Goal: Task Accomplishment & Management: Manage account settings

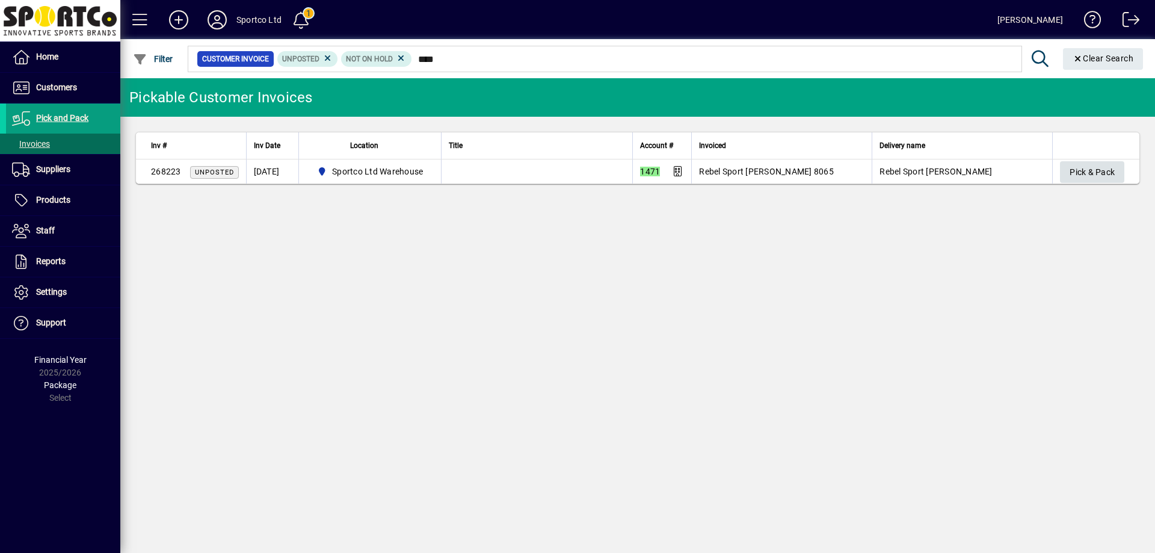
type input "****"
click at [1082, 167] on span "Pick & Pack" at bounding box center [1092, 172] width 45 height 20
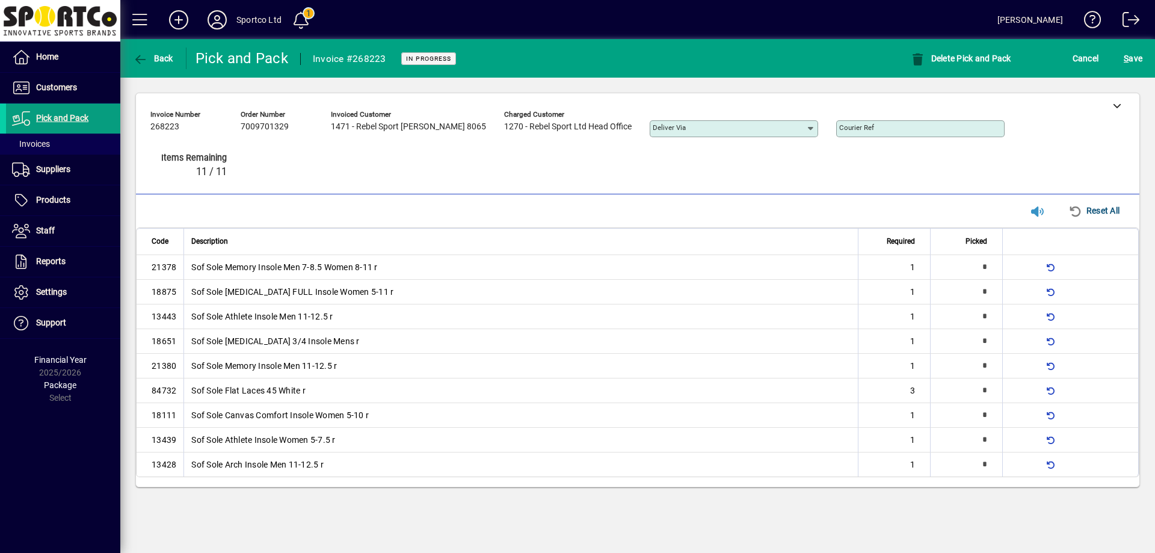
type input "*"
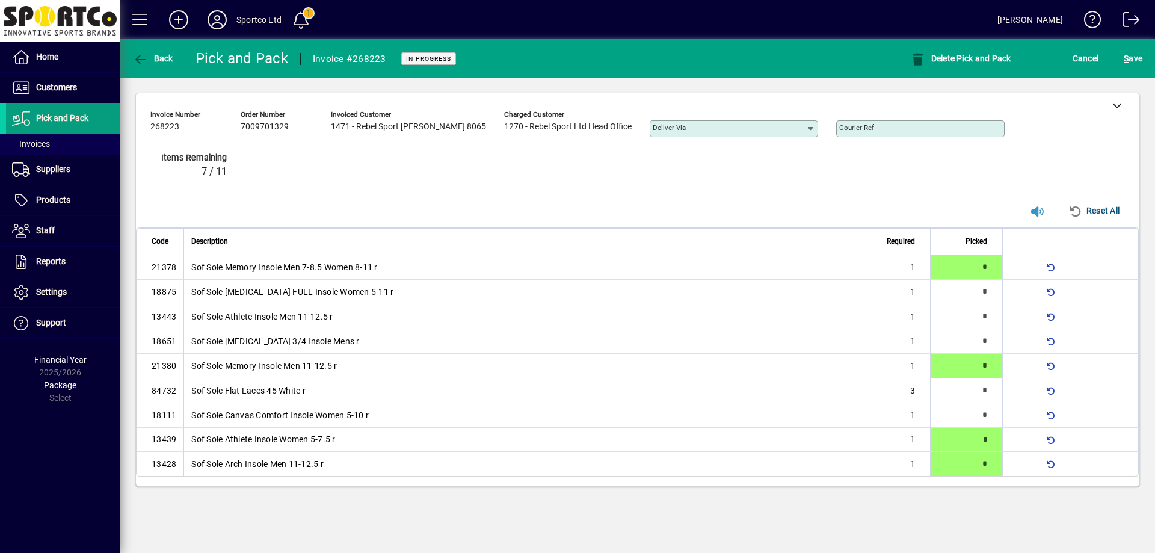
type input "*"
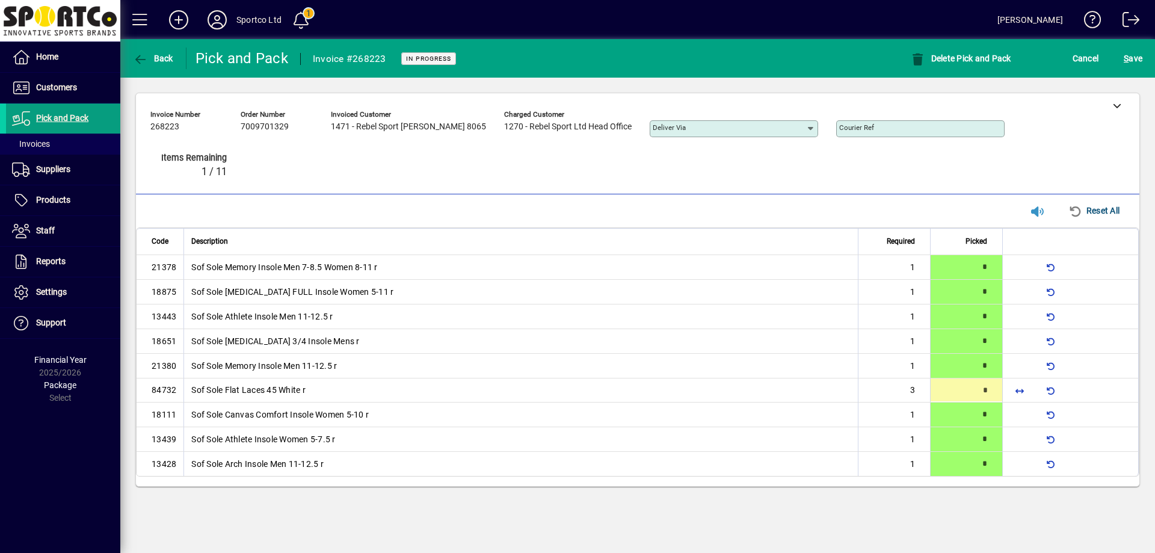
type input "*"
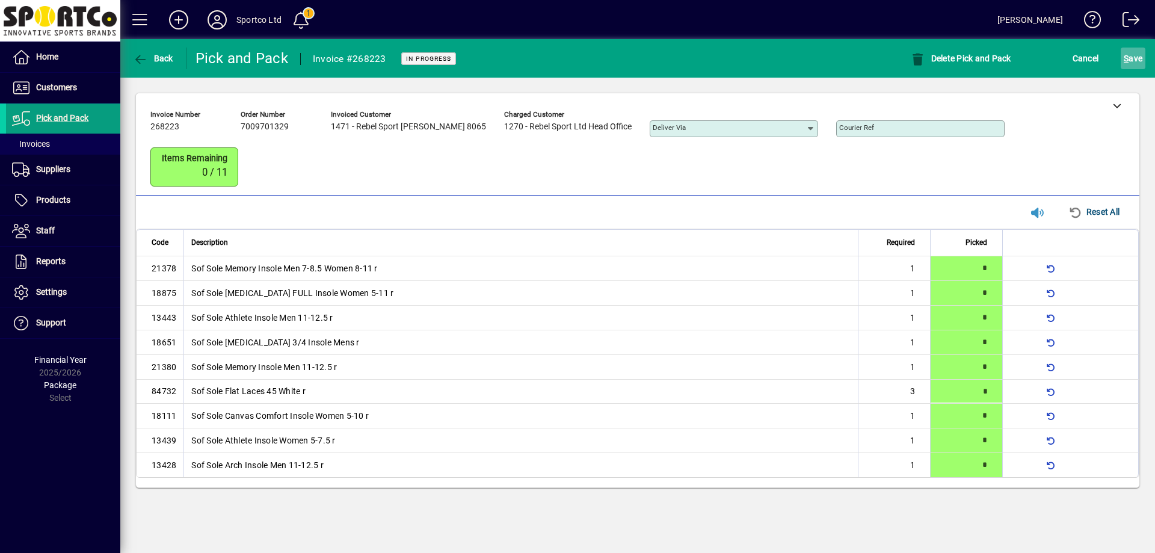
click at [1127, 55] on span "S" at bounding box center [1126, 59] width 5 height 10
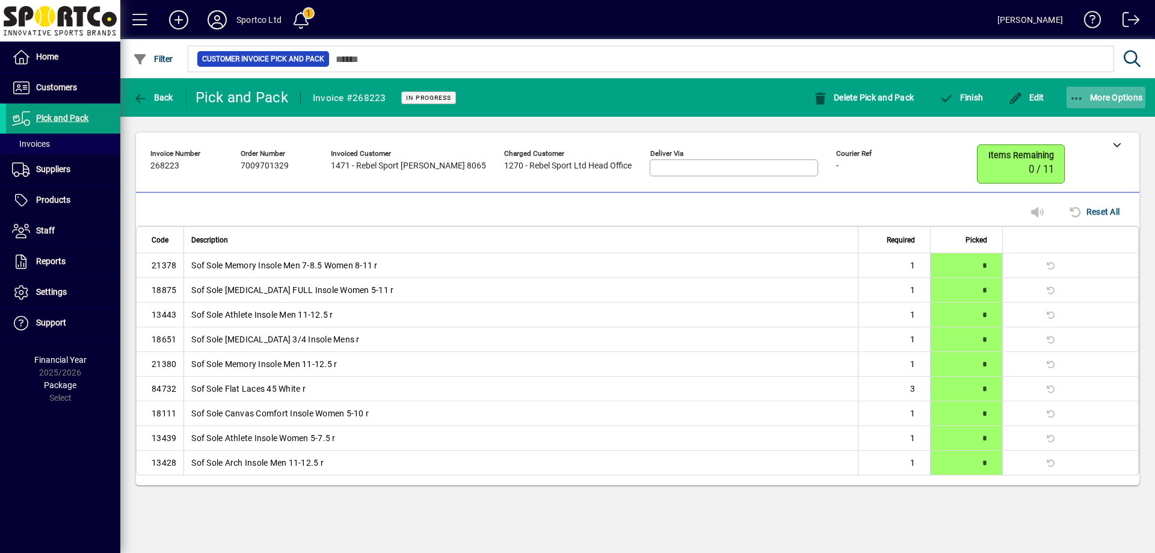
click at [1079, 101] on icon "button" at bounding box center [1077, 99] width 15 height 12
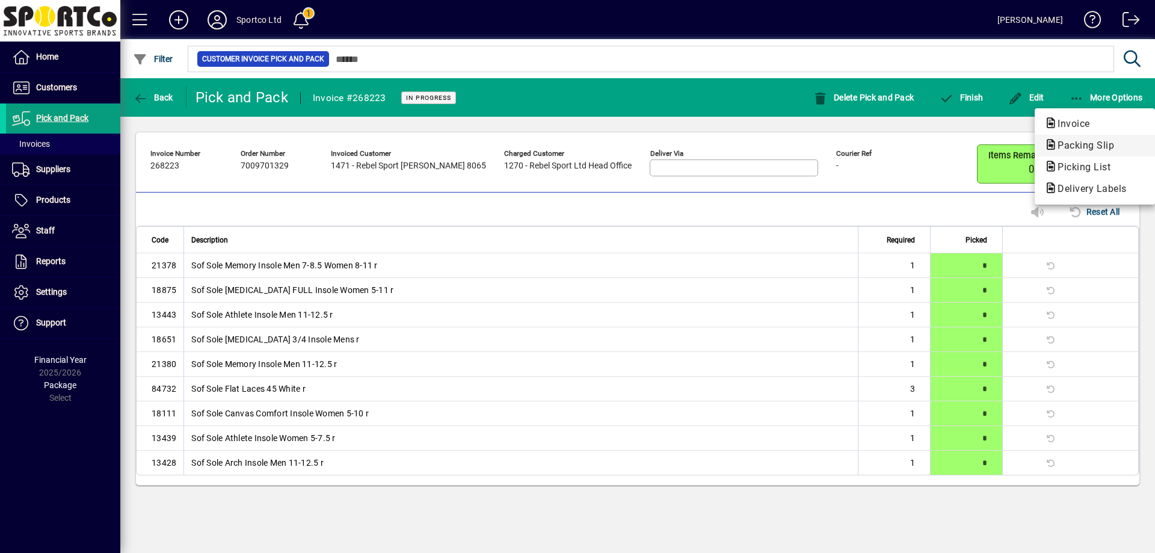
click at [1078, 143] on span "Packing Slip" at bounding box center [1082, 145] width 76 height 11
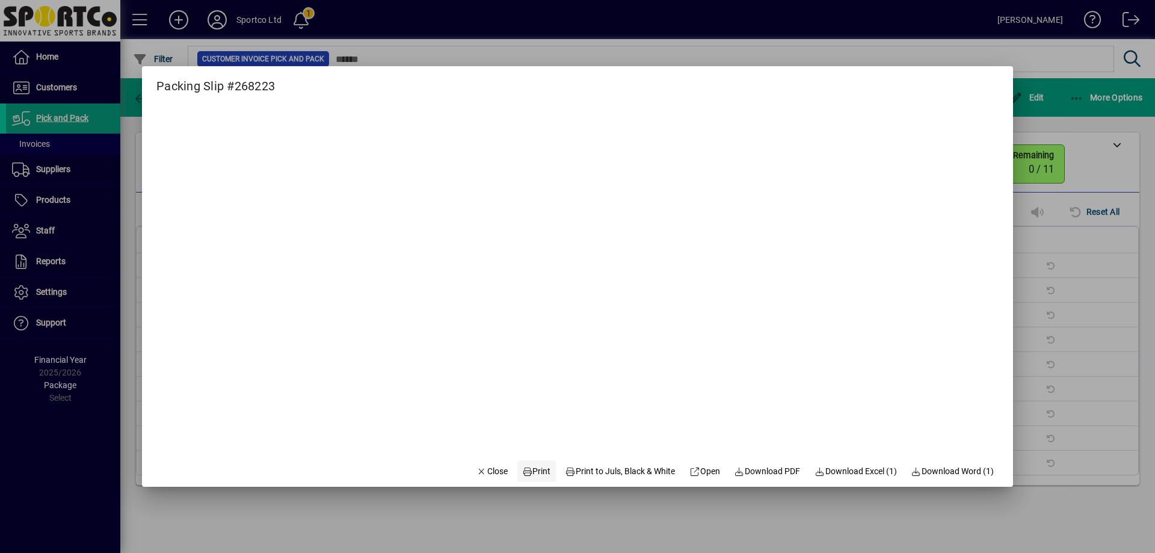
click at [524, 466] on span "Print" at bounding box center [536, 471] width 29 height 13
click at [482, 467] on span "Close" at bounding box center [491, 471] width 31 height 13
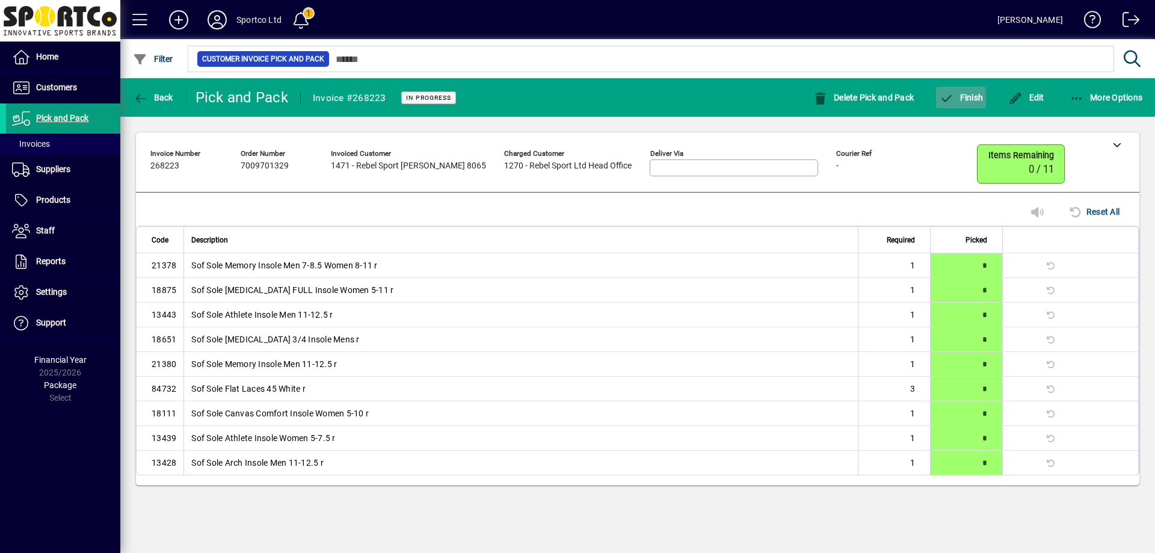
click at [967, 97] on span "Finish" at bounding box center [961, 98] width 44 height 10
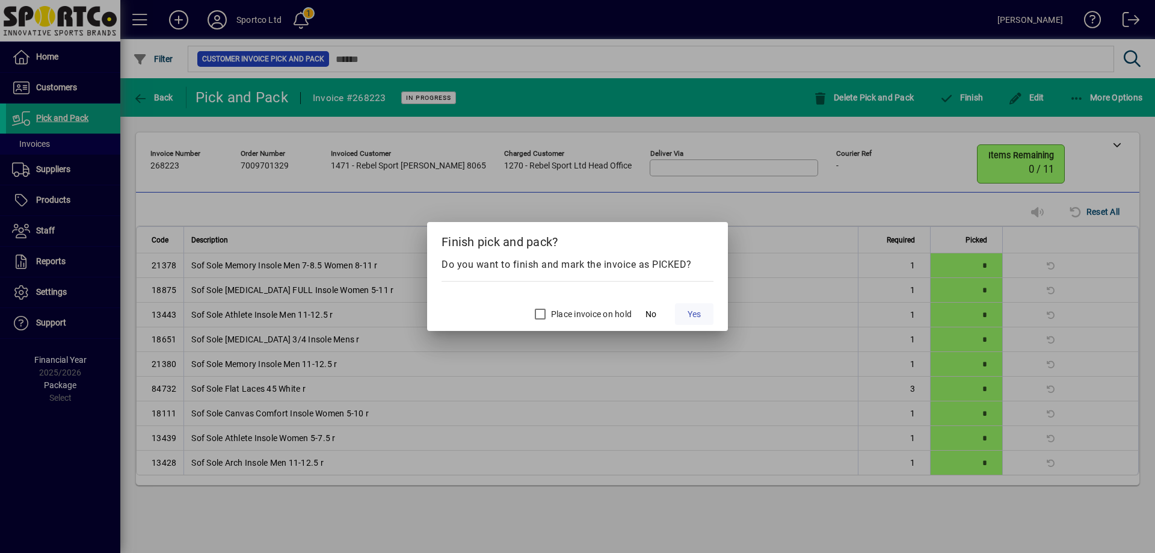
click at [694, 306] on span at bounding box center [694, 314] width 39 height 29
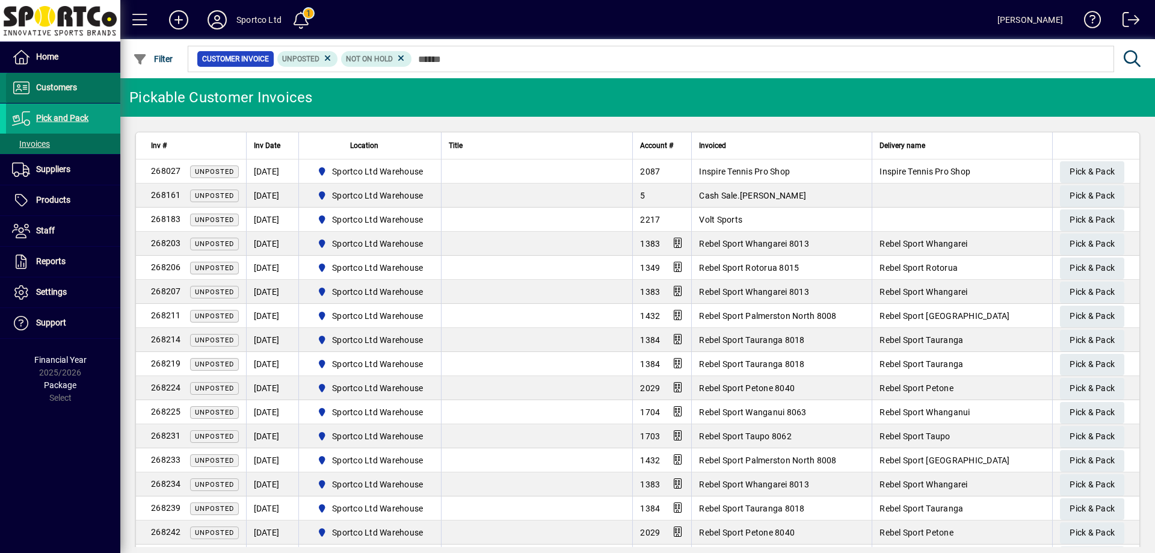
click at [57, 85] on span "Customers" at bounding box center [56, 87] width 41 height 10
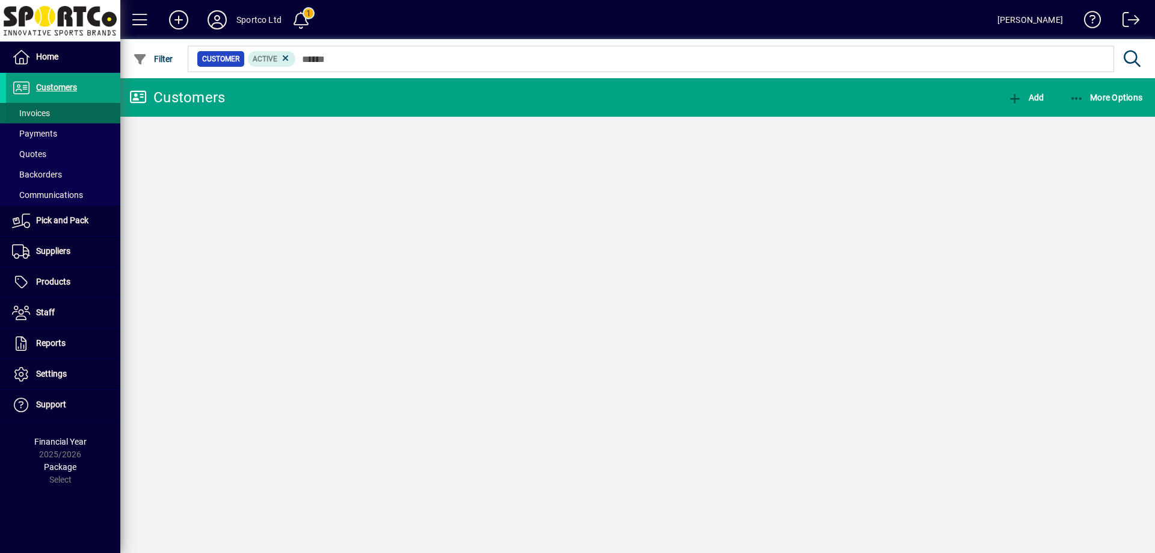
click at [31, 109] on span "Invoices" at bounding box center [31, 113] width 38 height 10
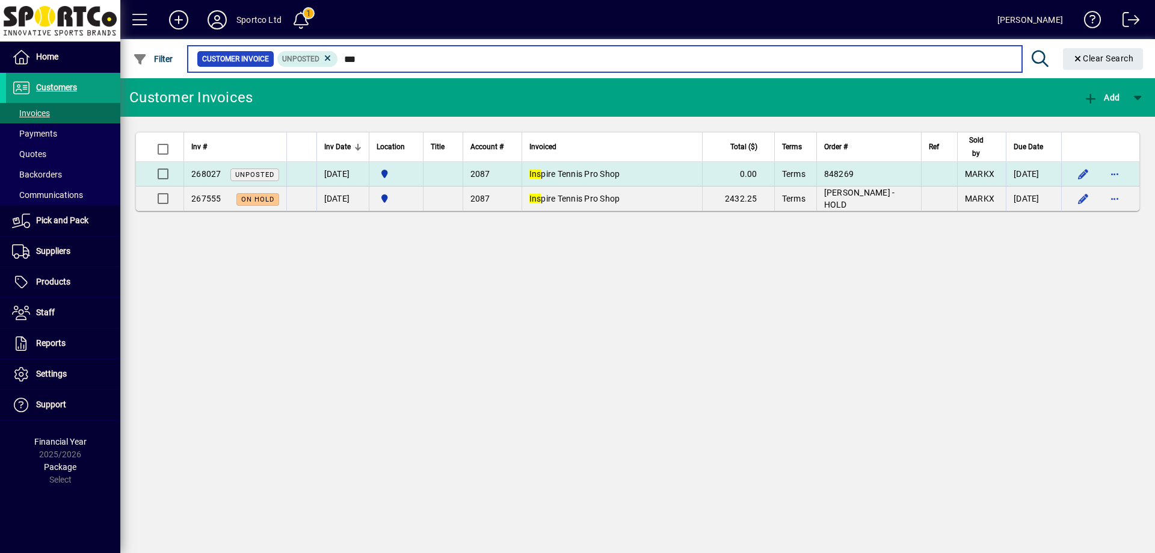
type input "***"
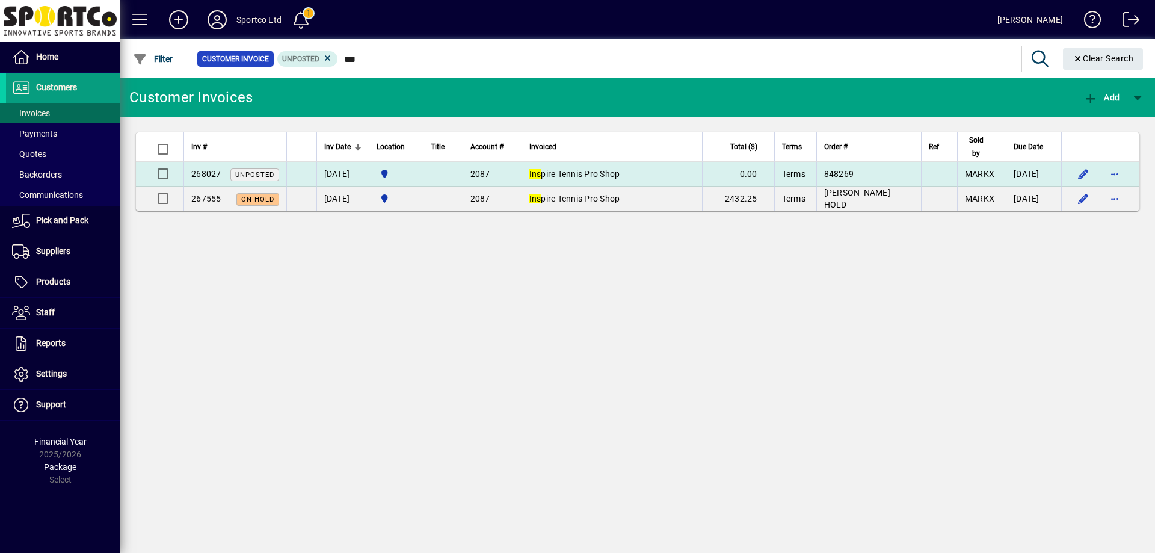
click at [602, 171] on span "Ins pire Tennis Pro Shop" at bounding box center [574, 174] width 91 height 10
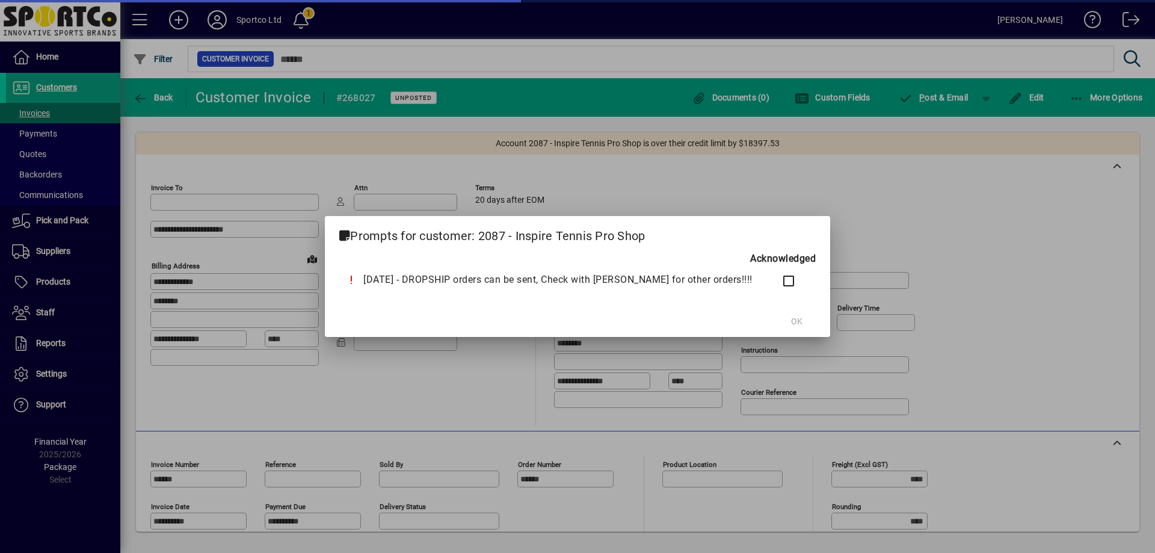
type input "**********"
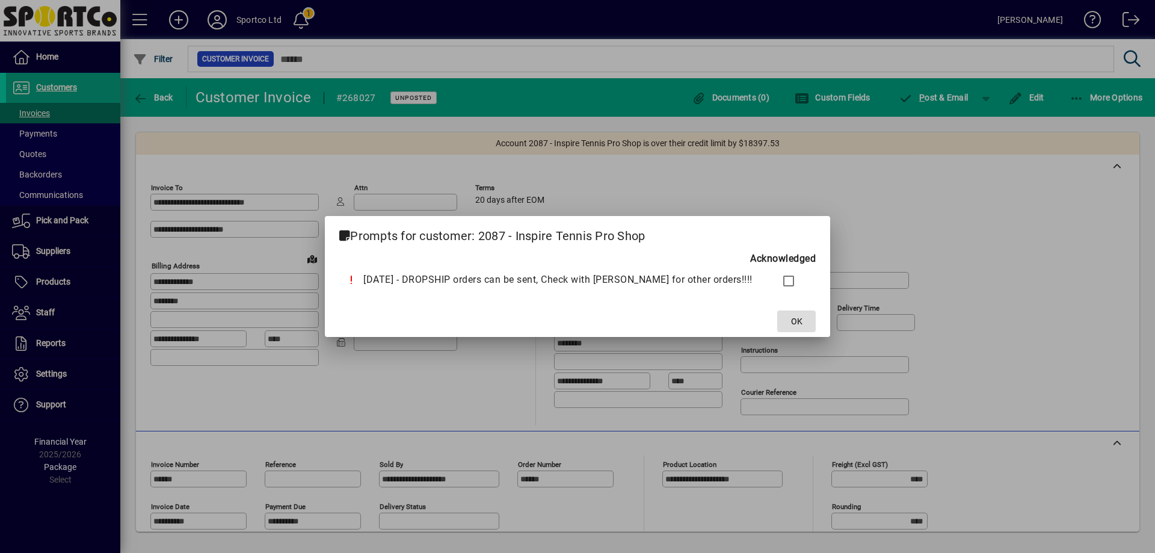
click at [791, 318] on span "OK" at bounding box center [796, 321] width 11 height 13
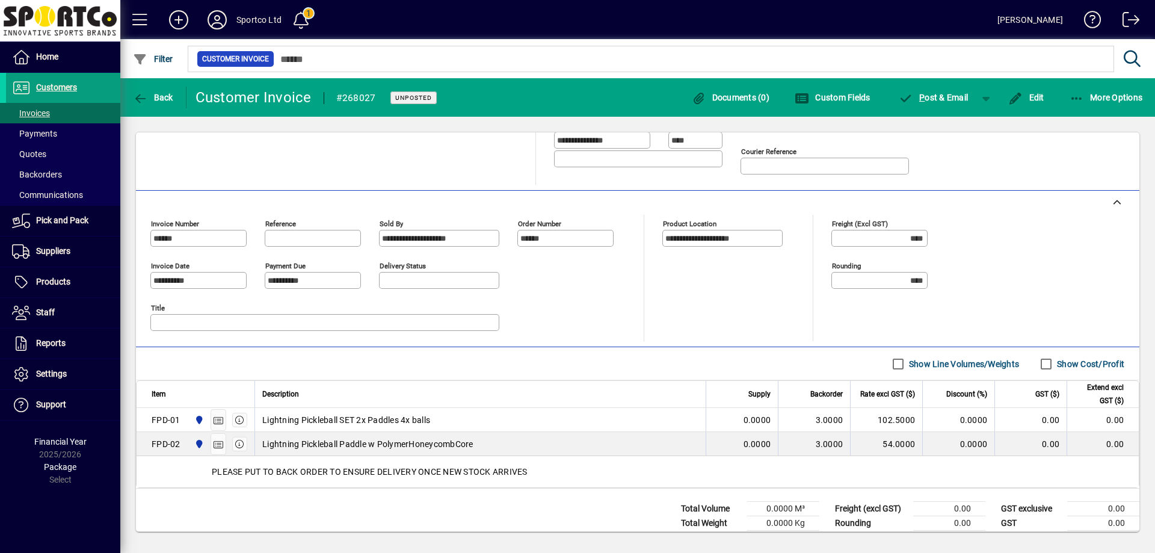
scroll to position [60, 0]
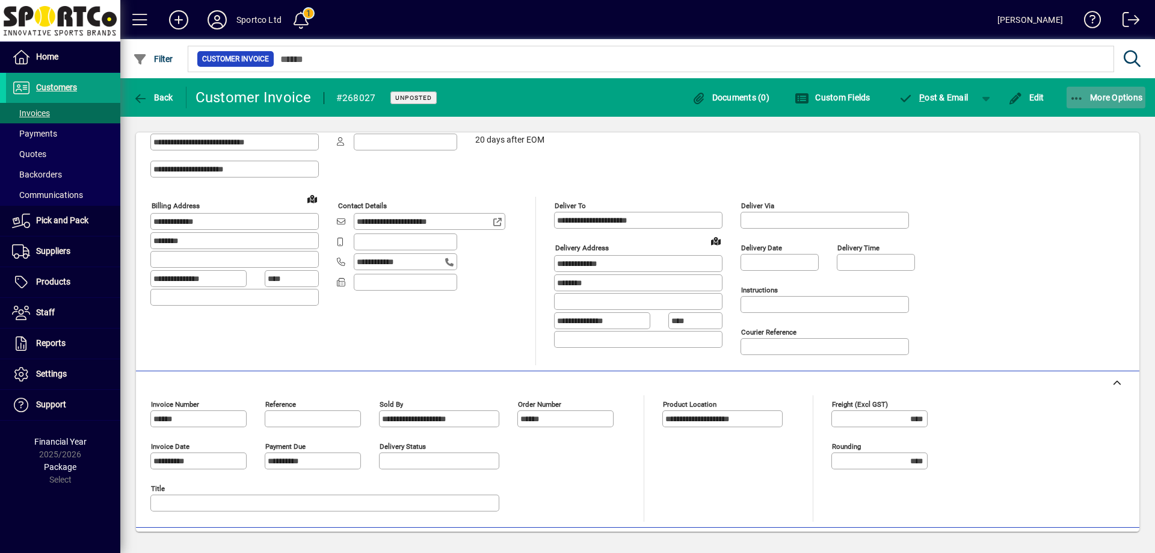
click at [1068, 97] on span "button" at bounding box center [1106, 97] width 79 height 29
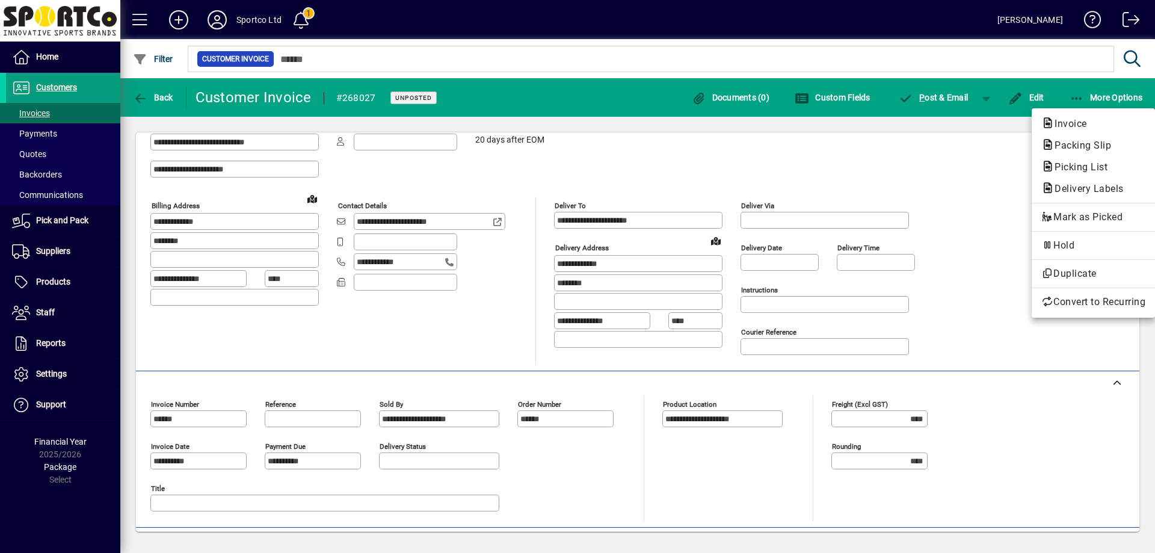
click at [880, 174] on div at bounding box center [577, 276] width 1155 height 553
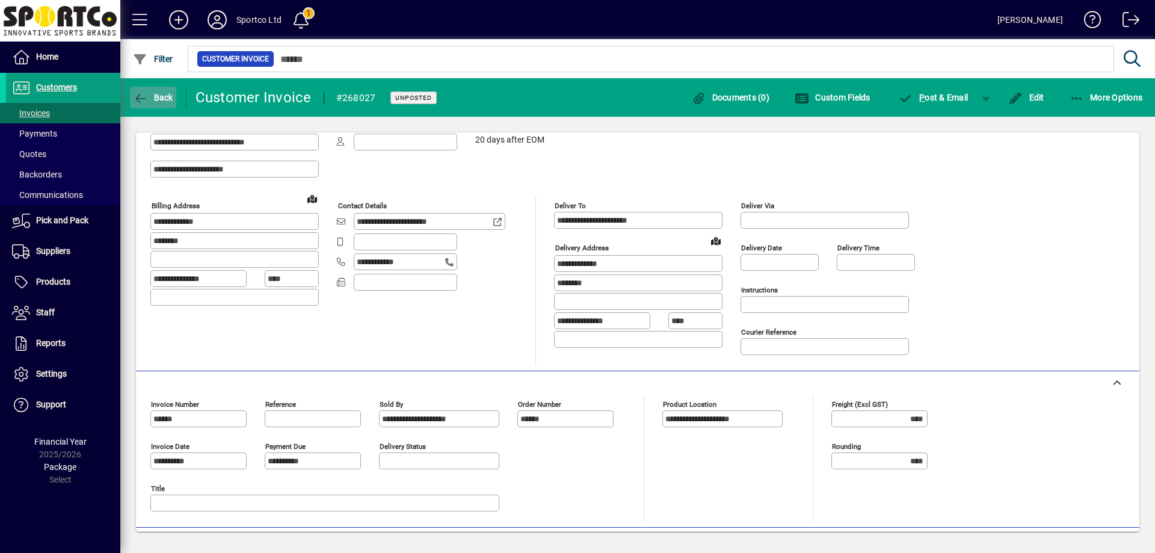
click at [143, 96] on icon "button" at bounding box center [140, 99] width 15 height 12
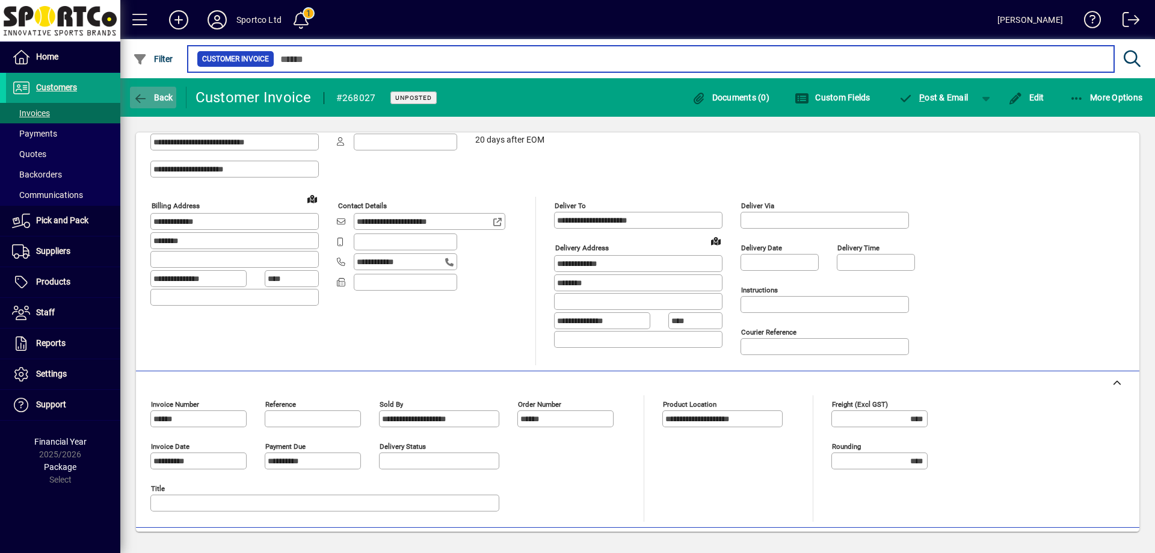
type input "***"
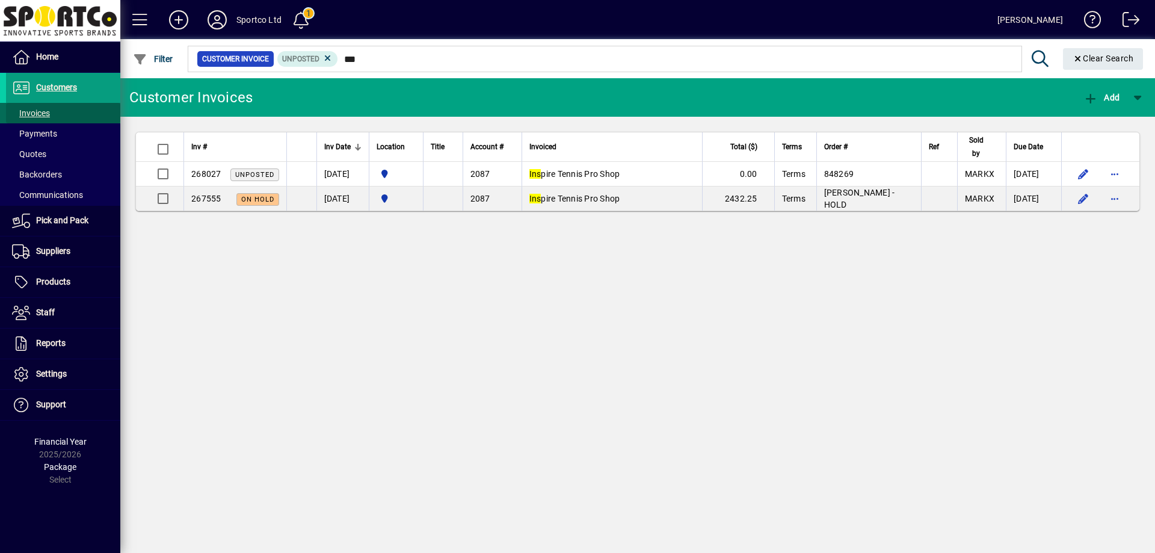
click at [34, 116] on span "Invoices" at bounding box center [31, 113] width 38 height 10
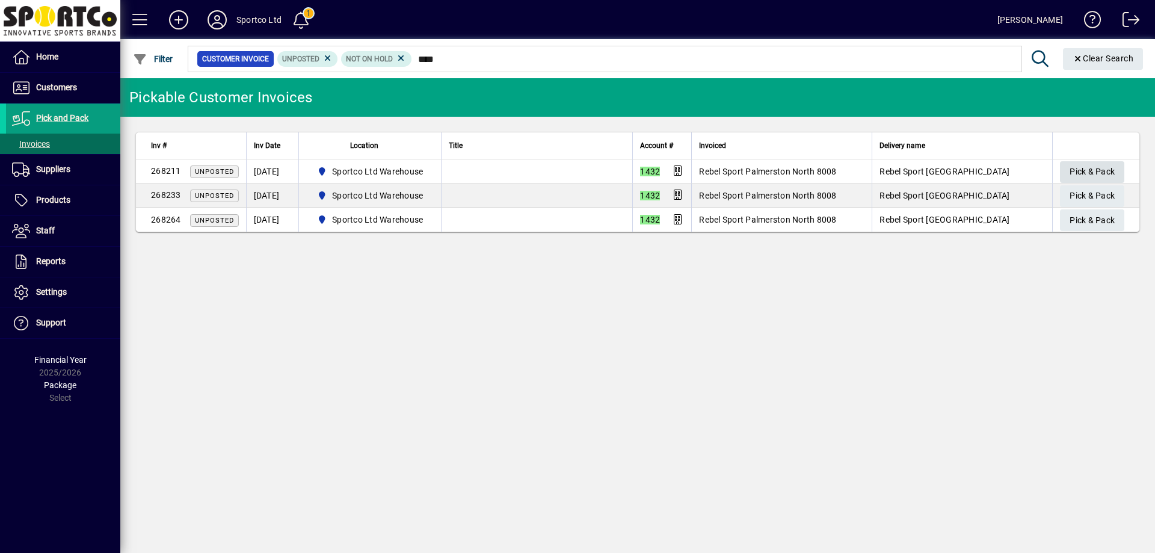
type input "****"
click at [1111, 171] on span "Pick & Pack" at bounding box center [1092, 172] width 45 height 20
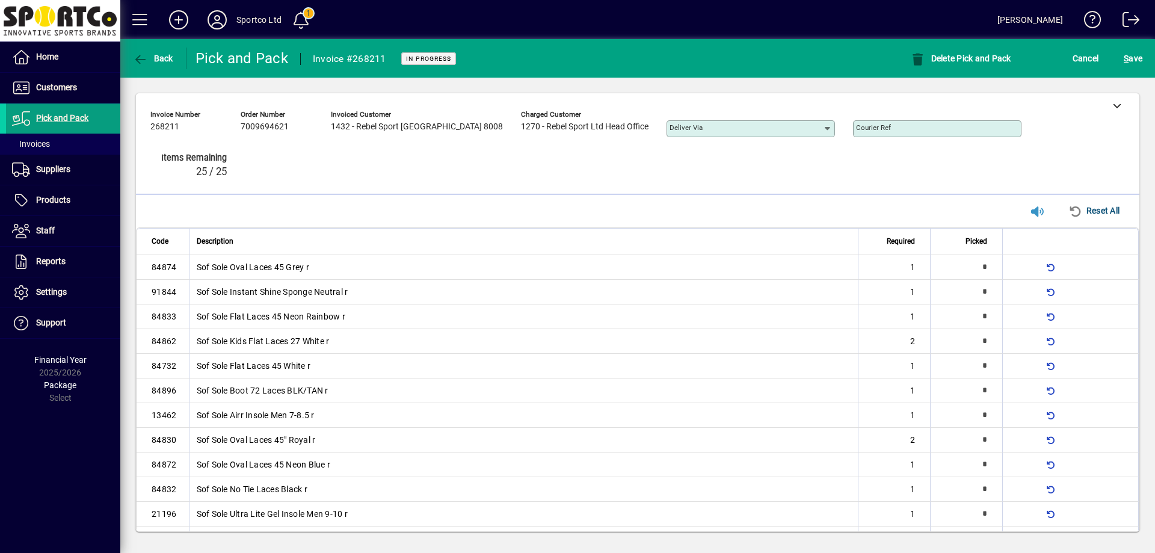
type input "*"
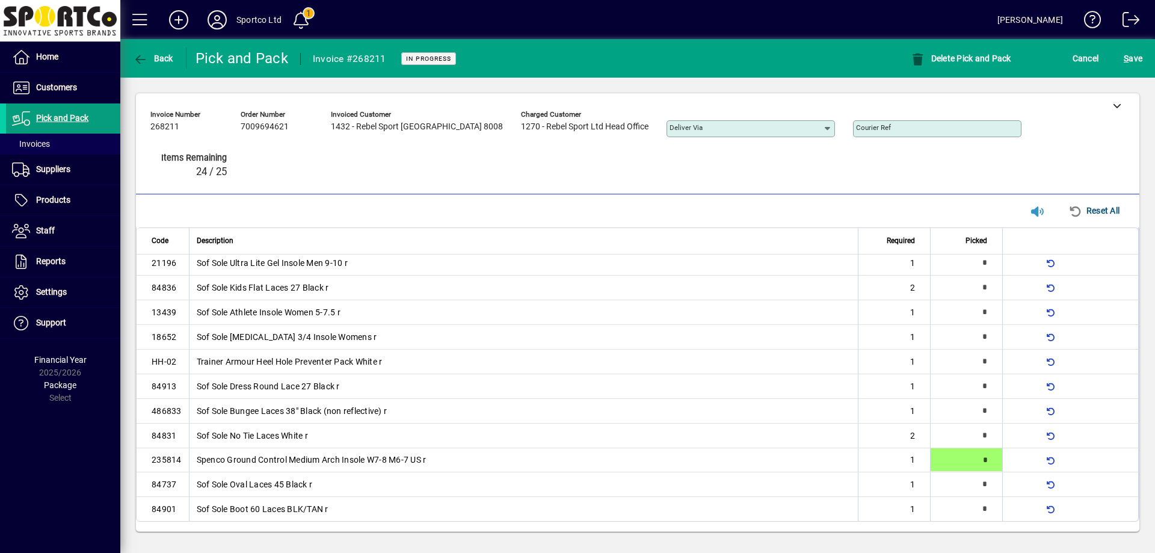
type input "*"
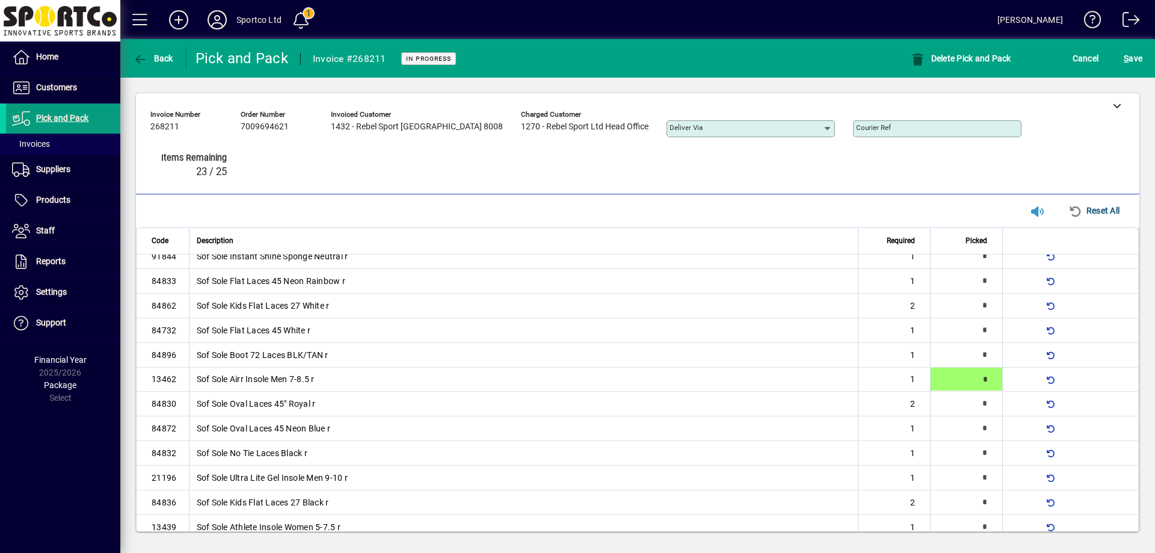
type input "*"
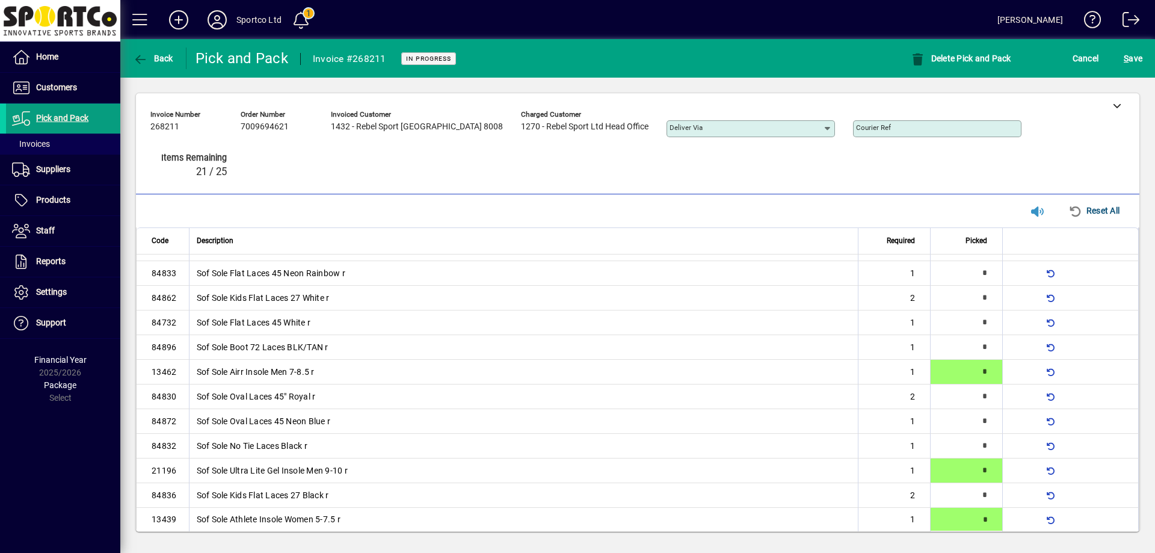
type input "*"
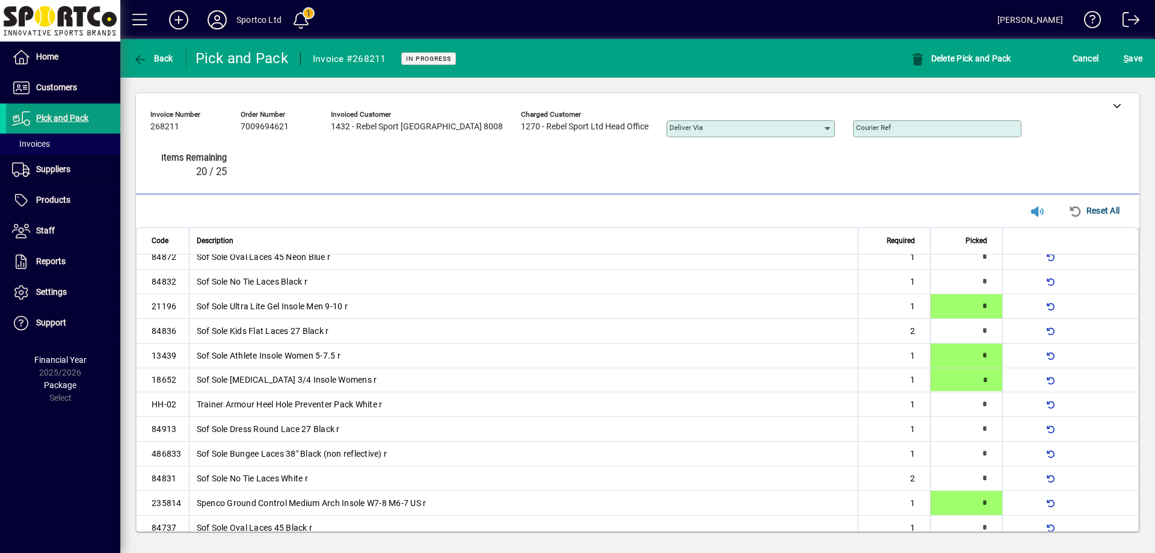
type input "*"
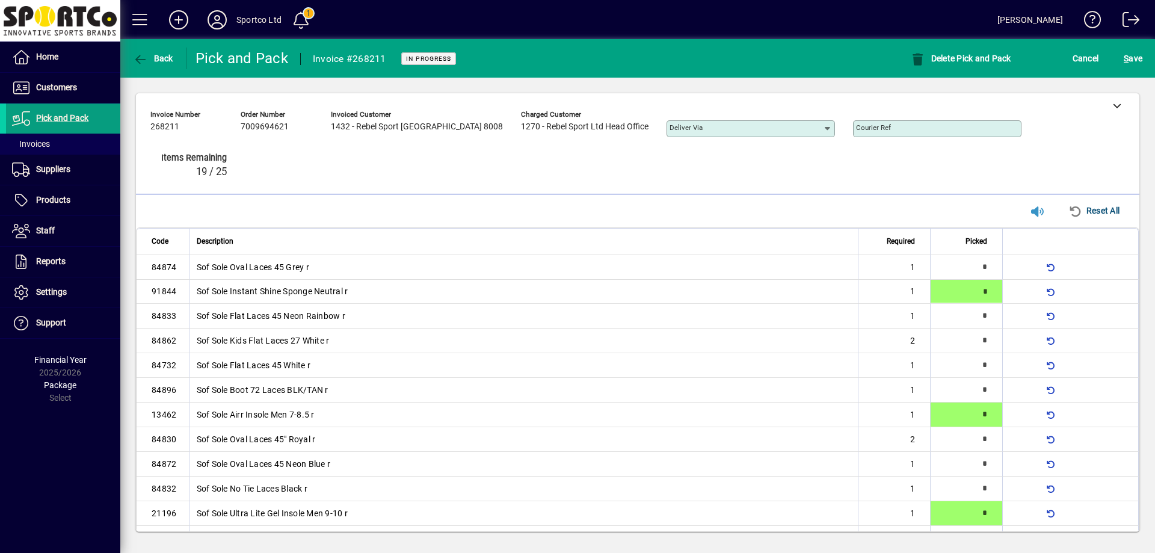
type input "*"
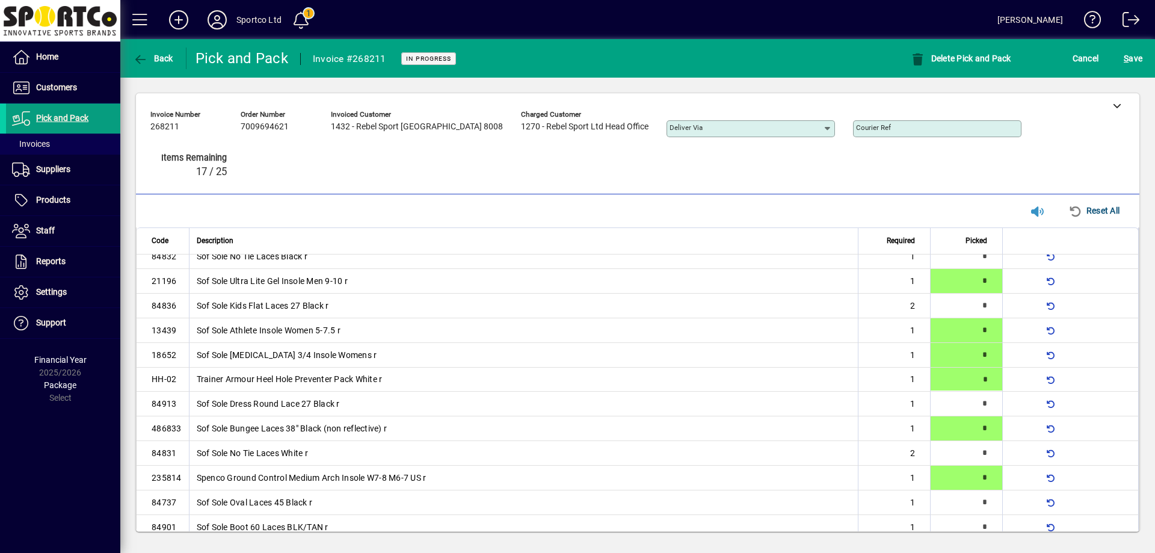
type input "*"
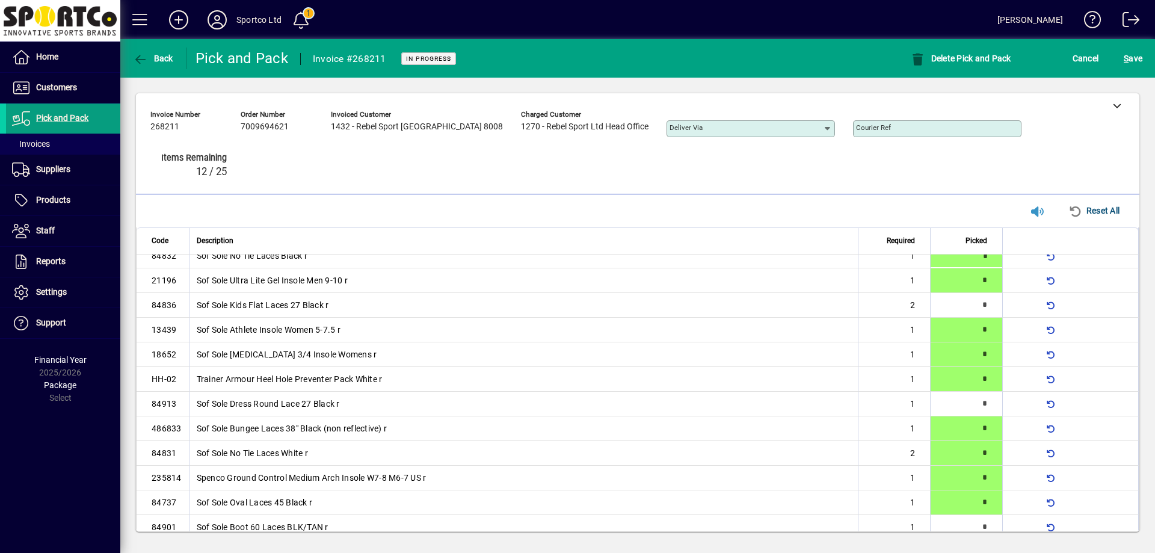
type input "*"
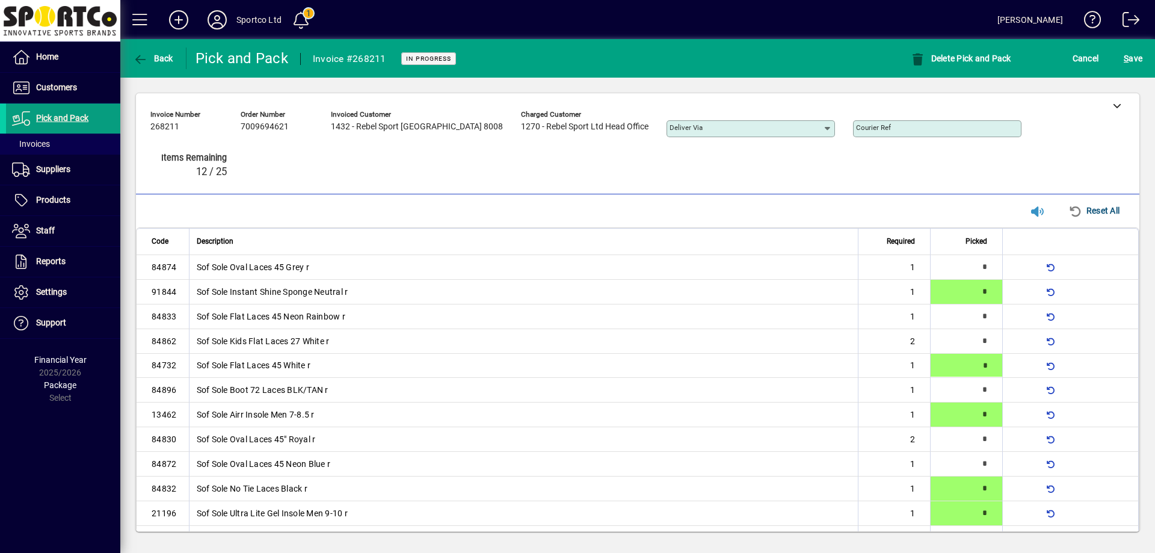
type input "*"
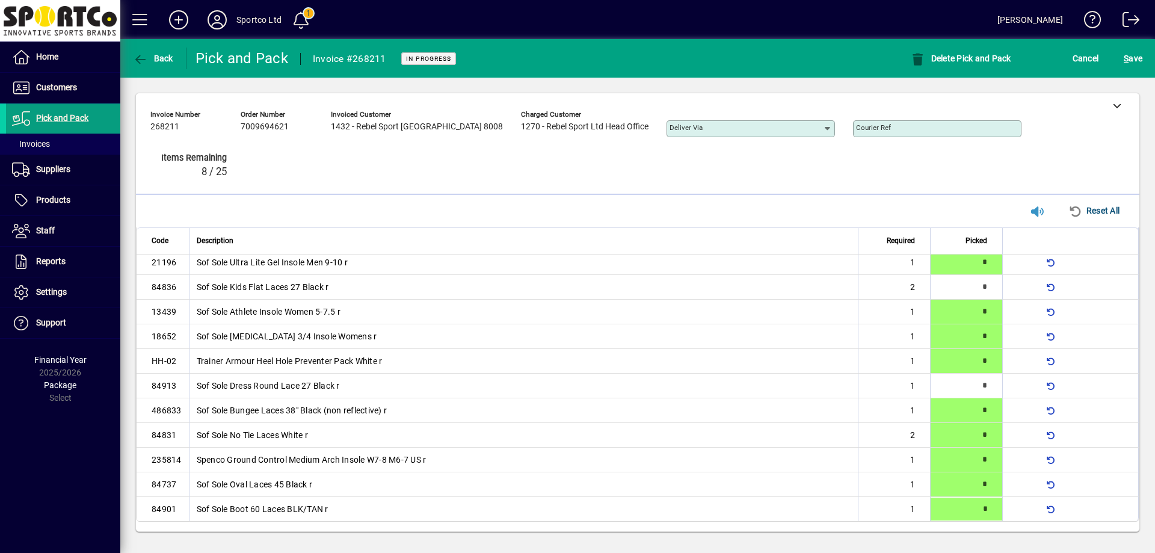
type input "*"
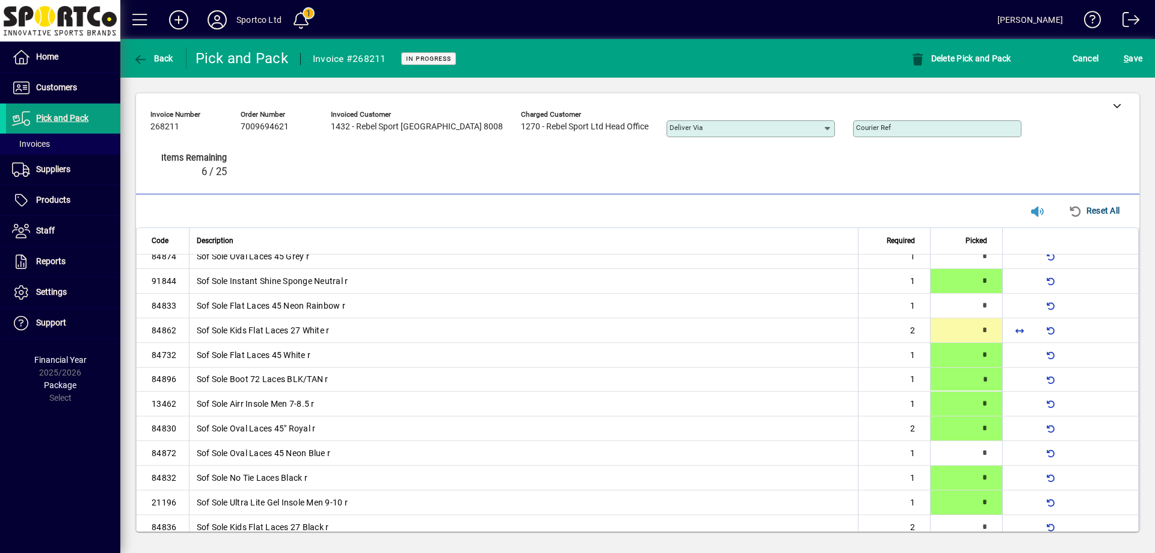
type input "*"
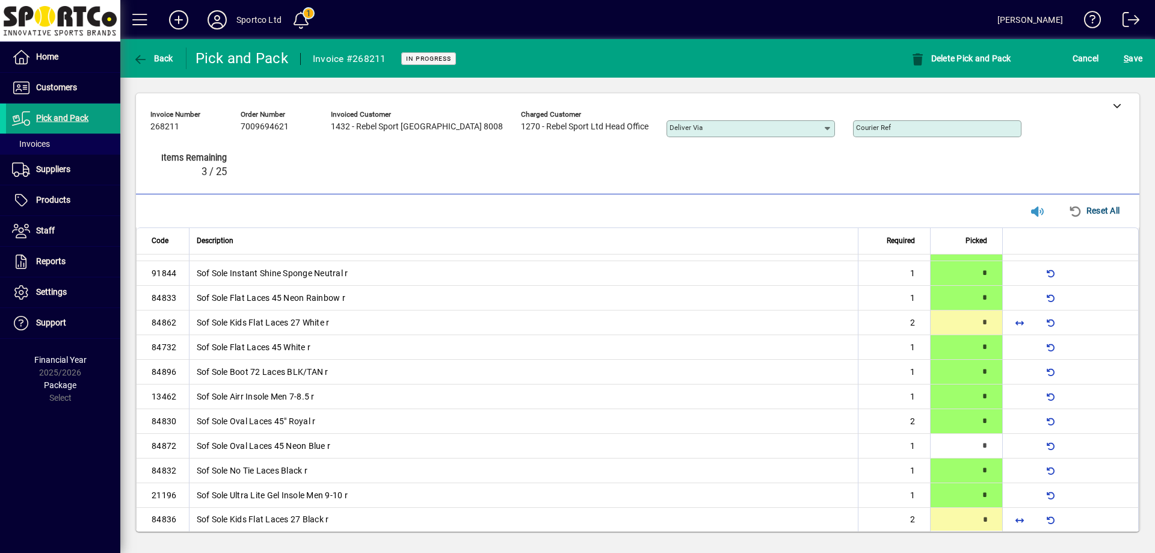
type input "*"
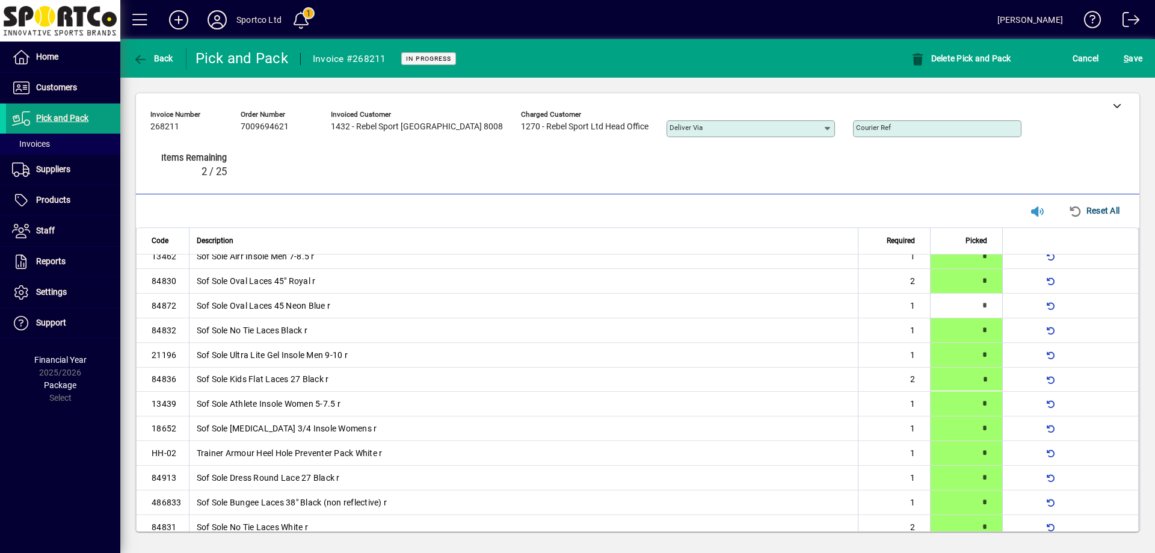
scroll to position [160, 0]
type input "*"
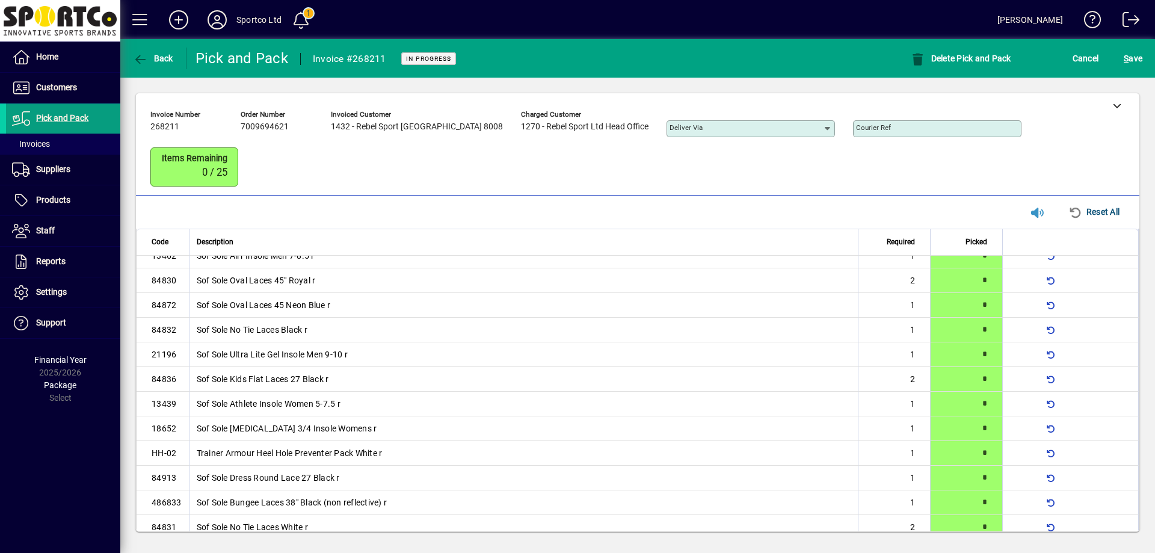
scroll to position [0, 0]
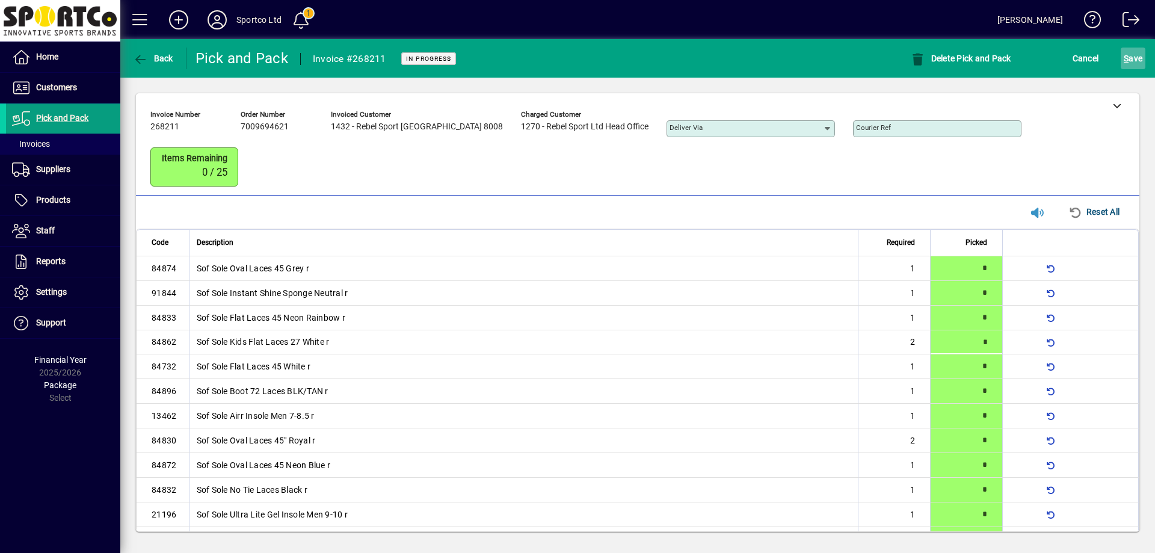
click at [1132, 70] on span "submit" at bounding box center [1133, 58] width 25 height 29
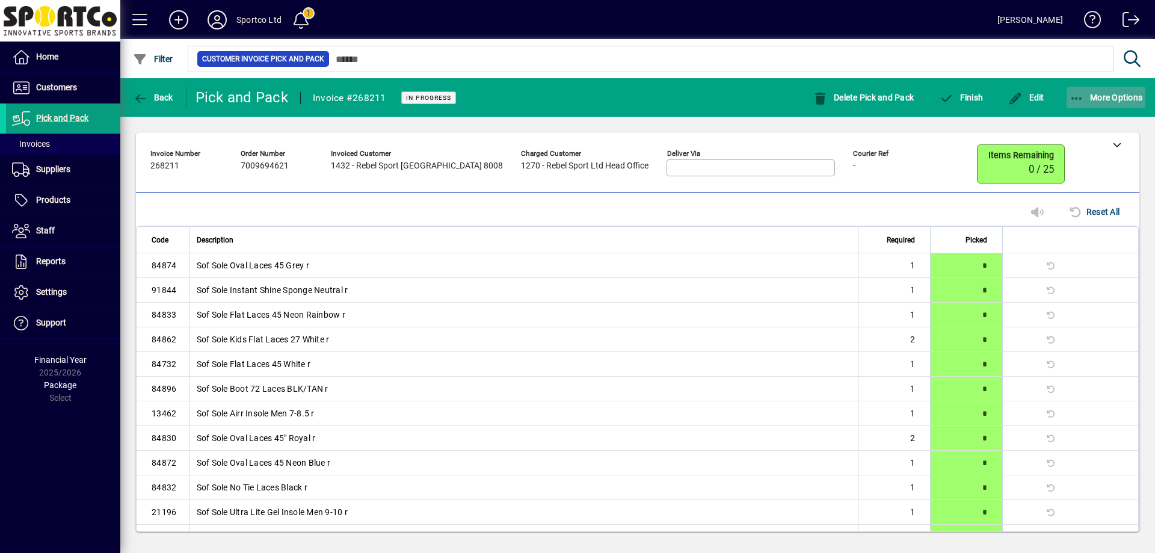
click at [1077, 94] on icon "button" at bounding box center [1077, 99] width 15 height 12
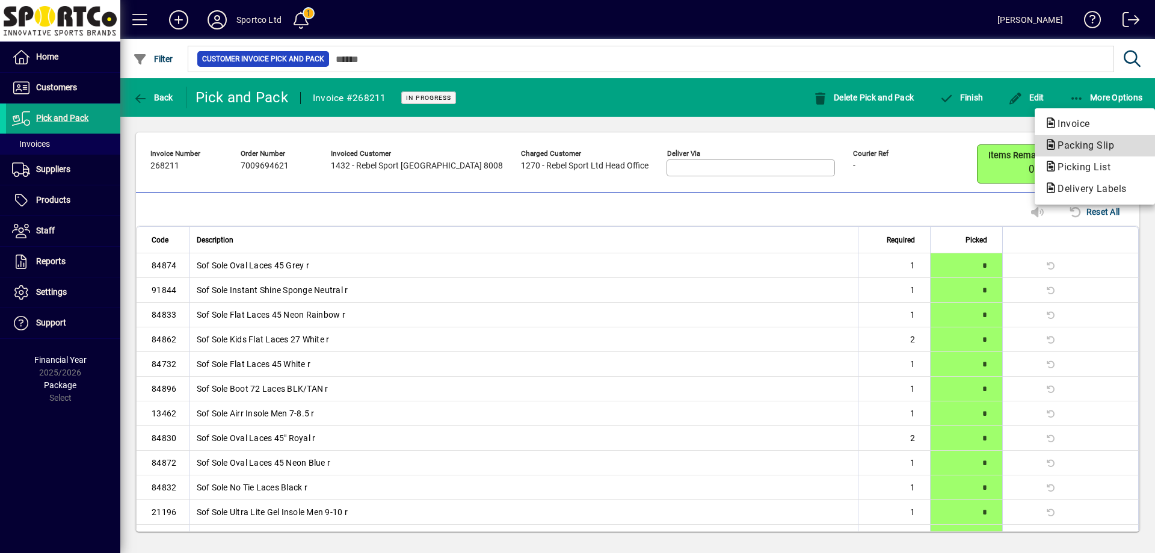
click at [1085, 142] on span "Packing Slip" at bounding box center [1082, 145] width 76 height 11
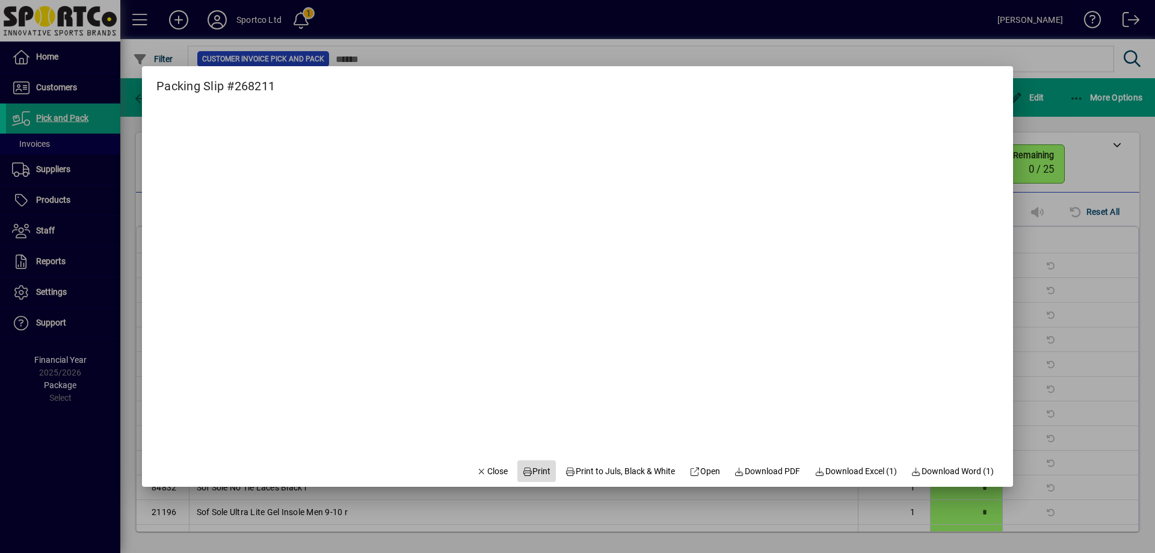
click at [522, 473] on icon at bounding box center [527, 471] width 11 height 8
click at [476, 470] on span "Close" at bounding box center [491, 471] width 31 height 13
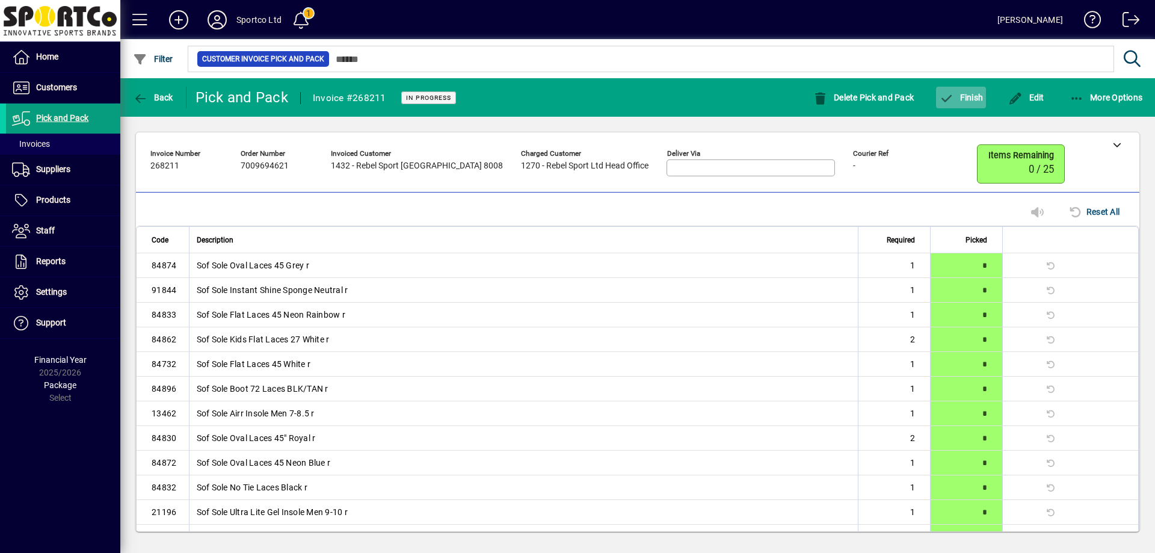
click at [967, 95] on span "Finish" at bounding box center [961, 98] width 44 height 10
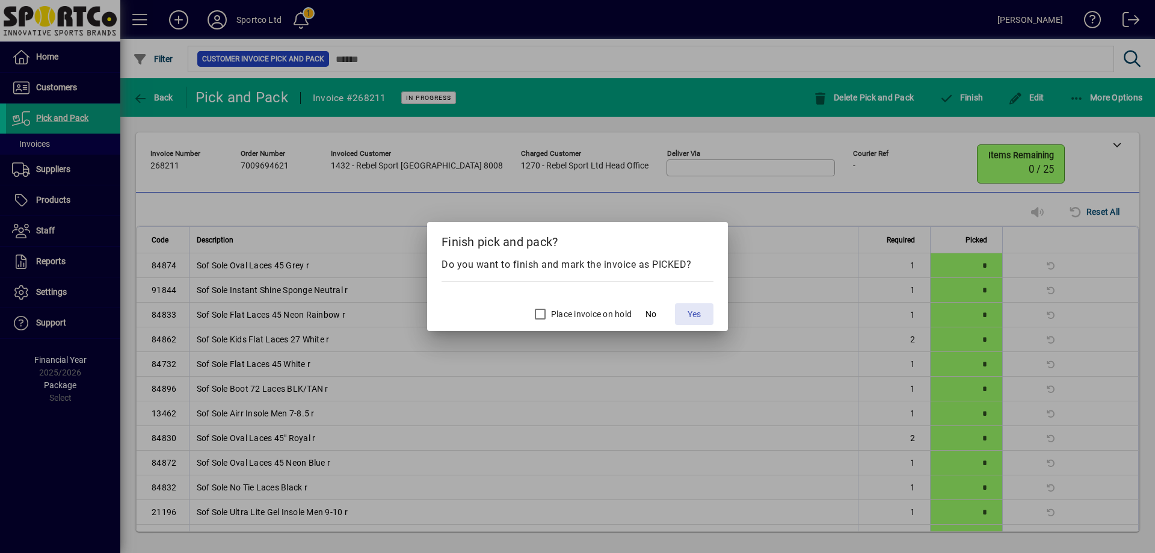
click at [691, 312] on span "Yes" at bounding box center [694, 314] width 13 height 13
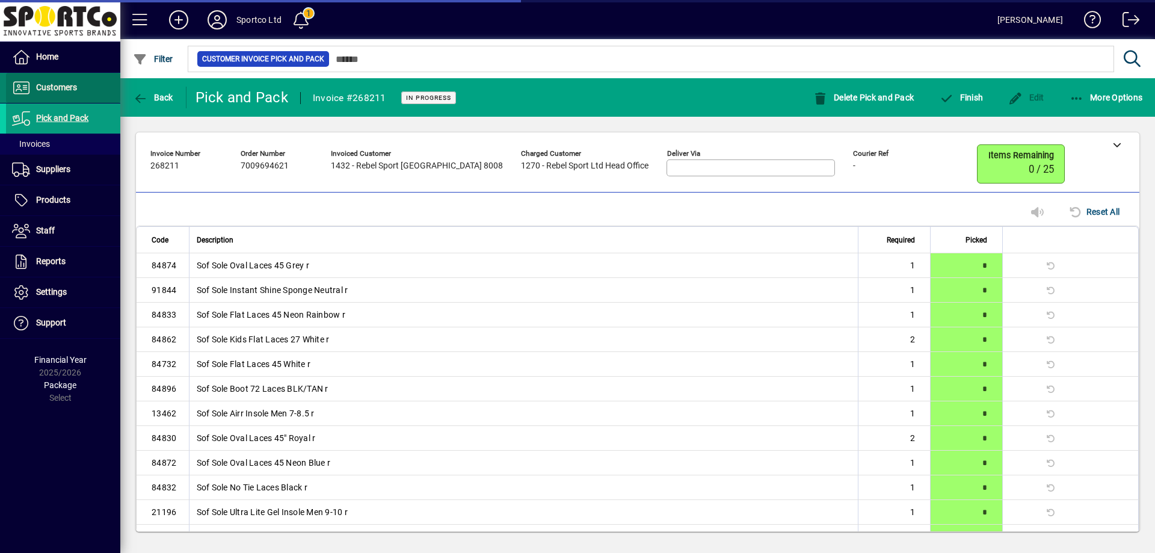
click at [58, 88] on span "Customers" at bounding box center [56, 87] width 41 height 10
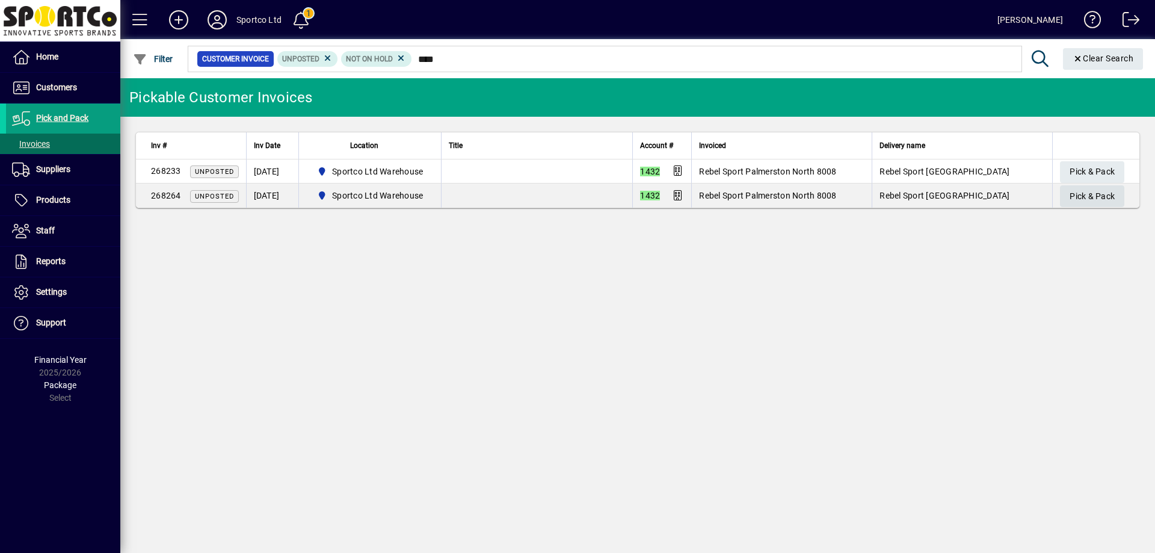
type input "****"
click at [1101, 193] on span "Pick & Pack" at bounding box center [1092, 196] width 45 height 20
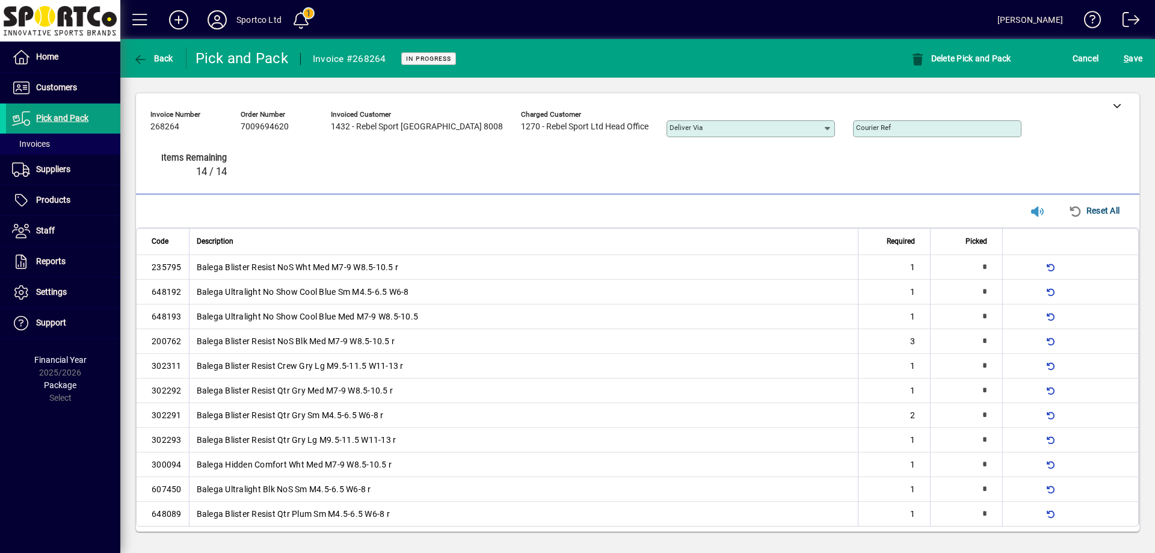
type input "*"
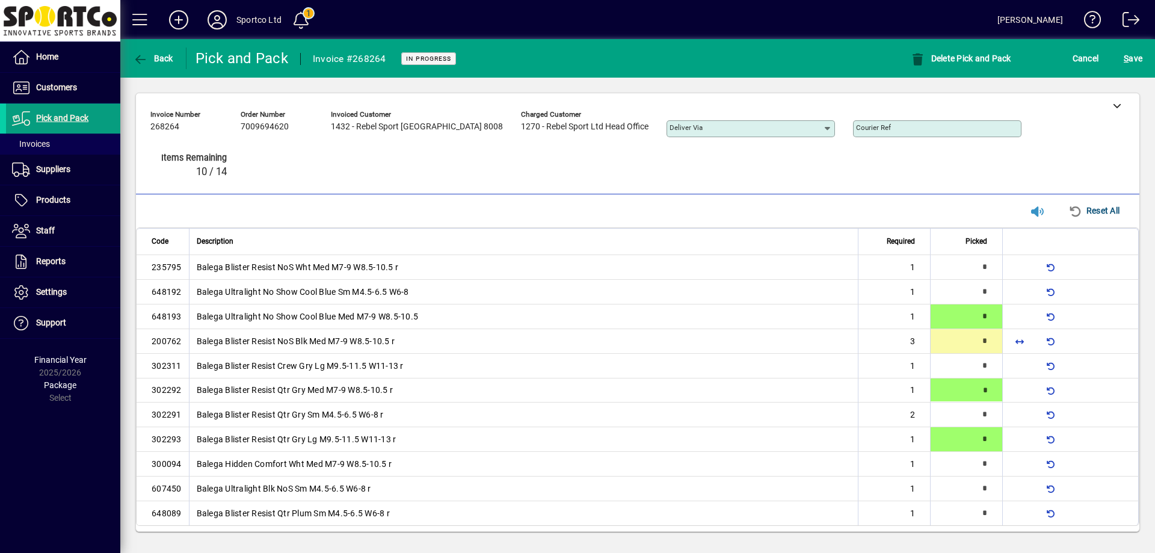
type input "*"
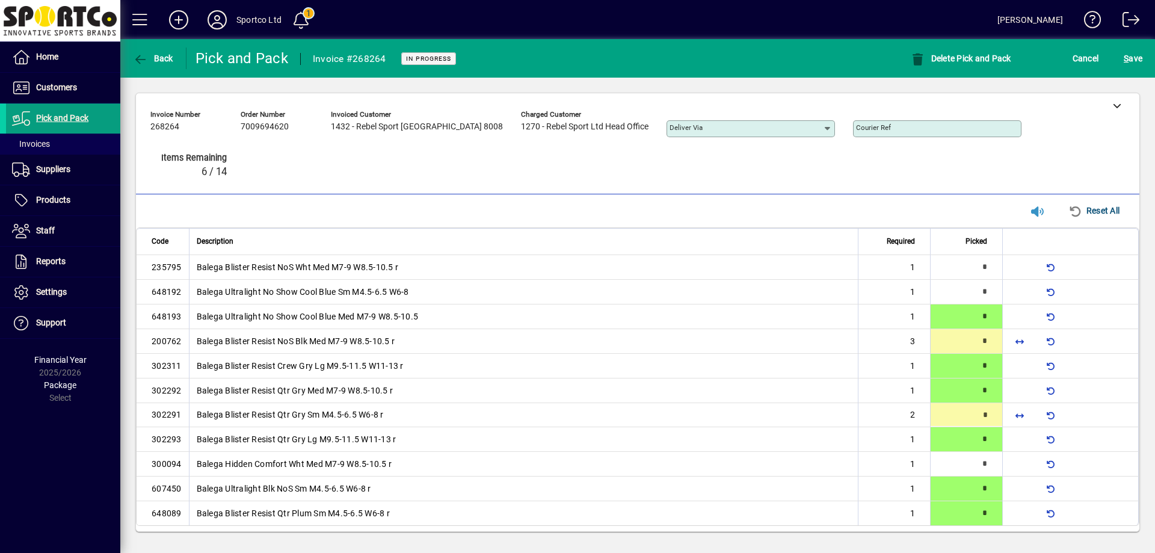
type input "*"
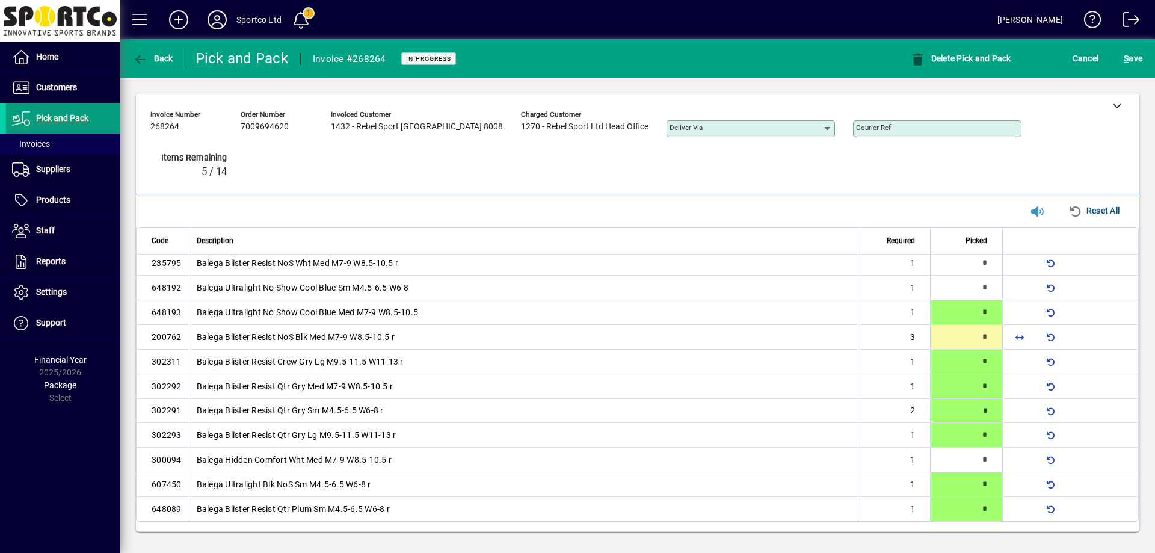
type input "*"
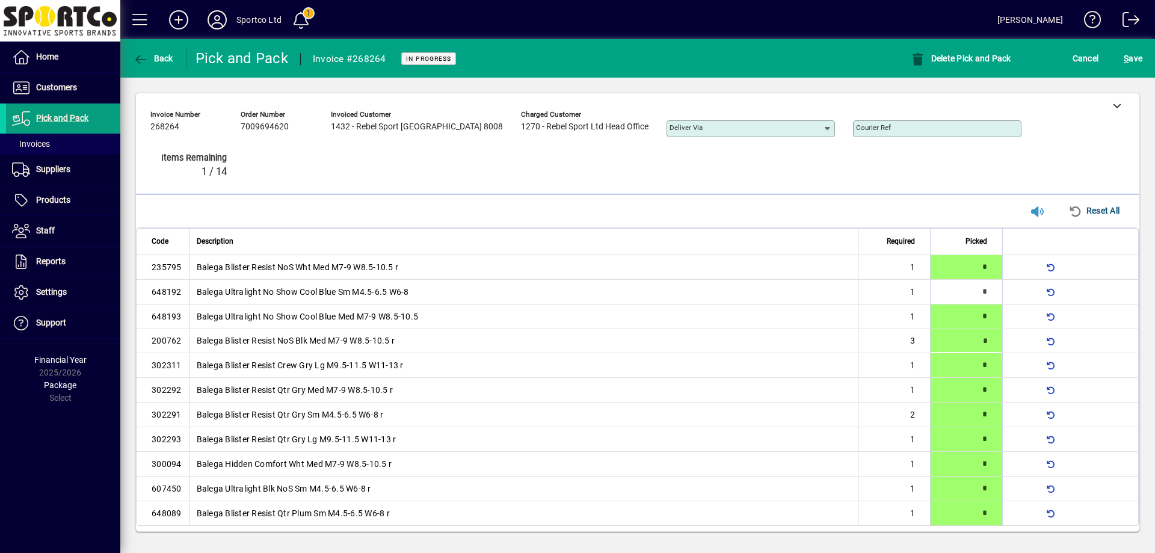
type input "*"
click at [1129, 52] on span "S ave" at bounding box center [1133, 58] width 19 height 19
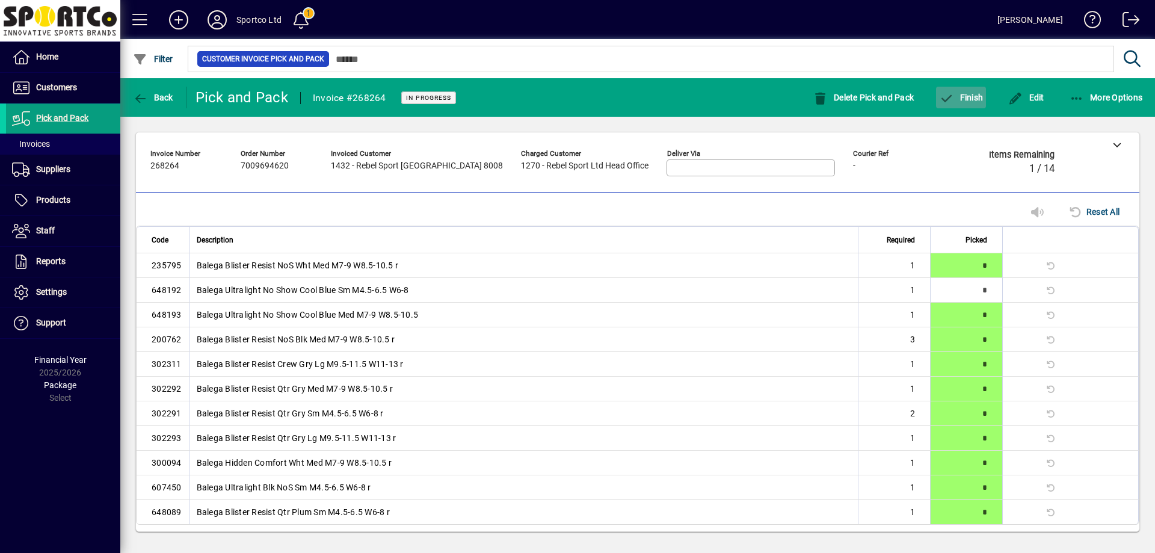
click at [967, 97] on span "Finish" at bounding box center [961, 98] width 44 height 10
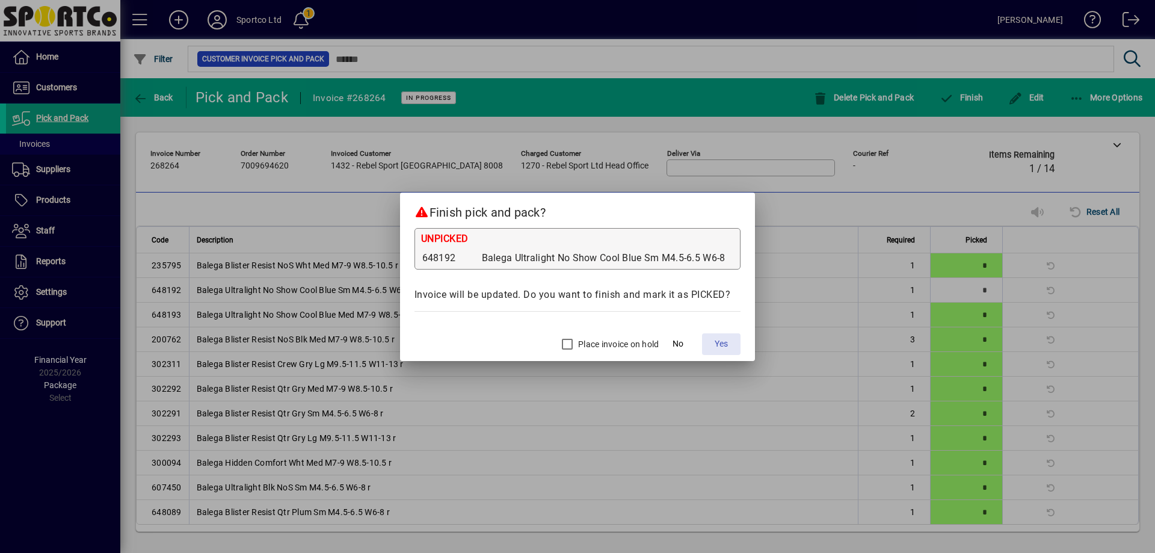
click at [721, 344] on span "Yes" at bounding box center [721, 343] width 13 height 13
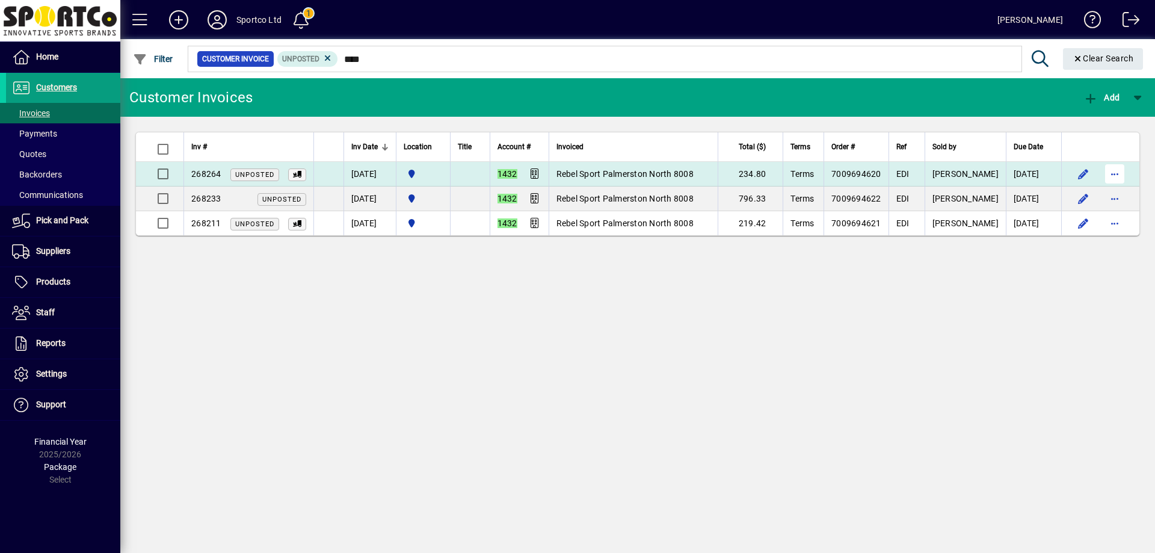
type input "****"
click at [1113, 170] on span "button" at bounding box center [1114, 173] width 29 height 29
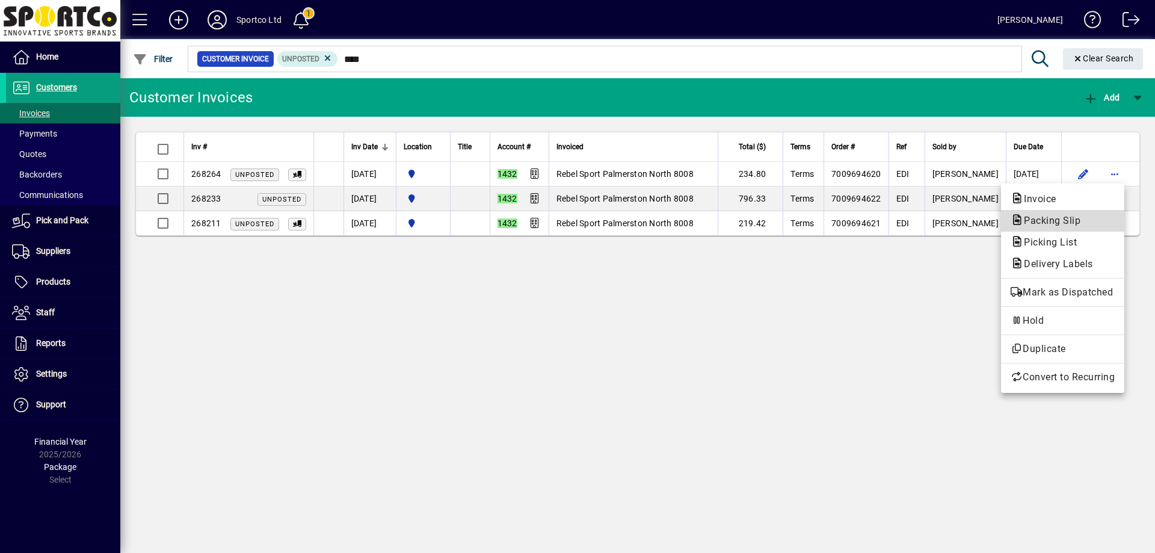
click at [1083, 217] on span "Packing Slip" at bounding box center [1049, 220] width 76 height 11
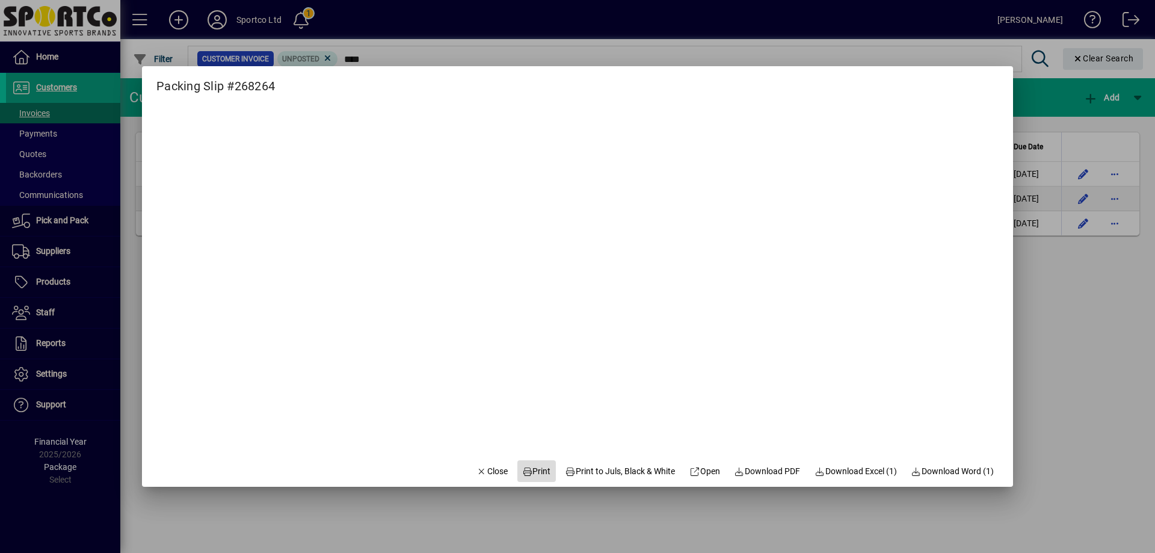
click at [535, 472] on span "Print" at bounding box center [536, 471] width 29 height 13
click at [476, 469] on span "Close" at bounding box center [491, 471] width 31 height 13
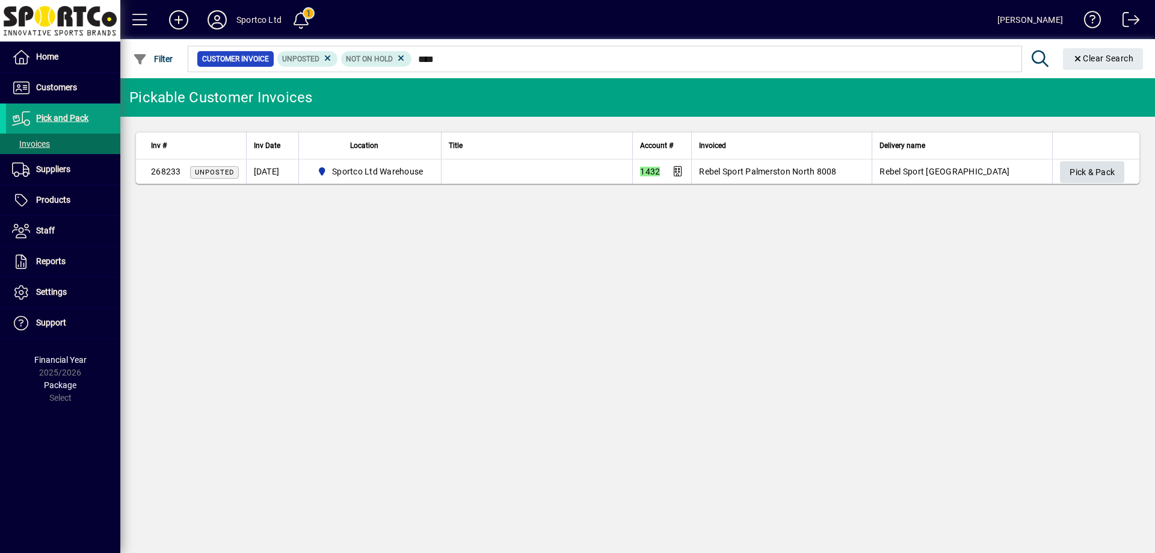
type input "****"
click at [1091, 167] on span "Pick & Pack" at bounding box center [1092, 172] width 45 height 20
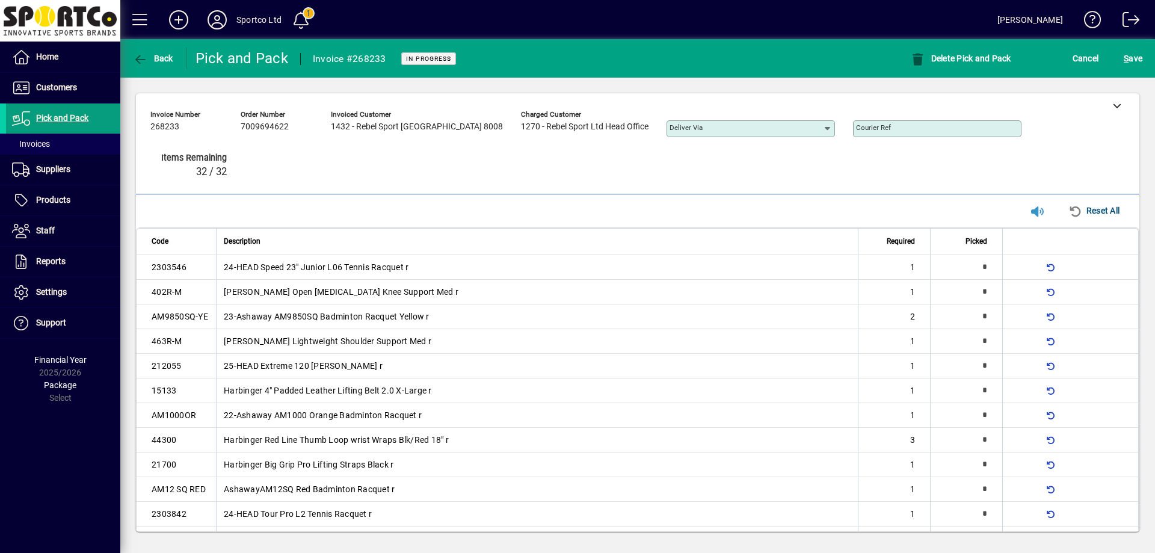
type input "*"
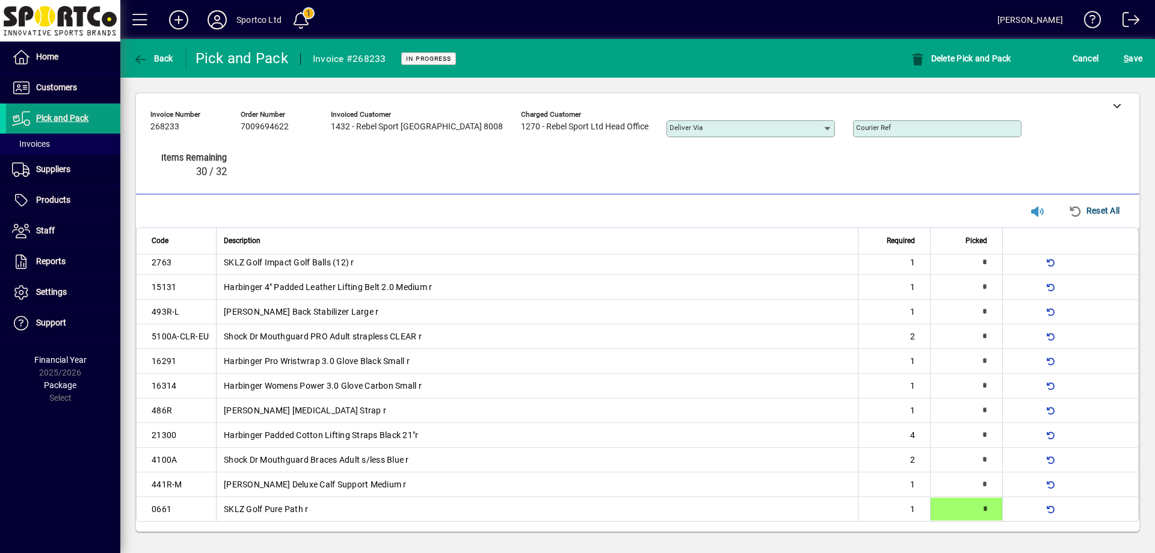
type input "*"
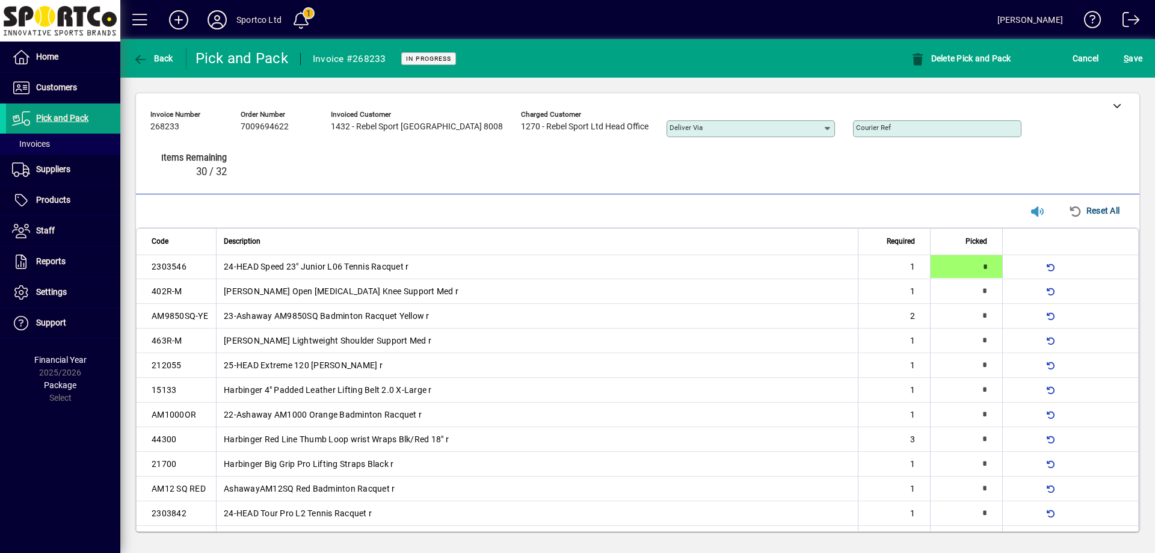
type input "*"
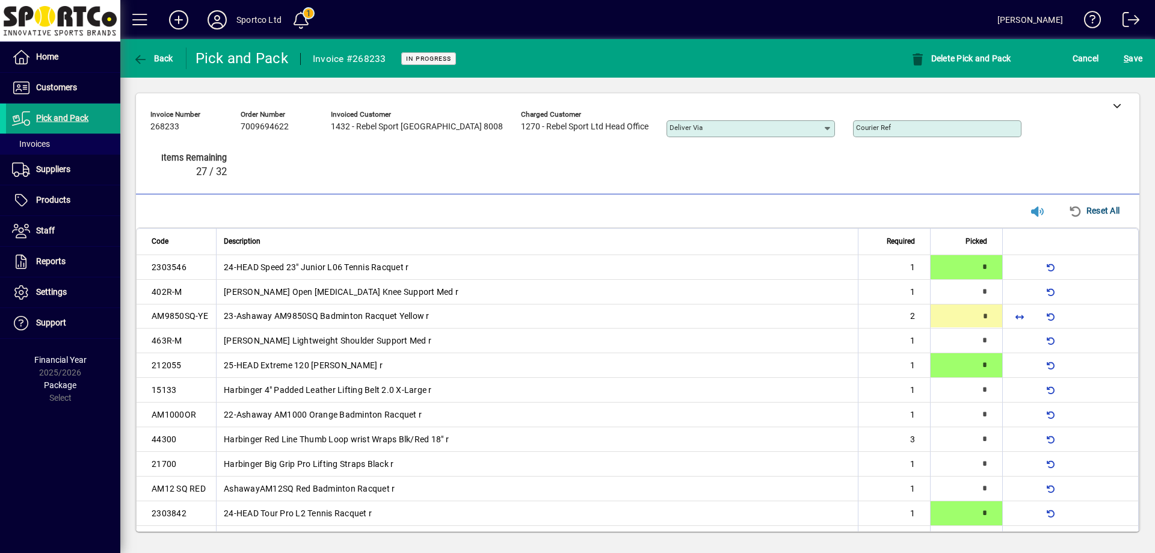
type input "*"
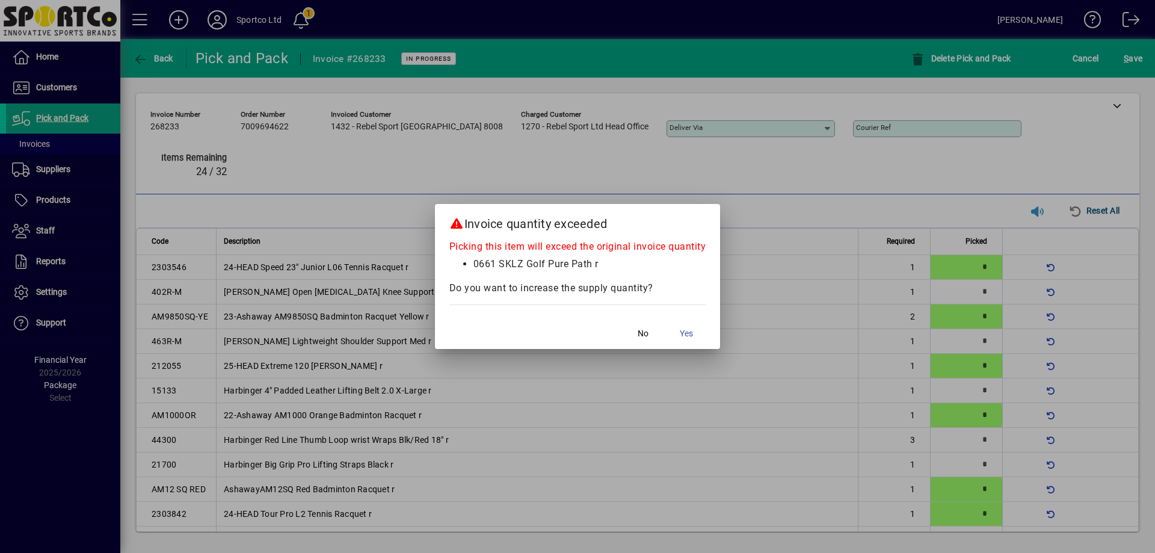
scroll to position [301, 0]
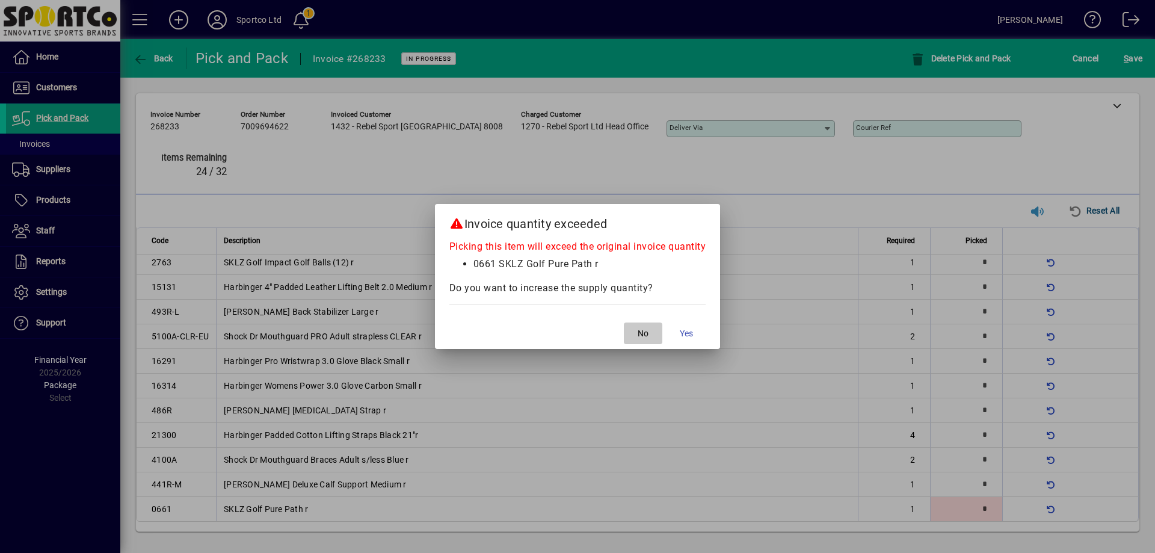
click at [642, 330] on span "No" at bounding box center [643, 333] width 11 height 13
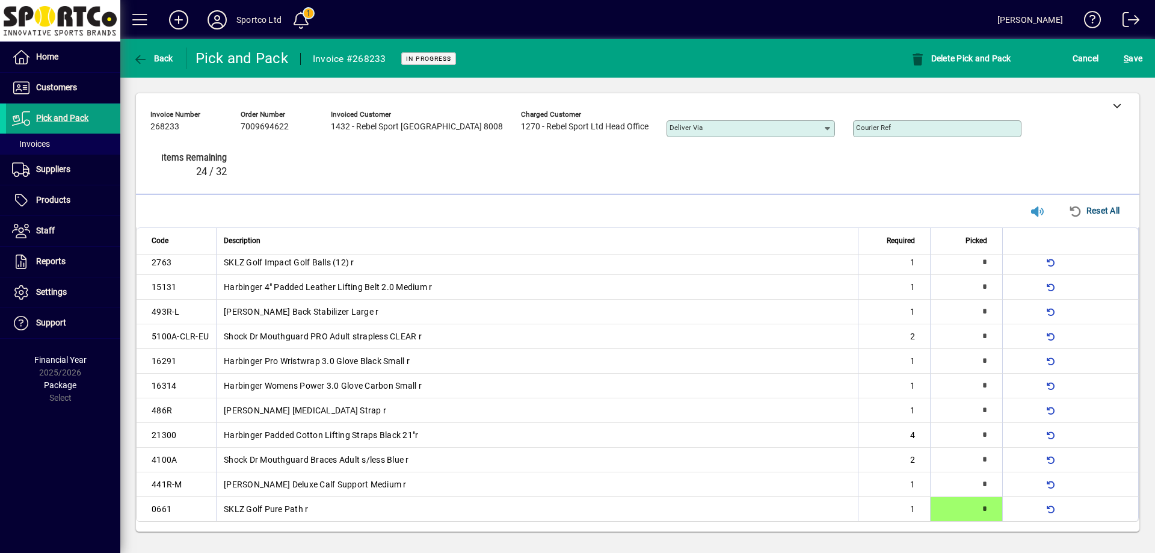
scroll to position [35, 0]
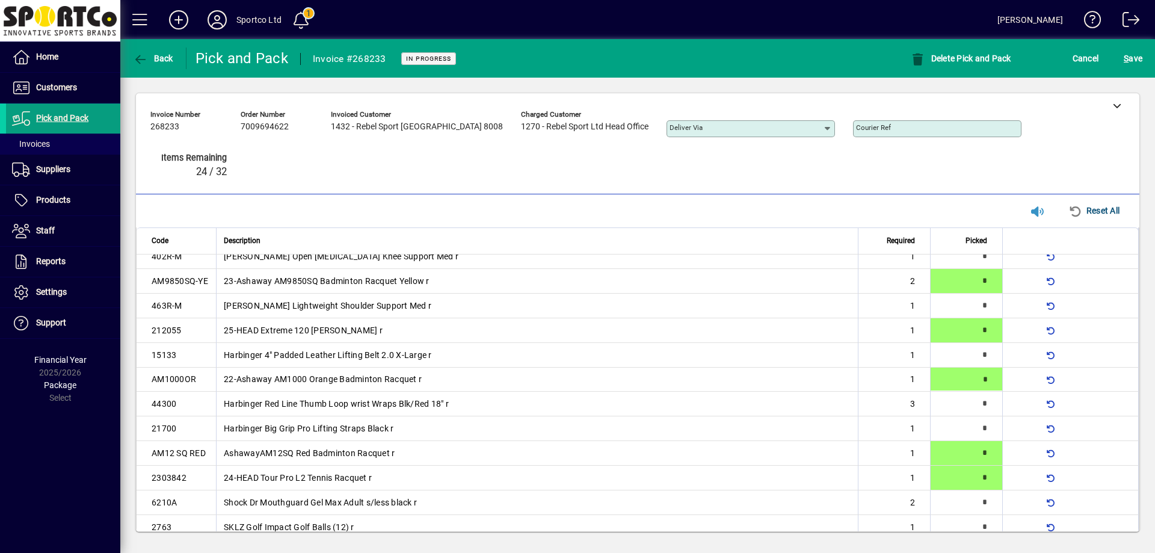
type input "*"
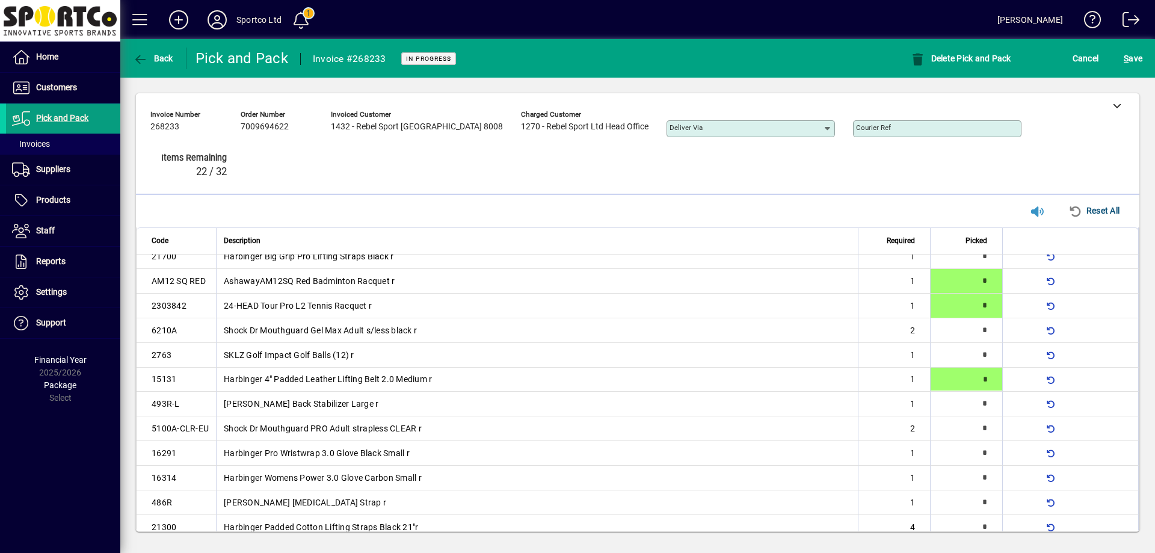
type input "*"
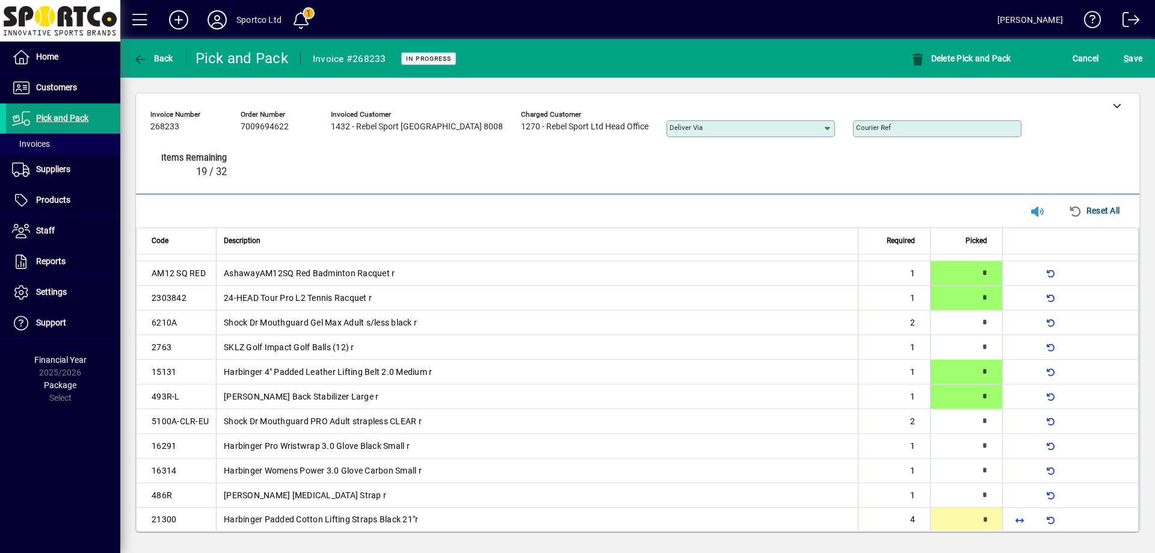
scroll to position [300, 0]
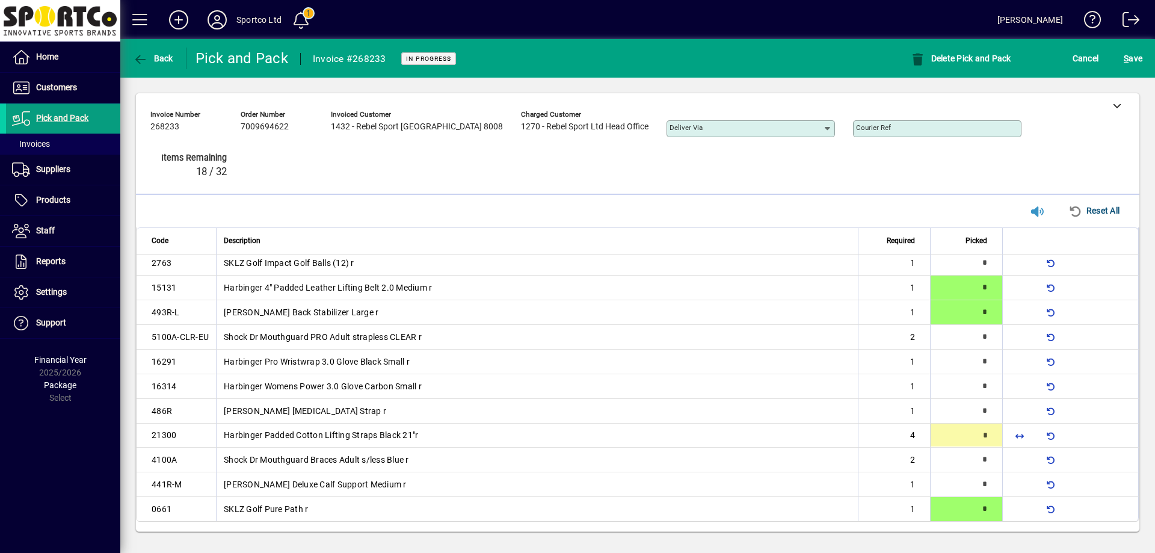
type input "*"
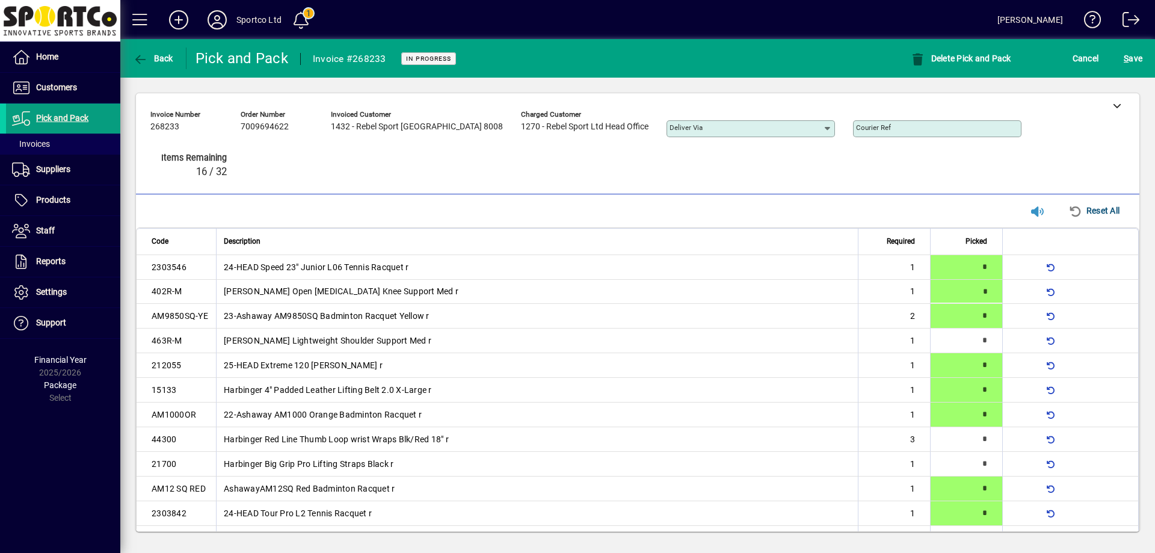
type input "*"
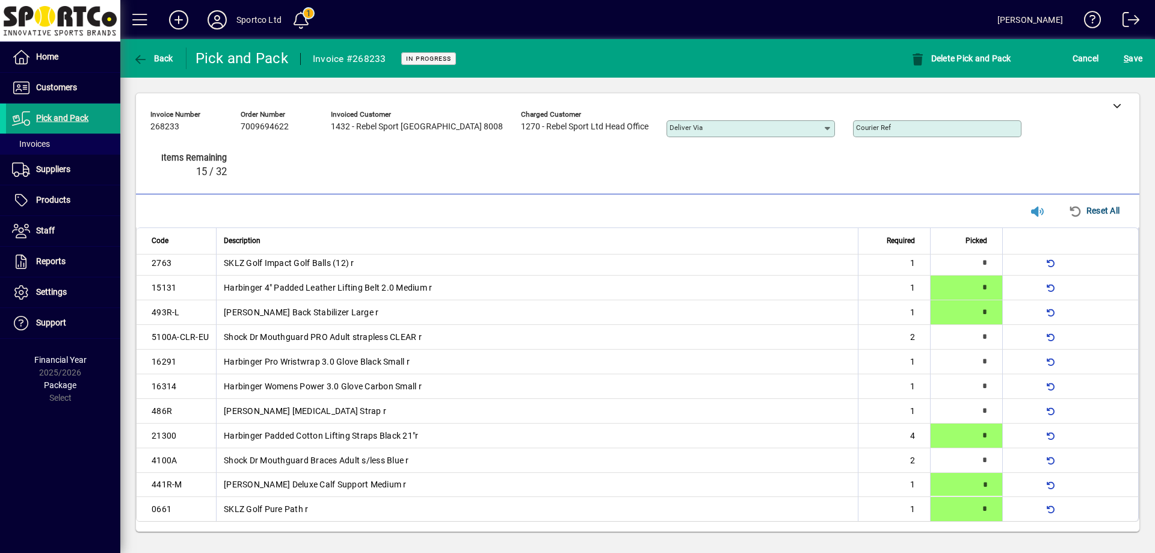
type input "*"
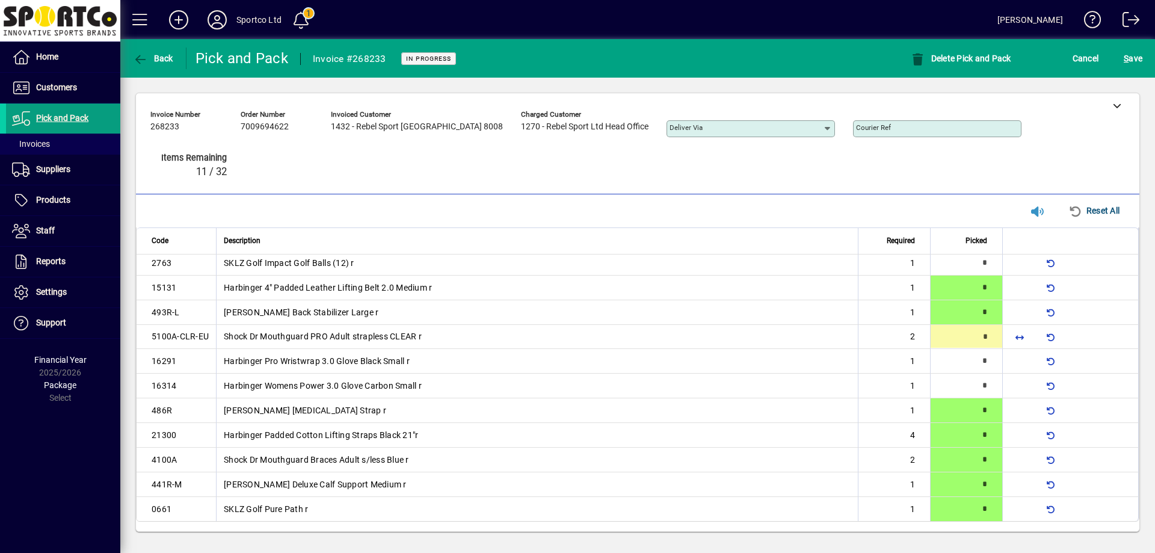
type input "*"
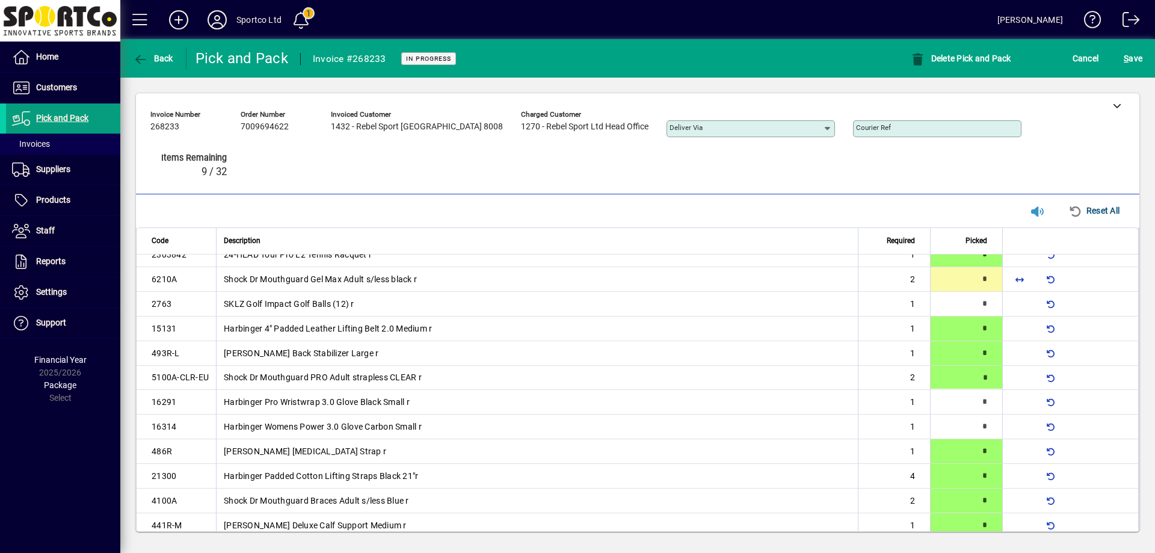
scroll to position [259, 0]
type input "*"
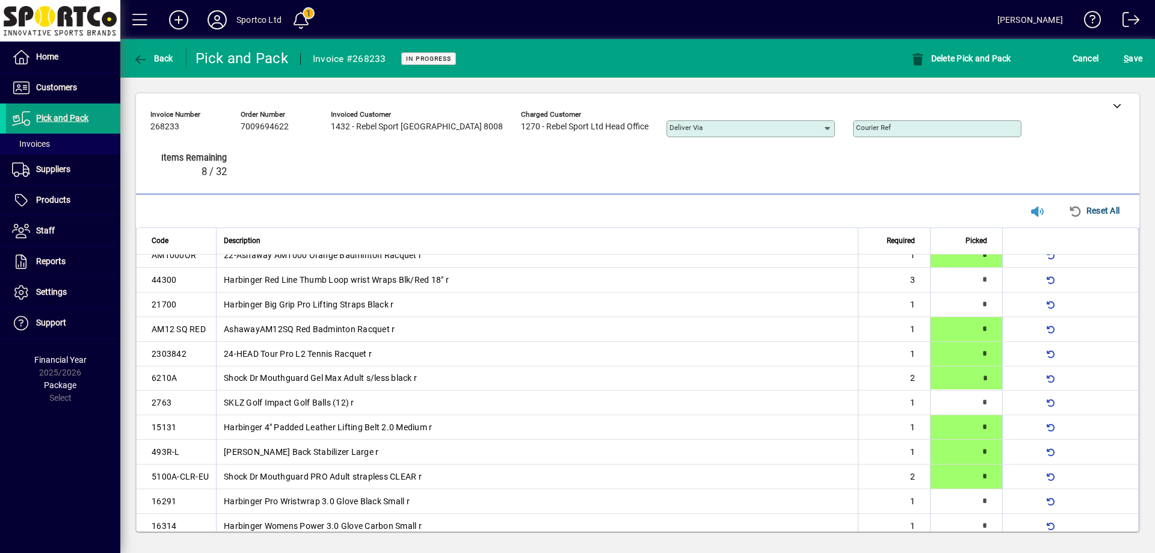
type input "*"
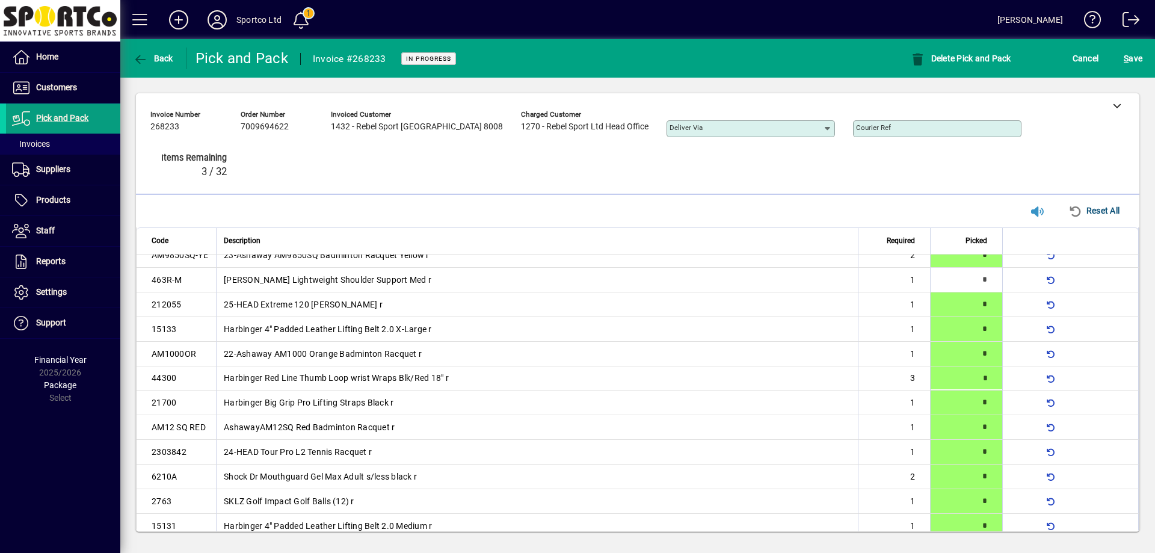
type input "*"
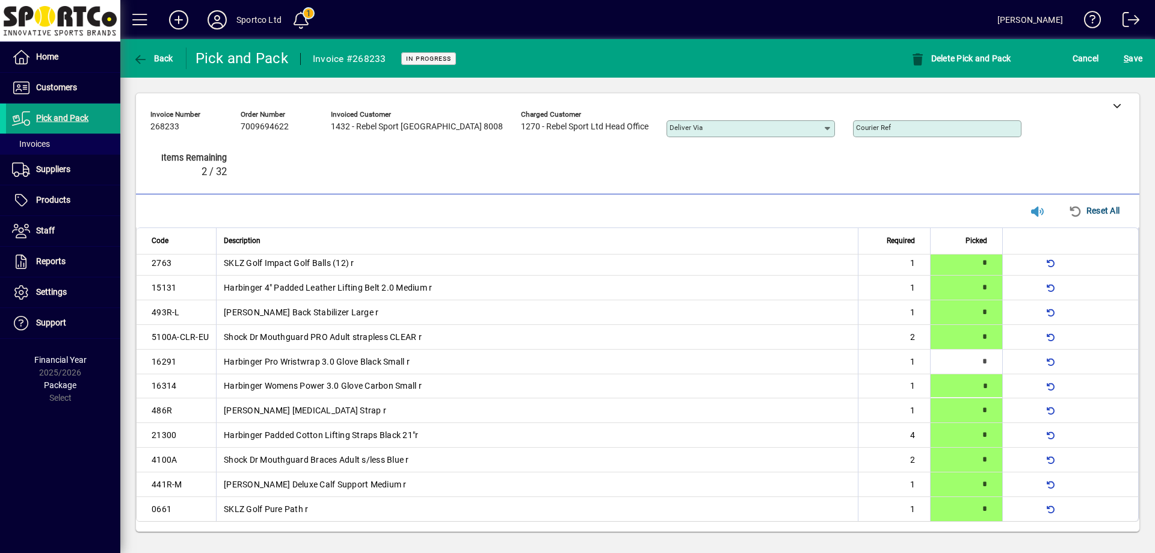
type input "*"
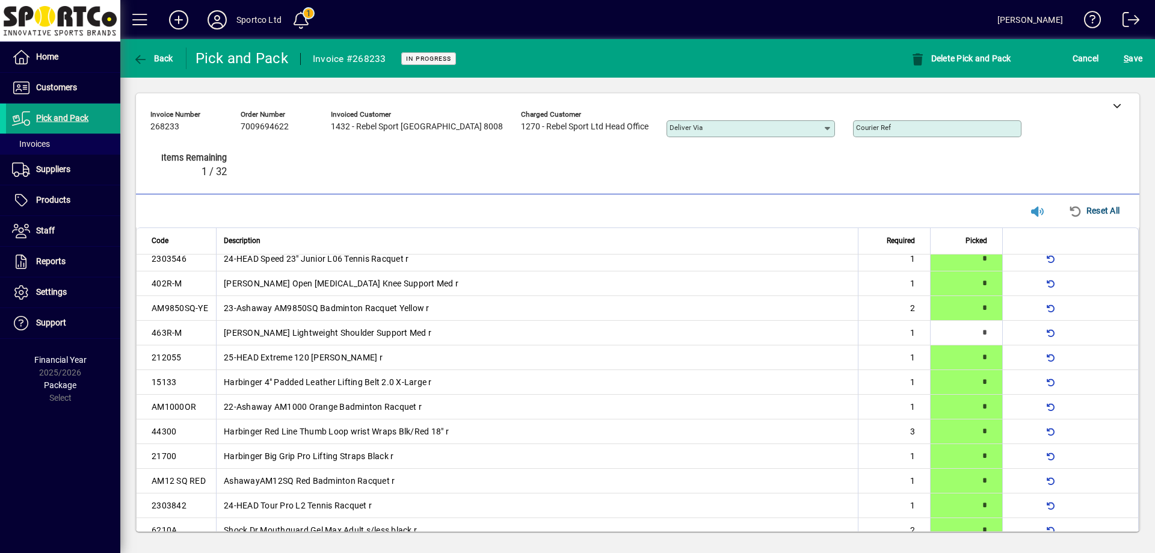
scroll to position [0, 0]
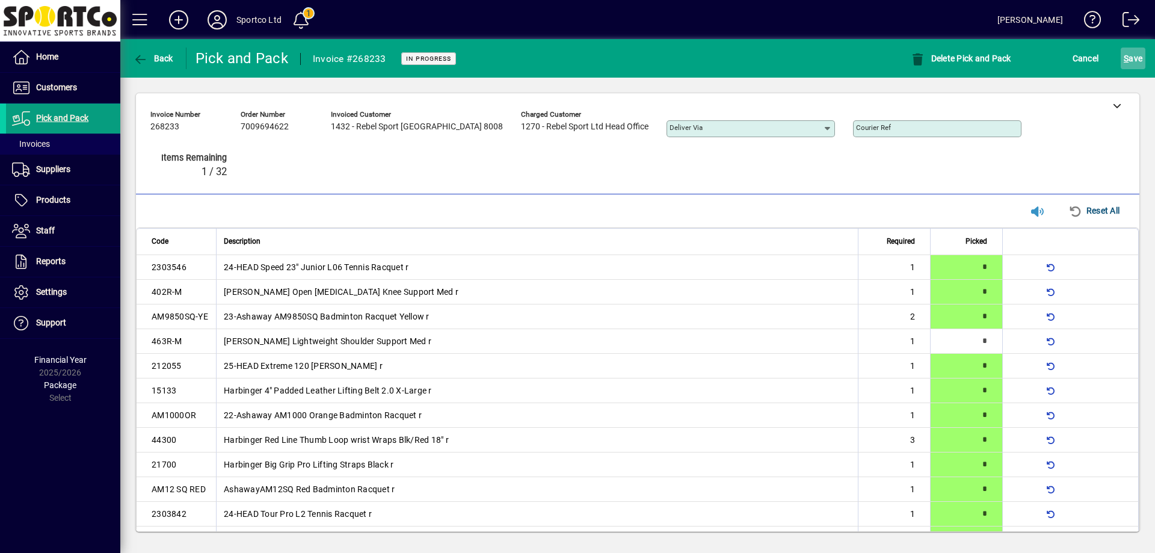
click at [1135, 55] on span "S ave" at bounding box center [1133, 58] width 19 height 19
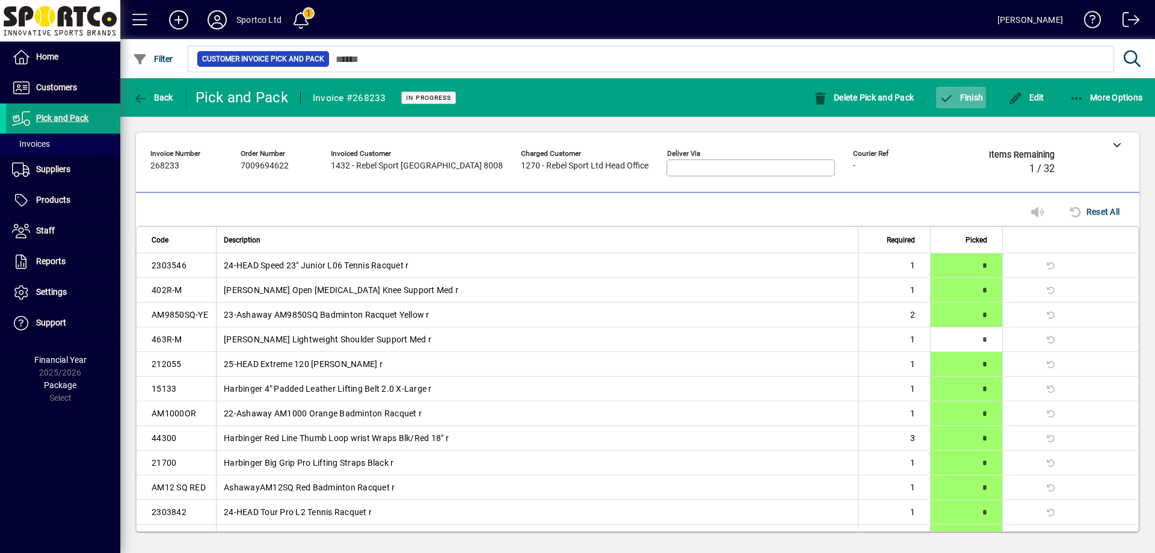
click at [959, 94] on span "Finish" at bounding box center [961, 98] width 44 height 10
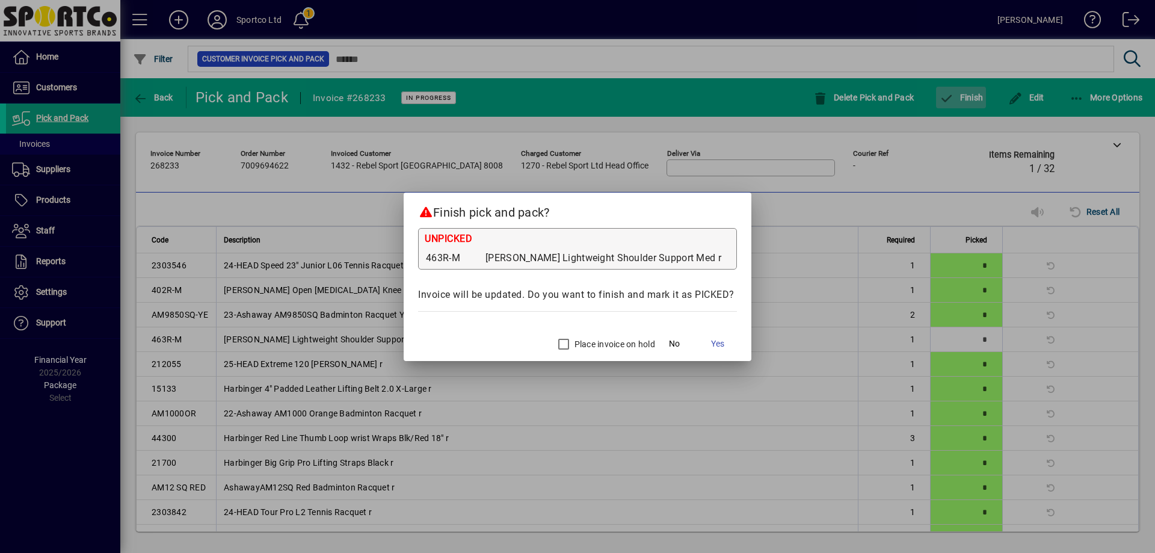
click at [960, 94] on div at bounding box center [577, 276] width 1155 height 553
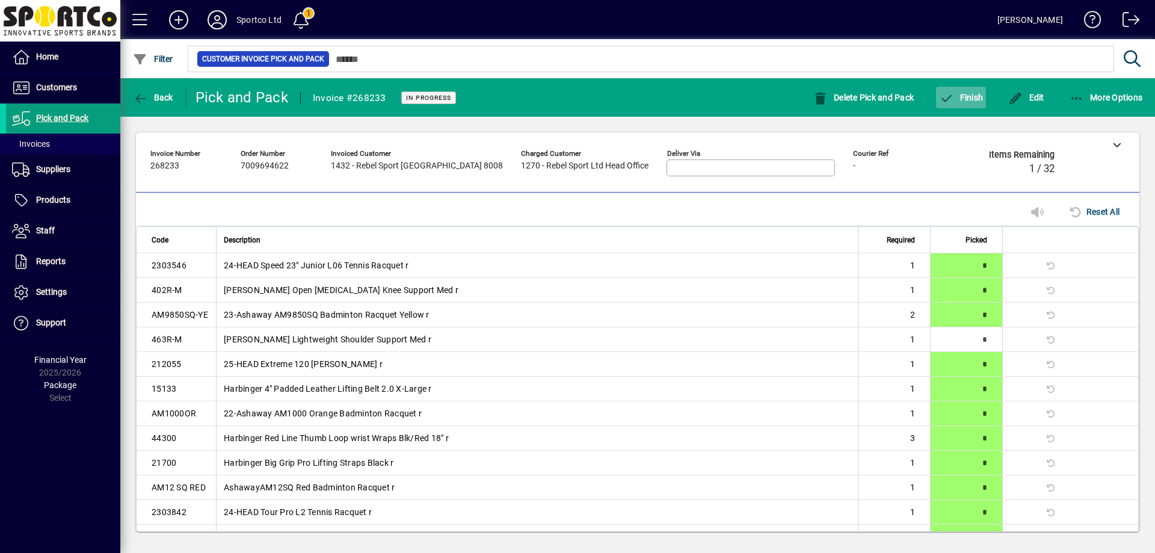
click at [981, 99] on span "Finish" at bounding box center [961, 98] width 44 height 10
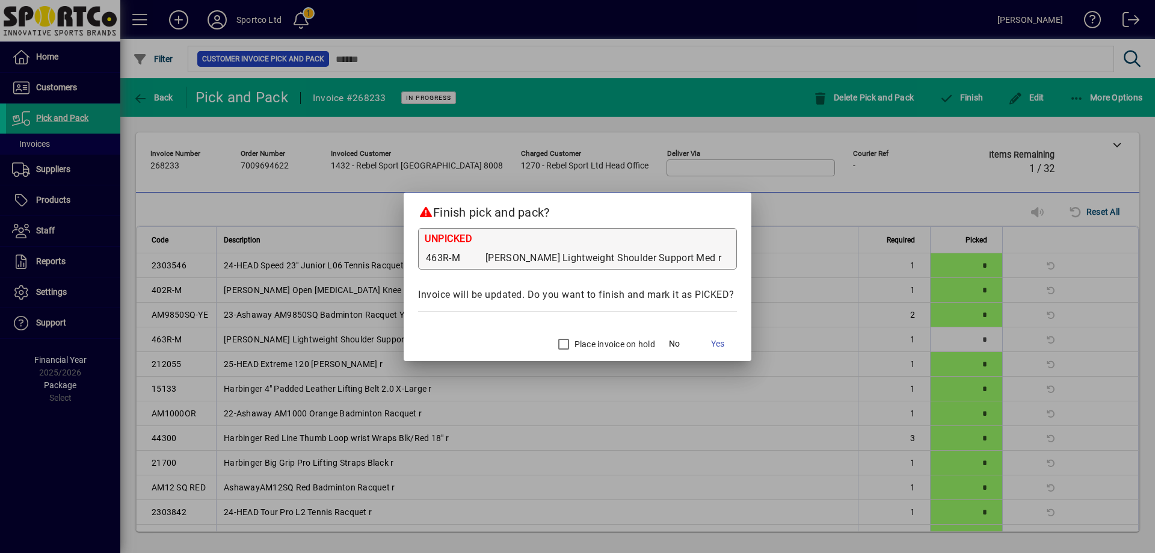
click at [603, 346] on label "Place invoice on hold" at bounding box center [613, 344] width 83 height 12
click at [717, 342] on span "Yes" at bounding box center [717, 343] width 13 height 13
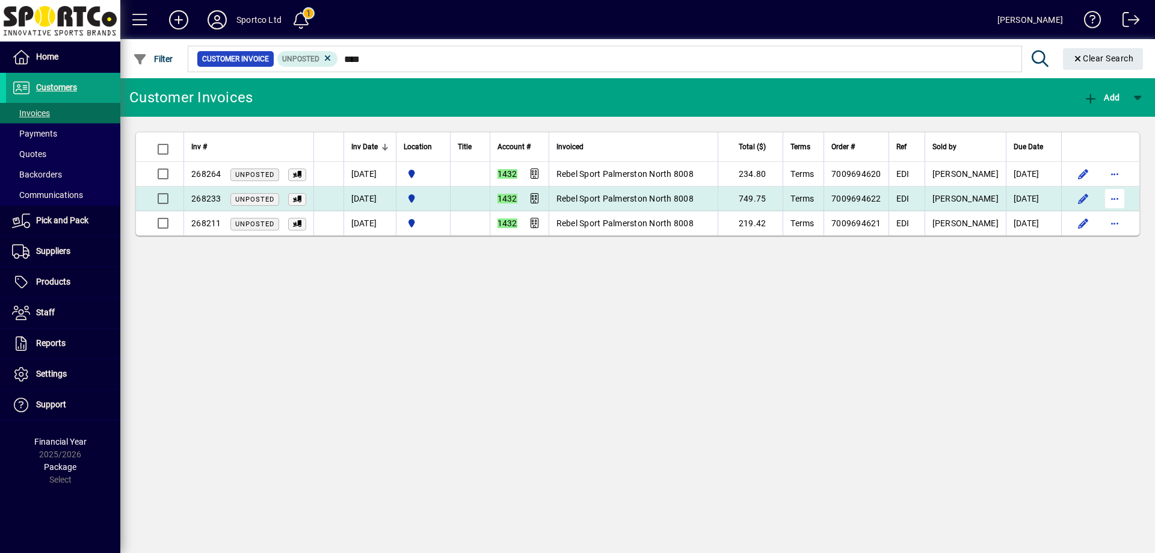
type input "****"
click at [1120, 196] on span "button" at bounding box center [1114, 198] width 29 height 29
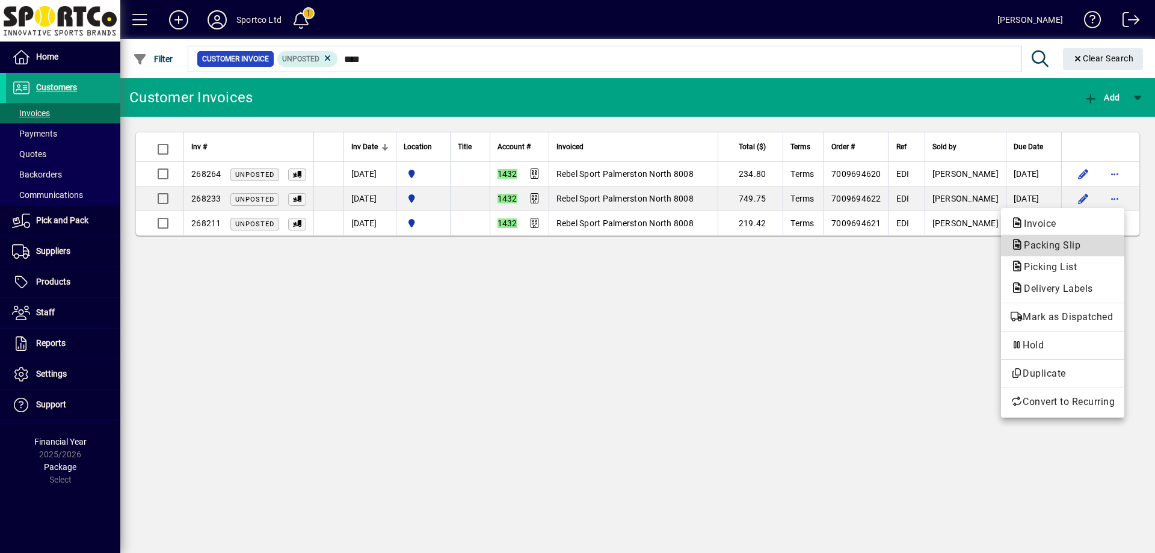
click at [1071, 245] on span "Packing Slip" at bounding box center [1049, 244] width 76 height 11
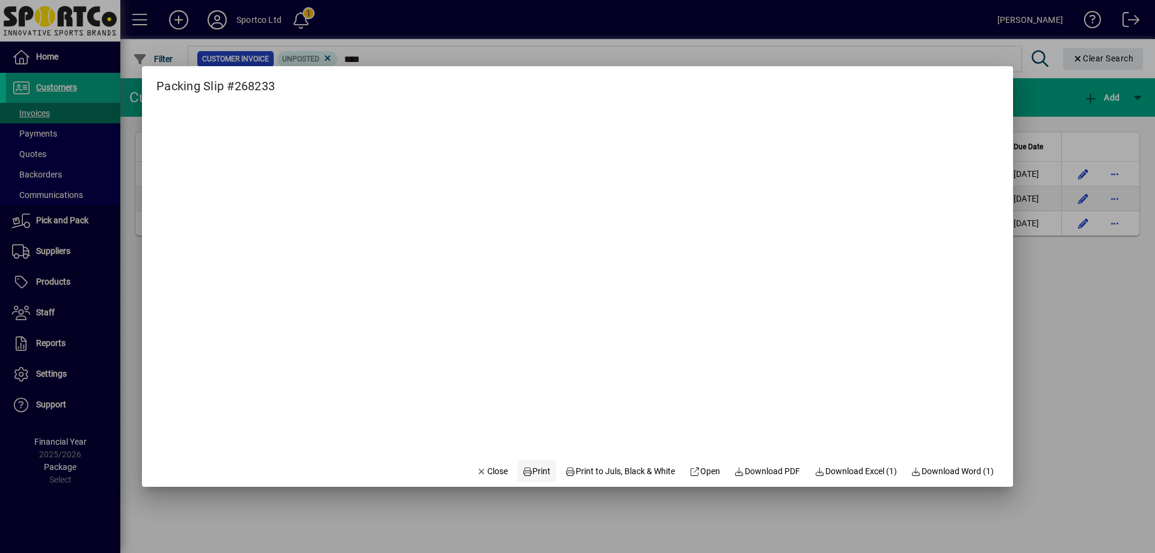
click at [529, 470] on span "Print" at bounding box center [536, 471] width 29 height 13
click at [490, 467] on span "Close" at bounding box center [491, 471] width 31 height 13
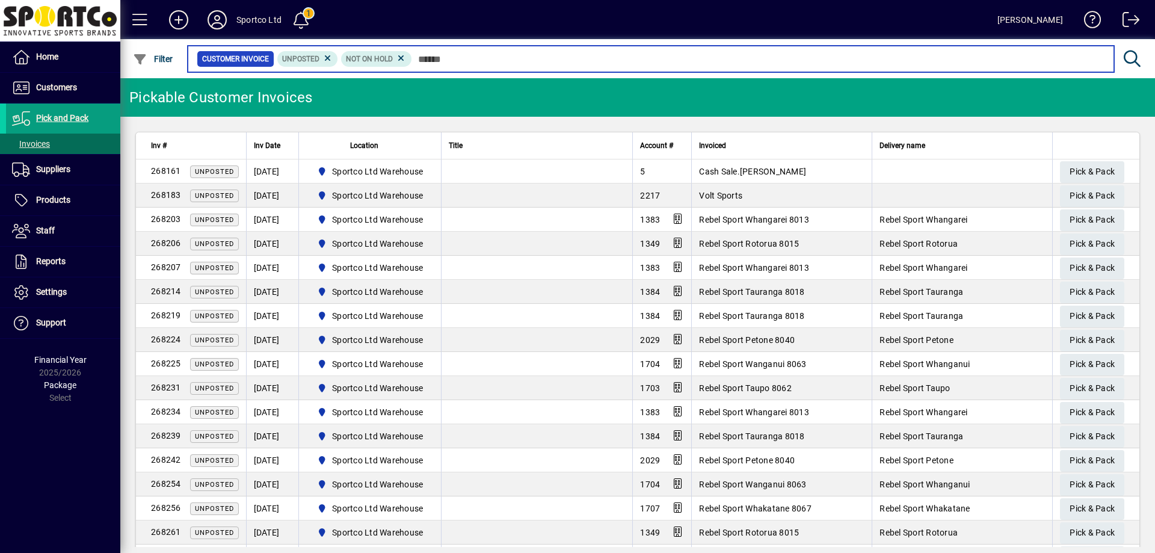
drag, startPoint x: 306, startPoint y: 61, endPoint x: 503, endPoint y: 55, distance: 196.8
click at [503, 55] on input "text" at bounding box center [758, 59] width 692 height 17
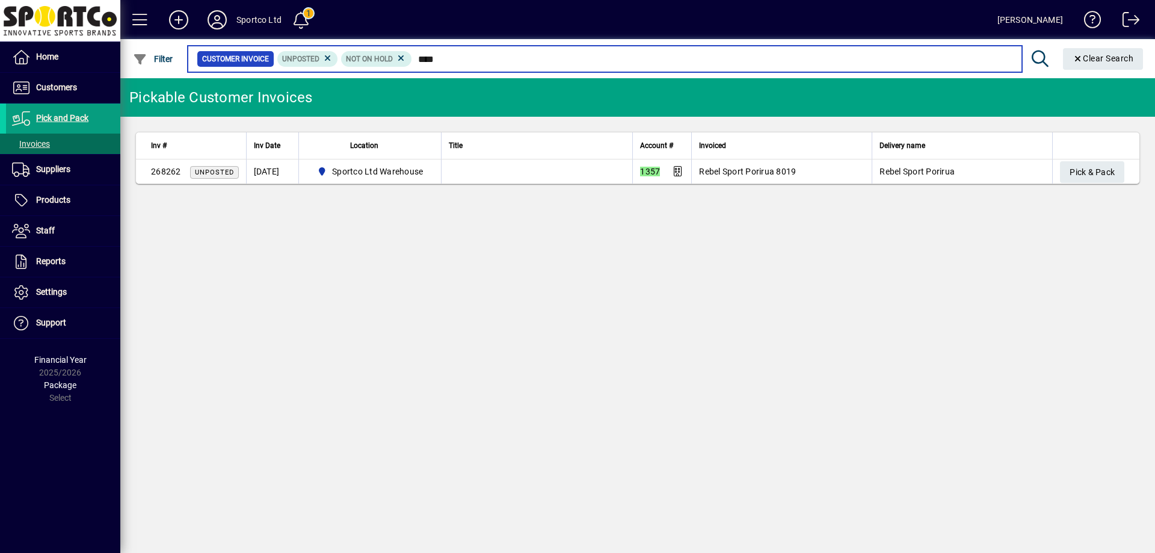
type input "****"
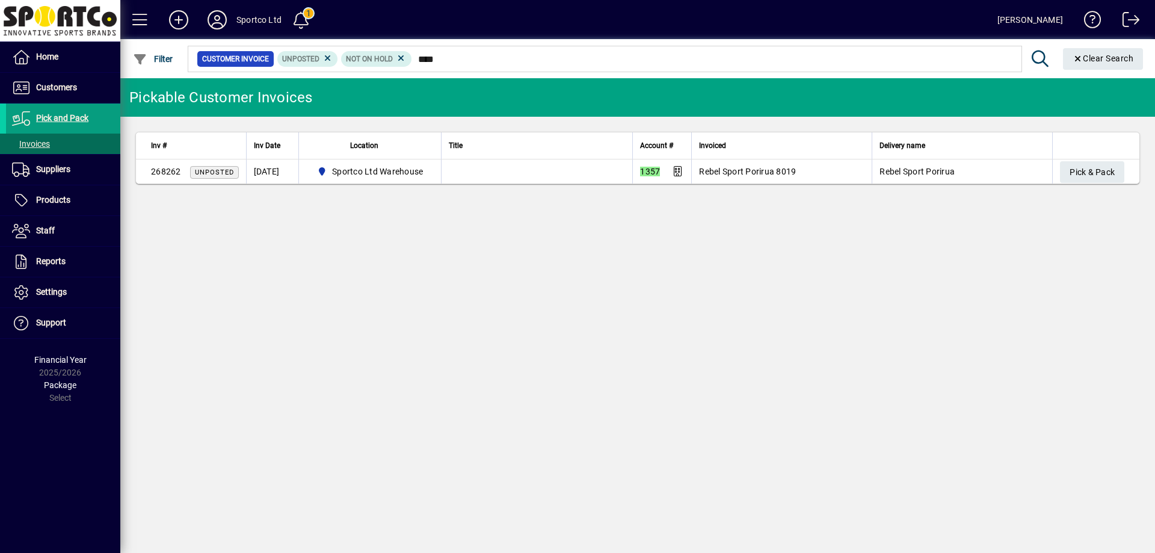
click at [1086, 158] on th at bounding box center [1095, 145] width 87 height 27
drag, startPoint x: 1087, startPoint y: 170, endPoint x: 1086, endPoint y: 180, distance: 10.2
click at [1087, 170] on span "Pick & Pack" at bounding box center [1092, 172] width 45 height 20
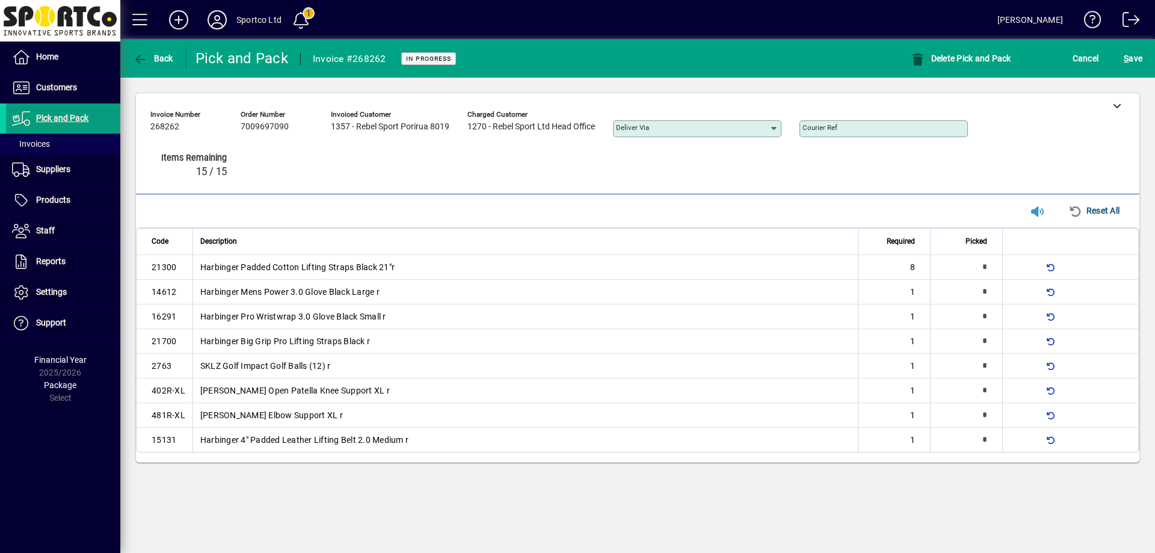
type input "*"
click at [1016, 268] on span "button" at bounding box center [1019, 266] width 29 height 29
type input "*"
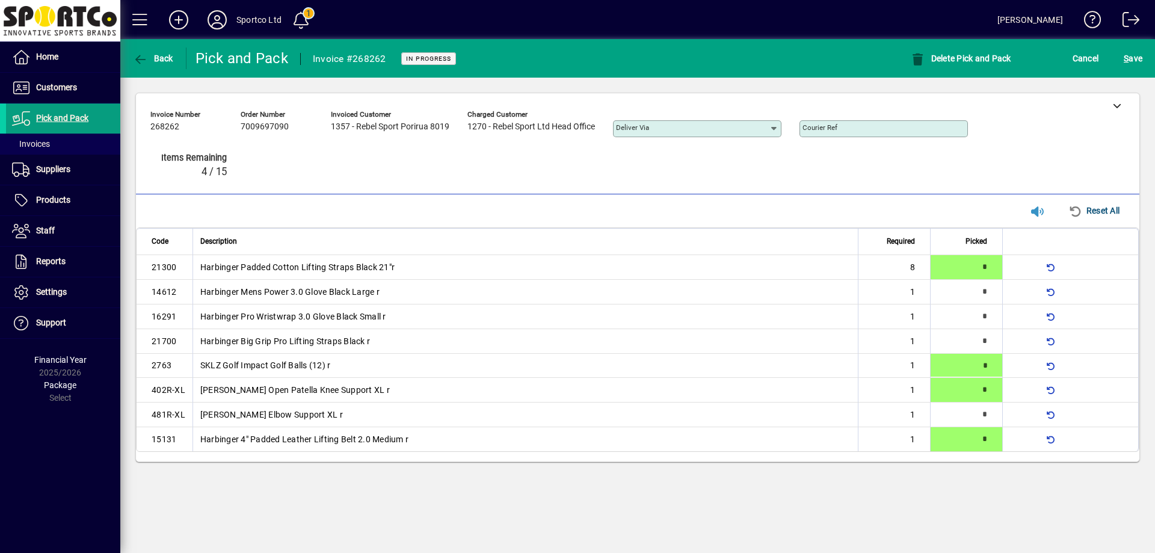
type input "*"
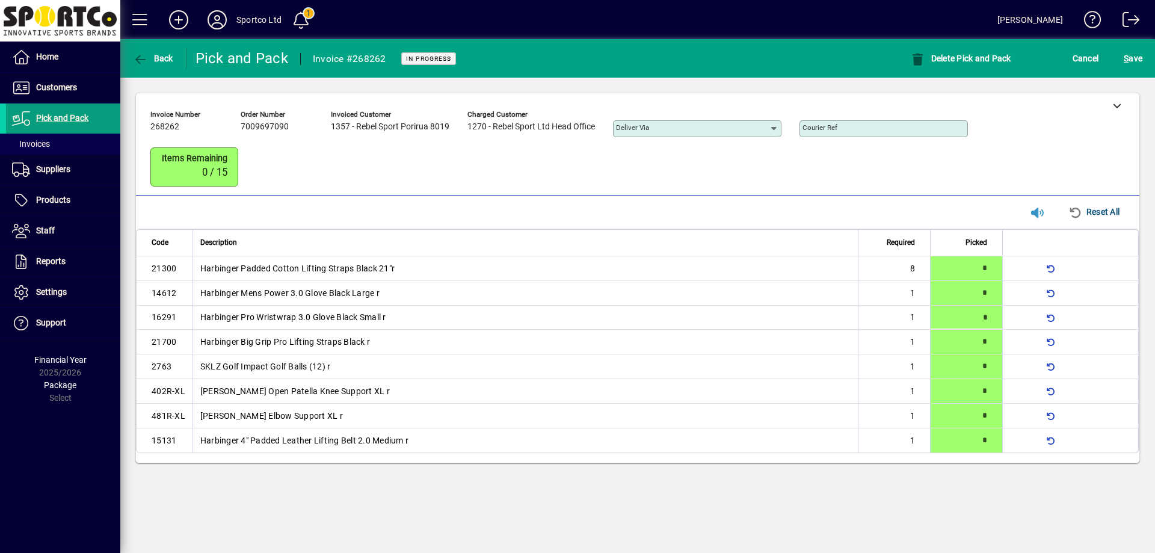
type input "*"
click at [1133, 63] on span "S ave" at bounding box center [1133, 58] width 19 height 19
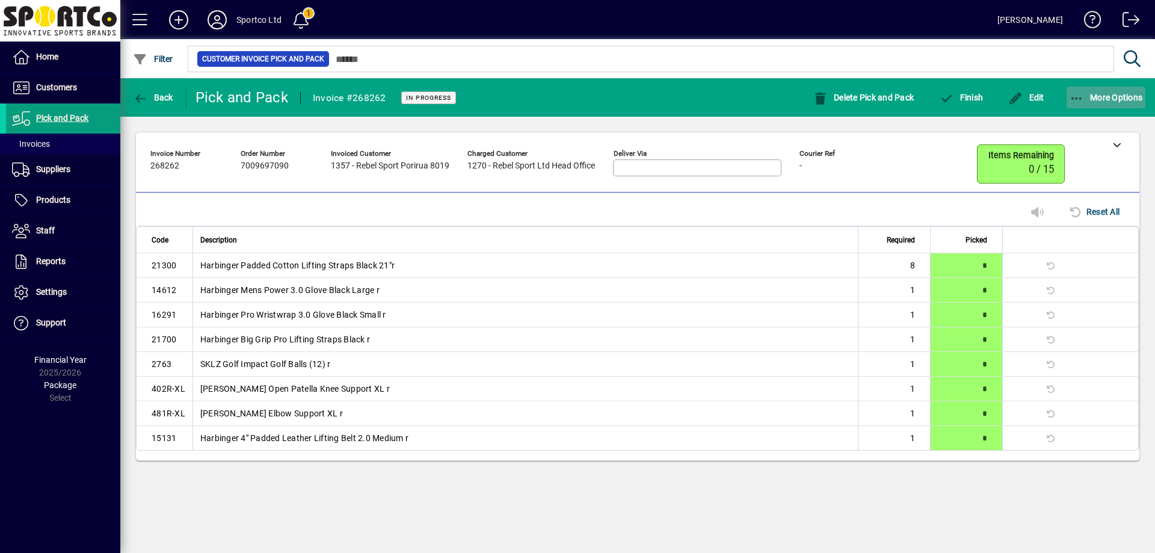
click at [1073, 99] on icon "button" at bounding box center [1077, 99] width 15 height 12
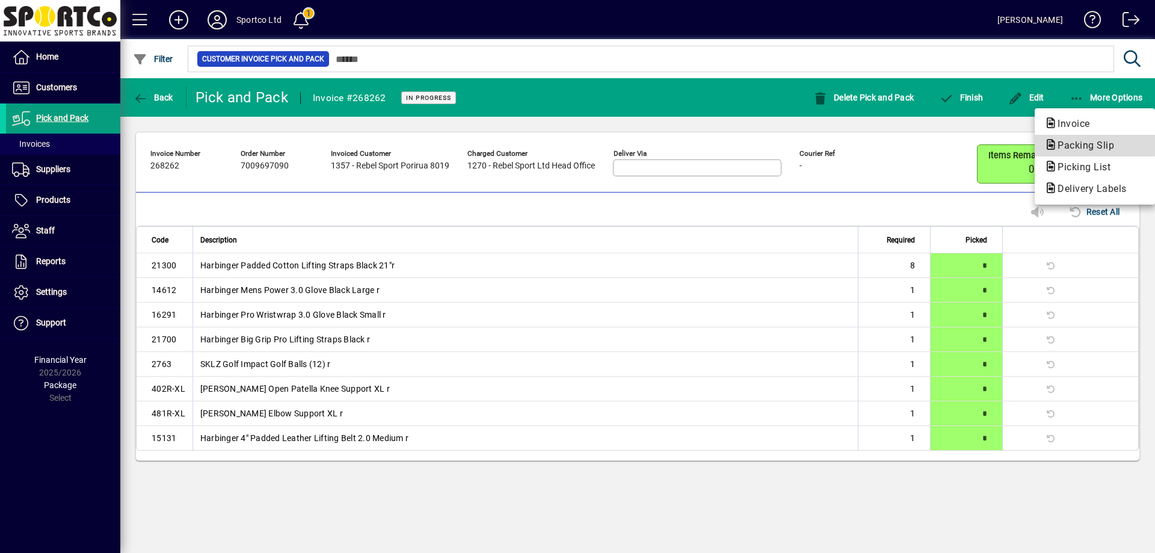
click at [1090, 143] on span "Packing Slip" at bounding box center [1082, 145] width 76 height 11
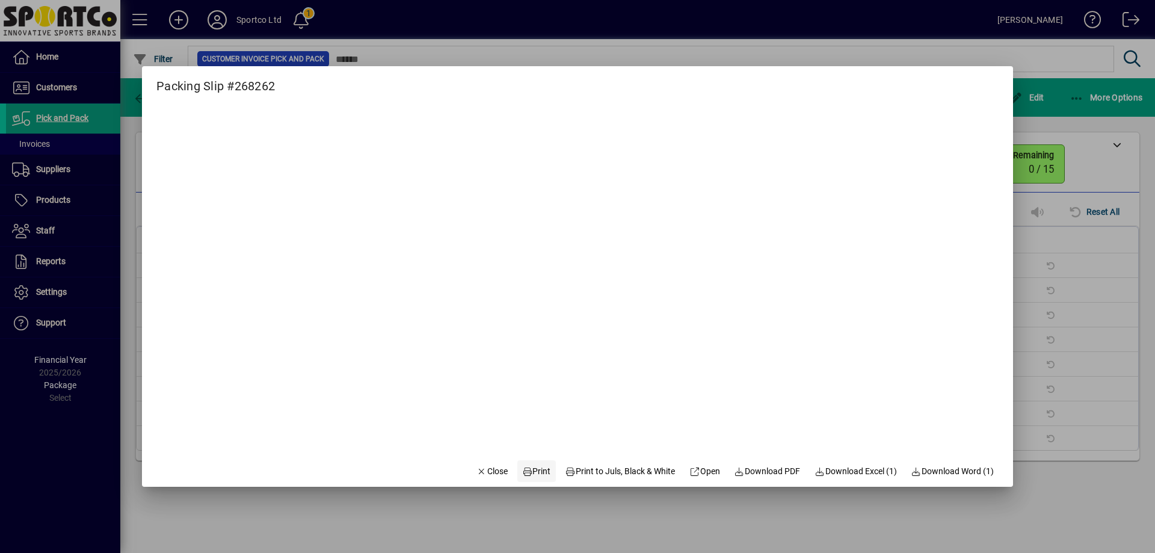
click at [537, 469] on span "Print" at bounding box center [536, 471] width 29 height 13
click at [484, 472] on span "Close" at bounding box center [491, 471] width 31 height 13
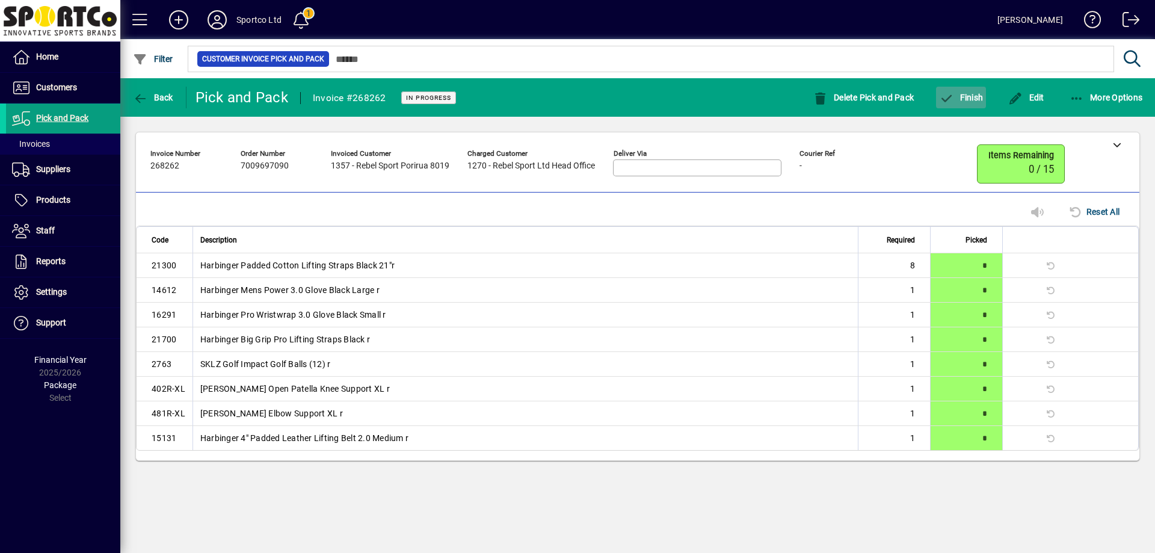
click at [963, 93] on span "Finish" at bounding box center [961, 98] width 44 height 10
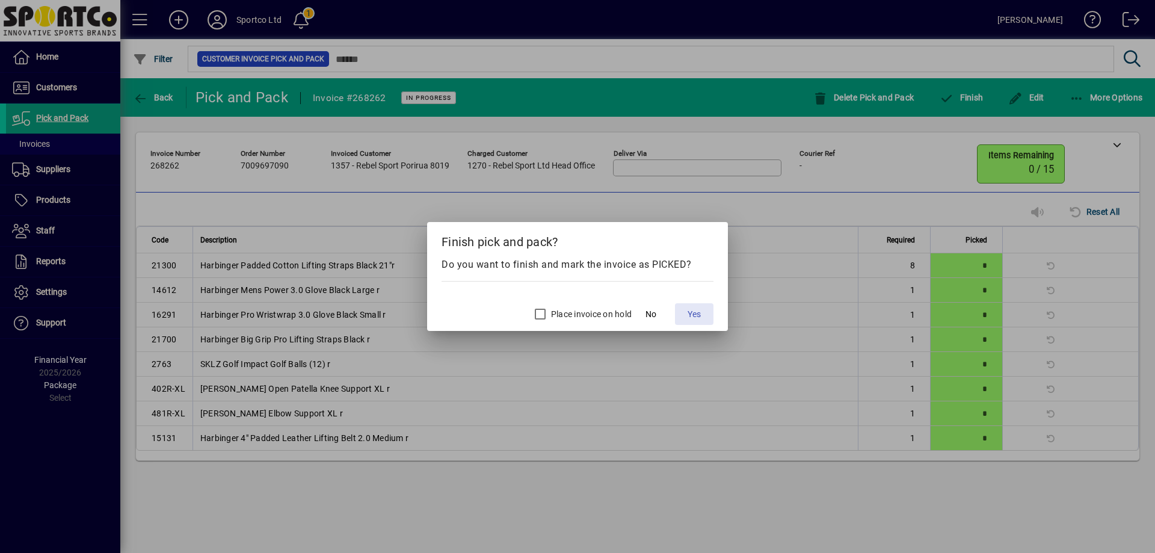
click at [698, 316] on span "Yes" at bounding box center [694, 314] width 13 height 13
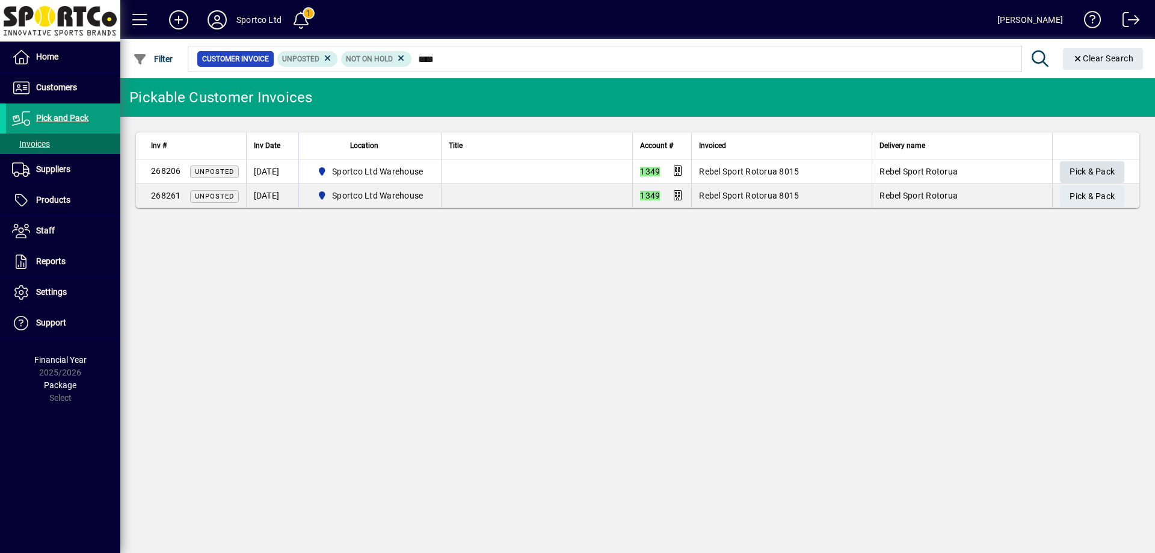
type input "****"
click at [1082, 168] on span "Pick & Pack" at bounding box center [1092, 172] width 45 height 20
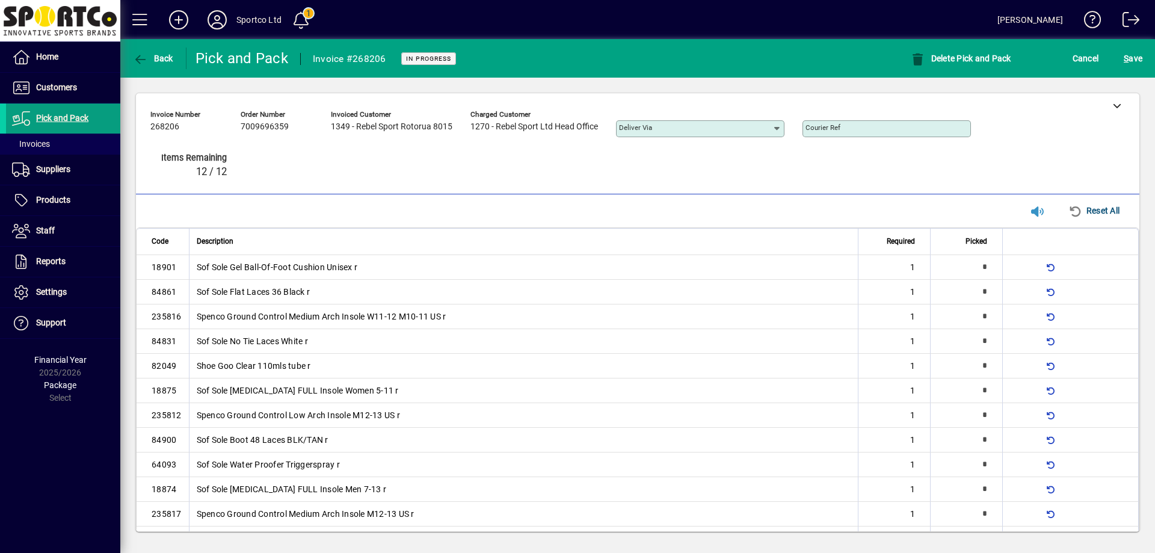
type input "*"
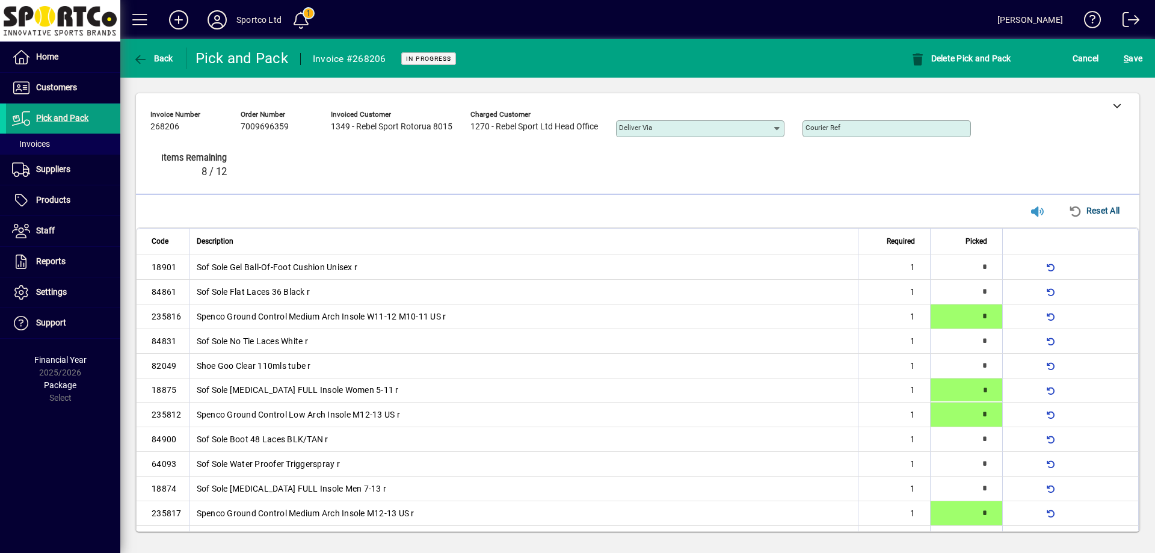
type input "*"
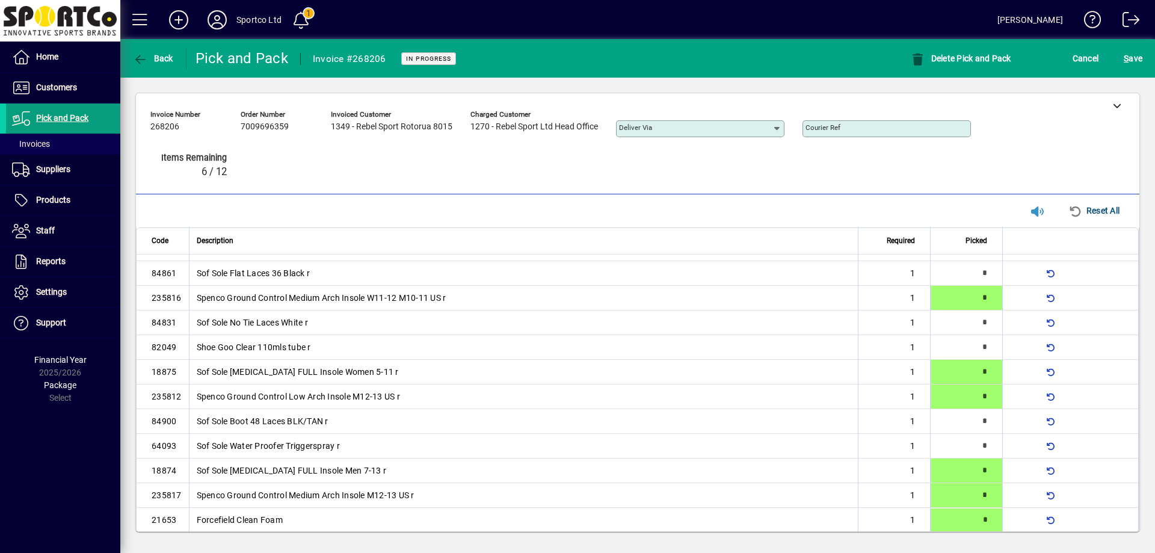
type input "*"
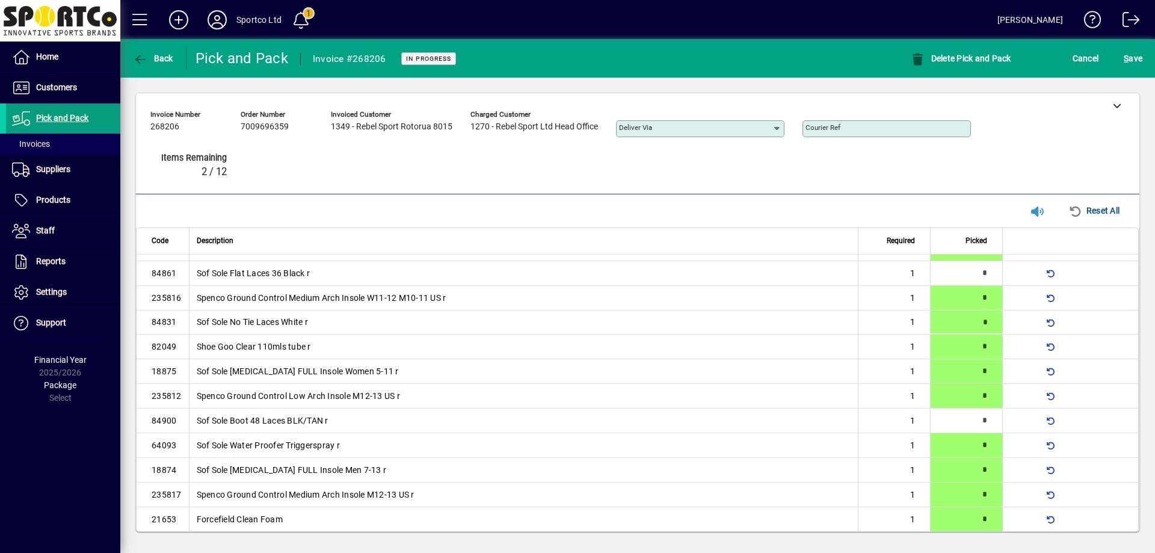
type input "*"
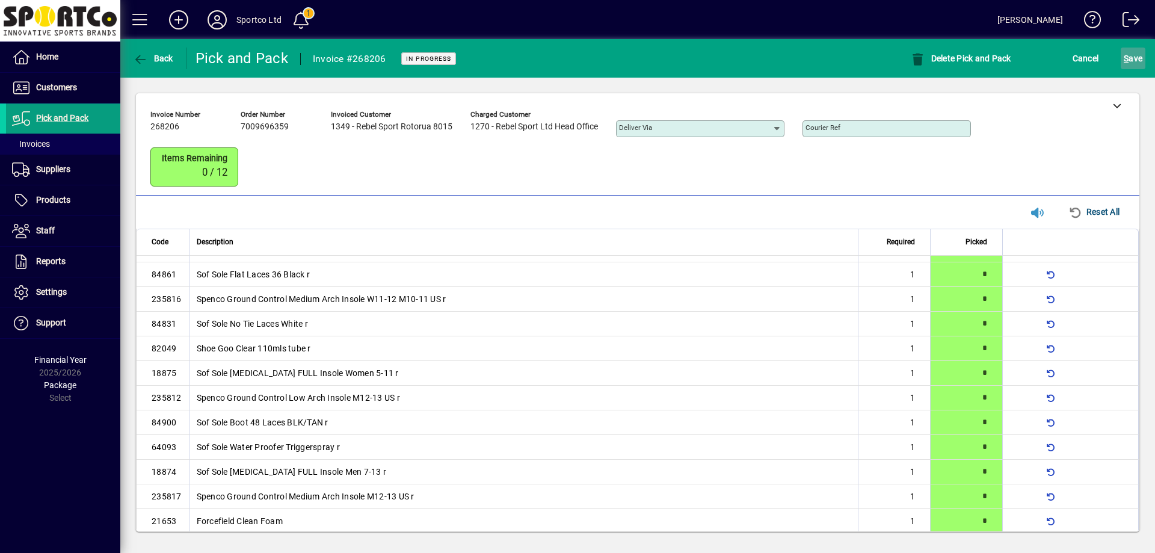
click at [1143, 56] on span "submit" at bounding box center [1133, 58] width 25 height 29
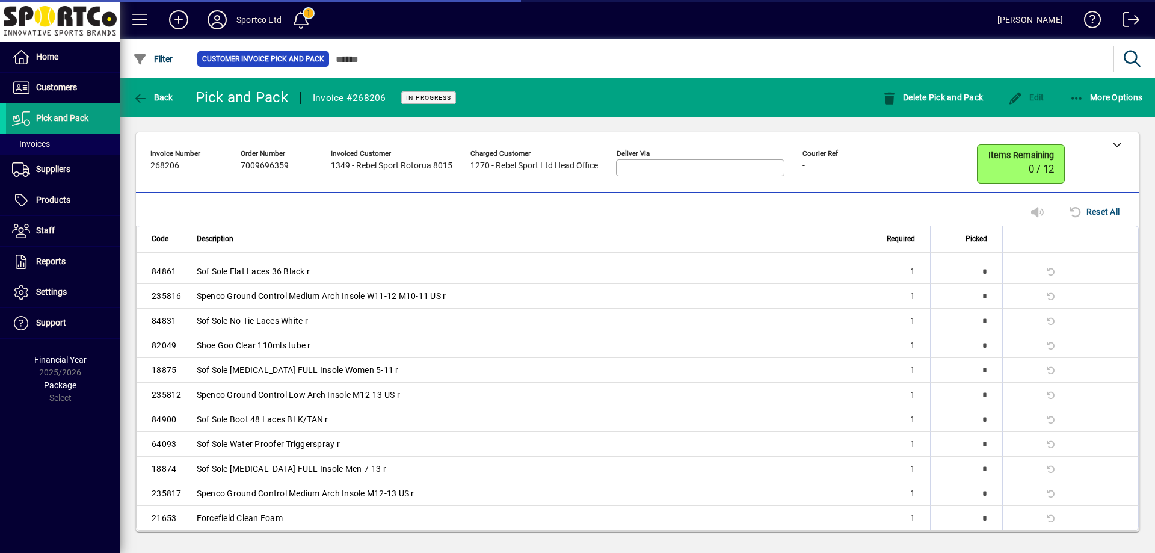
scroll to position [0, 0]
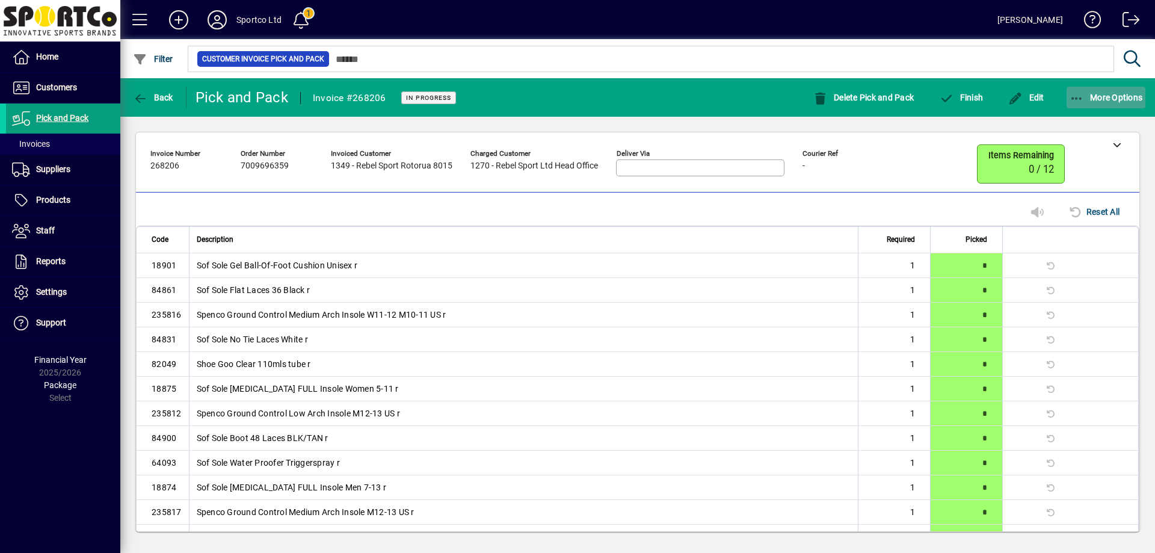
click at [1078, 93] on icon "button" at bounding box center [1077, 99] width 15 height 12
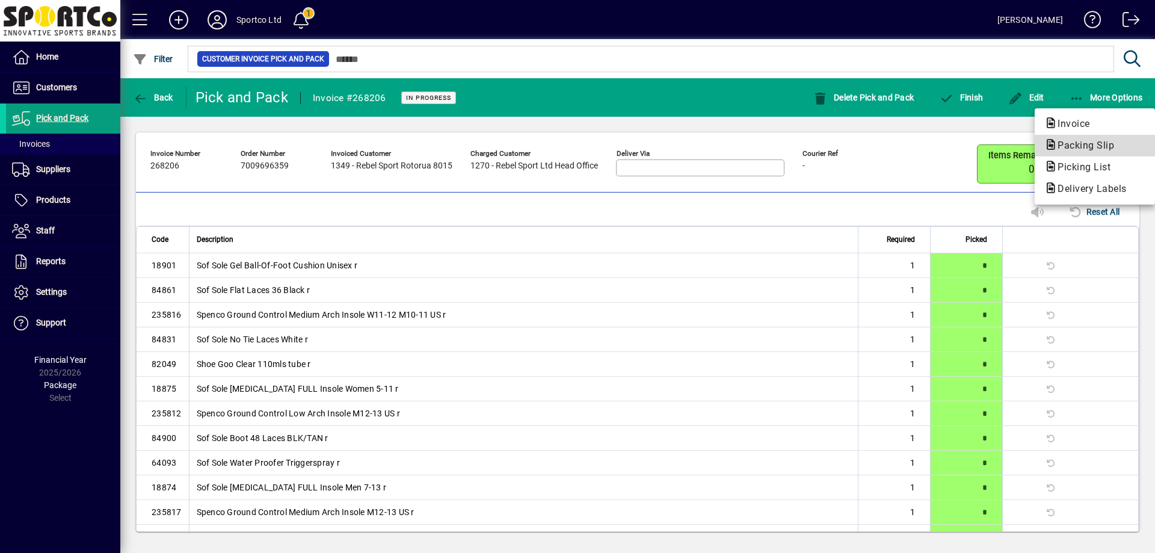
click at [1084, 140] on span "Packing Slip" at bounding box center [1082, 145] width 76 height 11
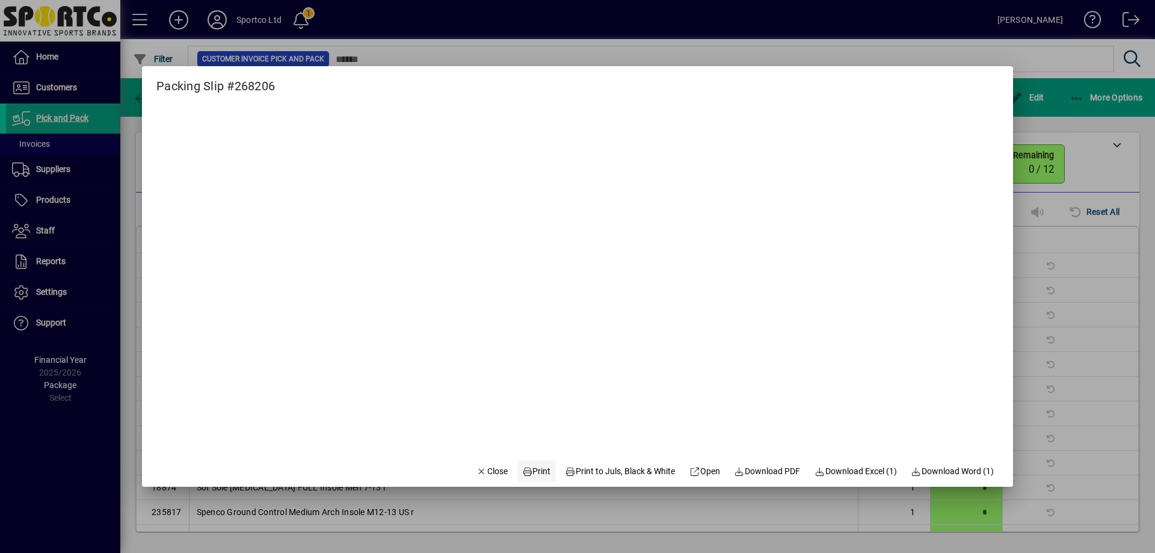
click at [529, 469] on span "Print" at bounding box center [536, 471] width 29 height 13
click at [484, 468] on span "Close" at bounding box center [491, 471] width 31 height 13
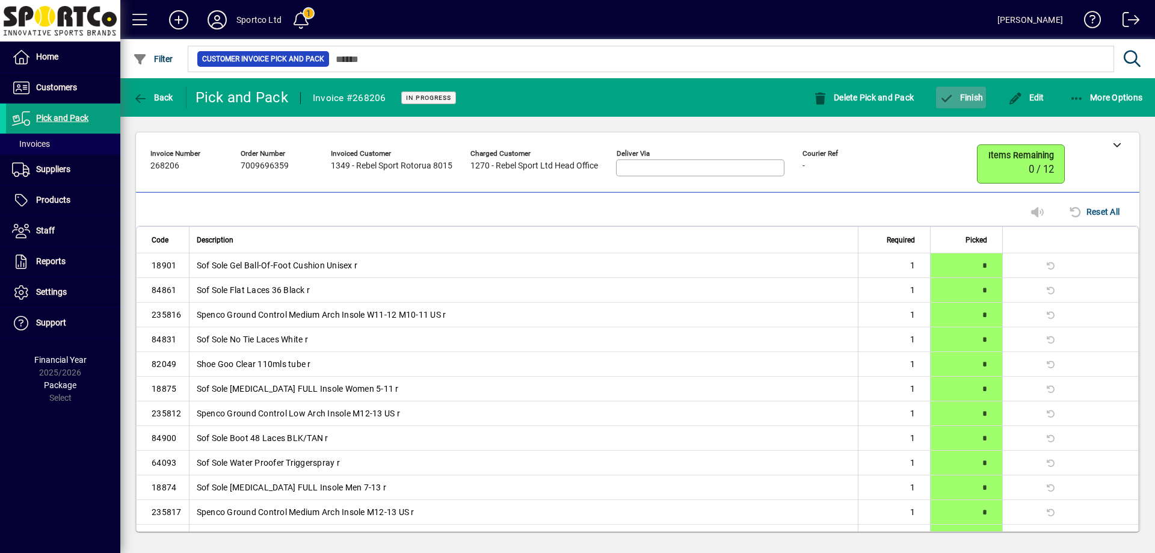
click at [973, 93] on span "Finish" at bounding box center [961, 98] width 44 height 10
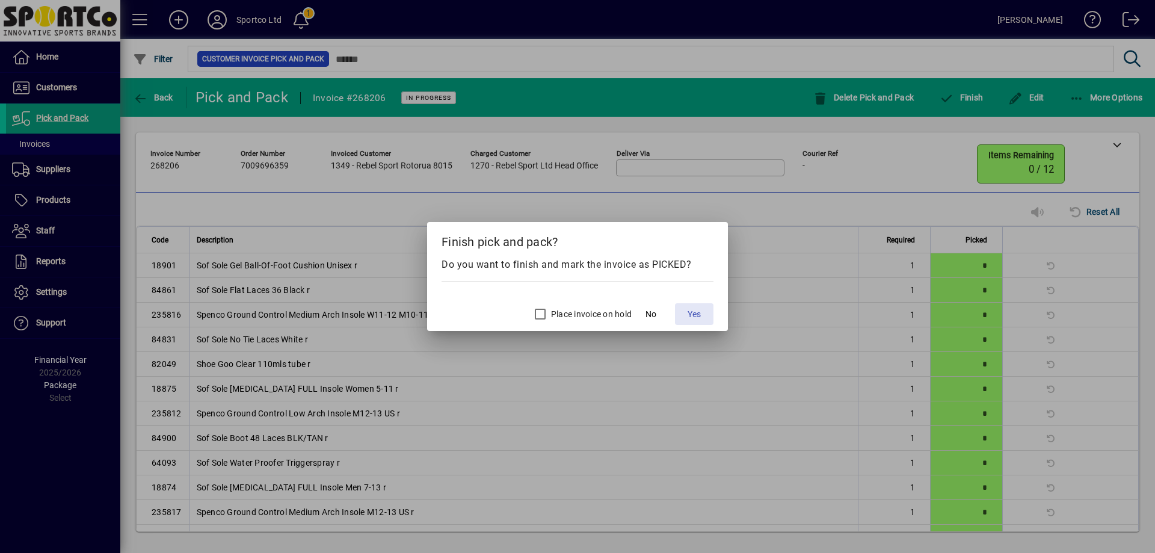
click at [691, 313] on span "Yes" at bounding box center [694, 314] width 13 height 13
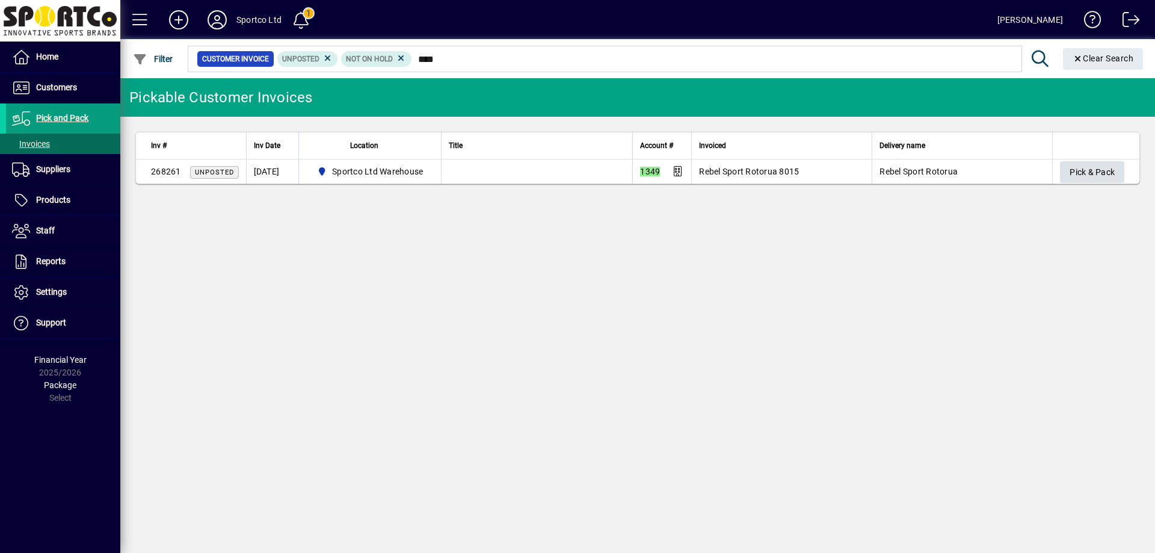
type input "****"
click at [1108, 167] on span "Pick & Pack" at bounding box center [1092, 172] width 45 height 20
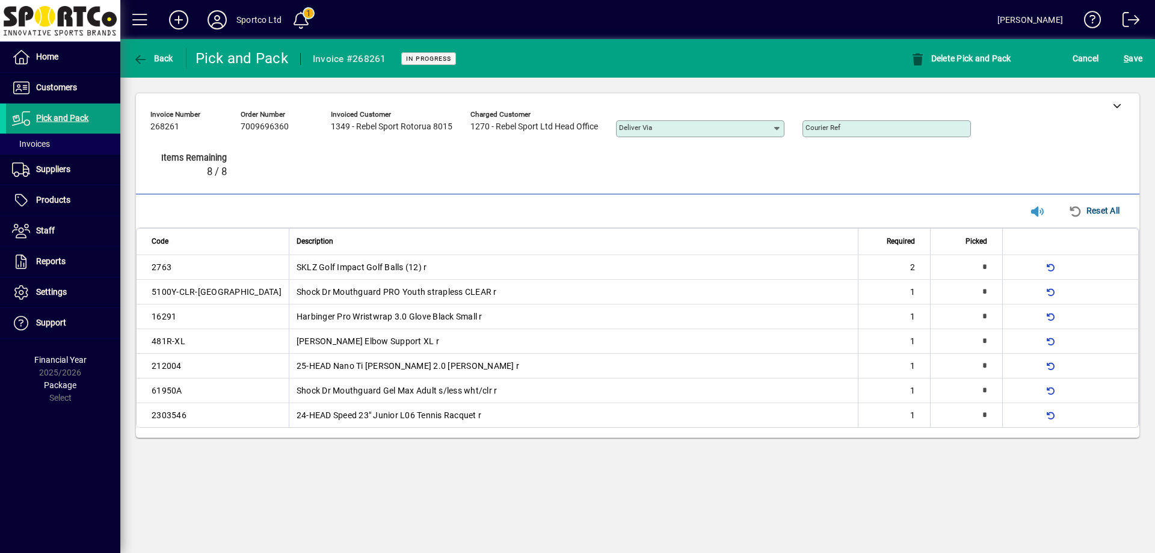
type input "*"
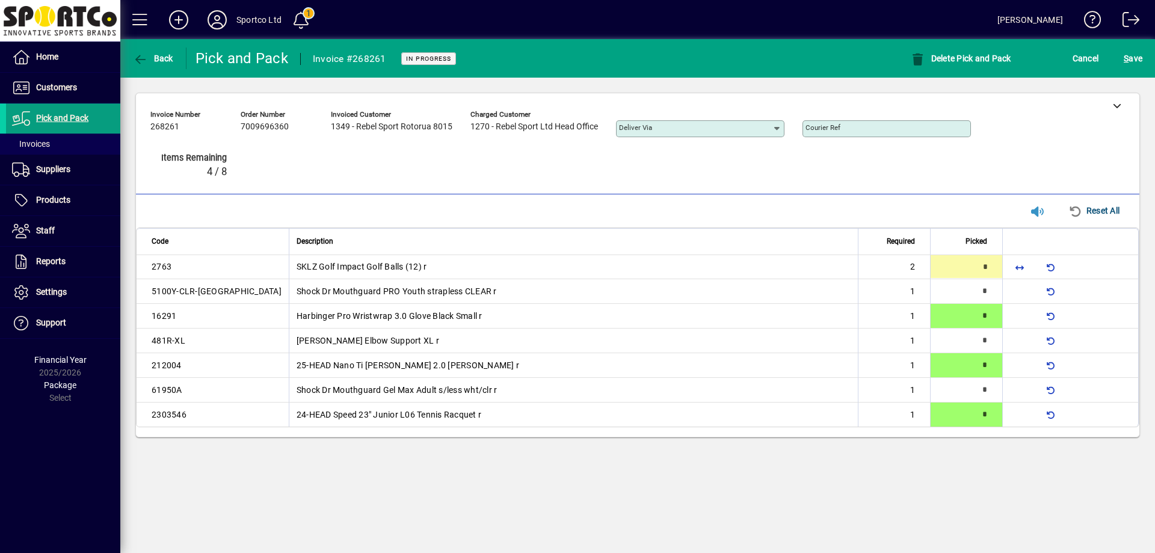
type input "*"
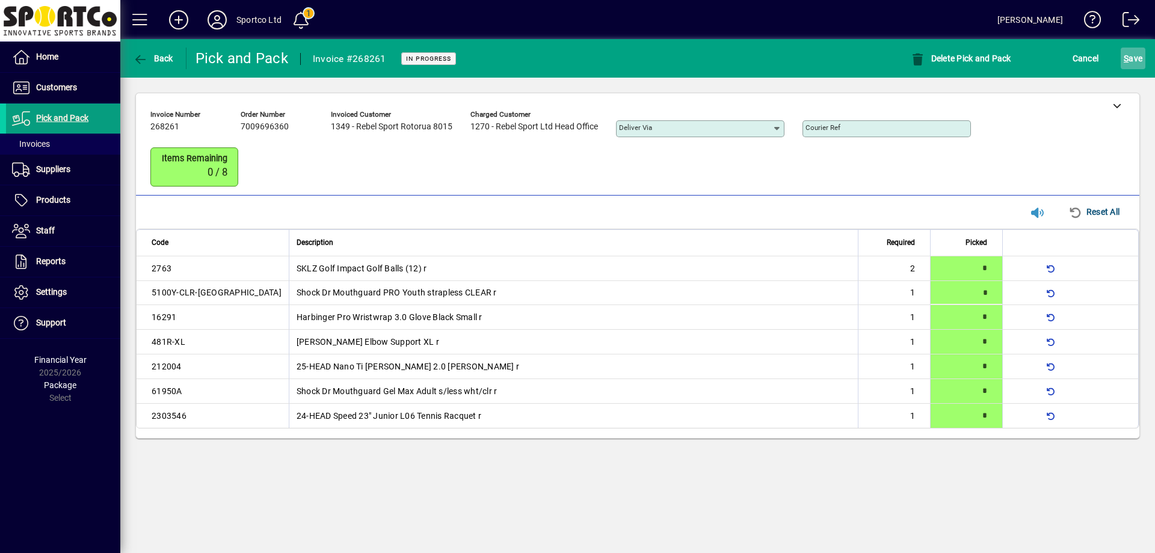
click at [1135, 59] on span "S ave" at bounding box center [1133, 58] width 19 height 19
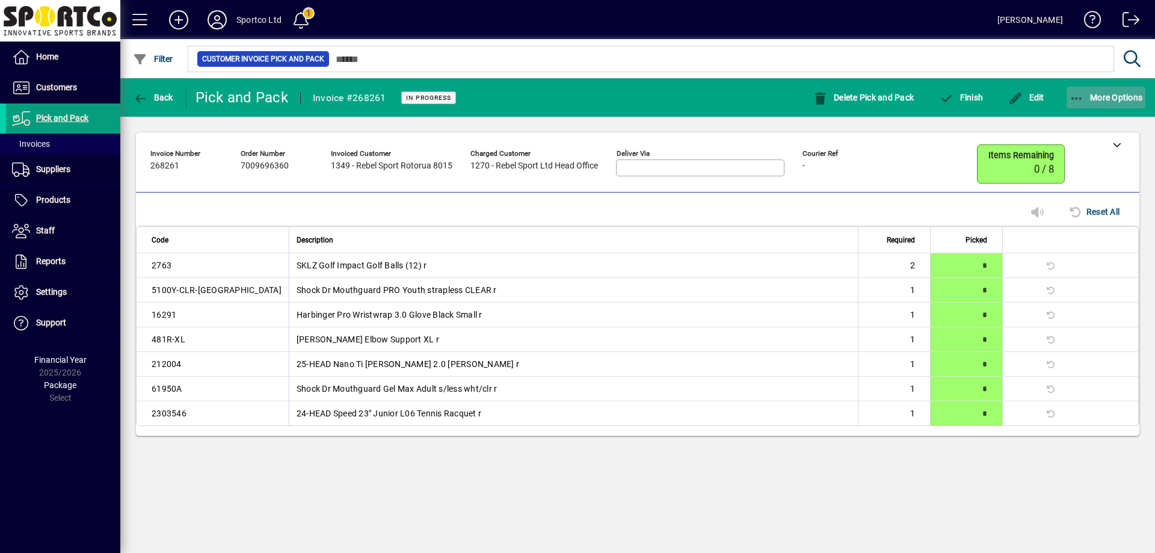
click at [1071, 94] on icon "button" at bounding box center [1077, 99] width 15 height 12
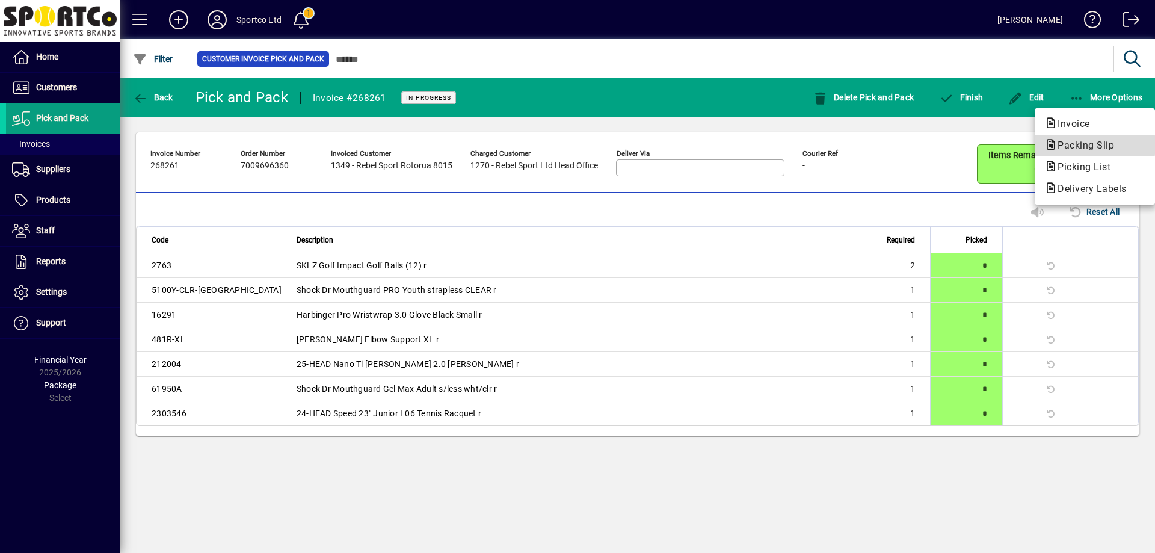
click at [1079, 144] on span "Packing Slip" at bounding box center [1082, 145] width 76 height 11
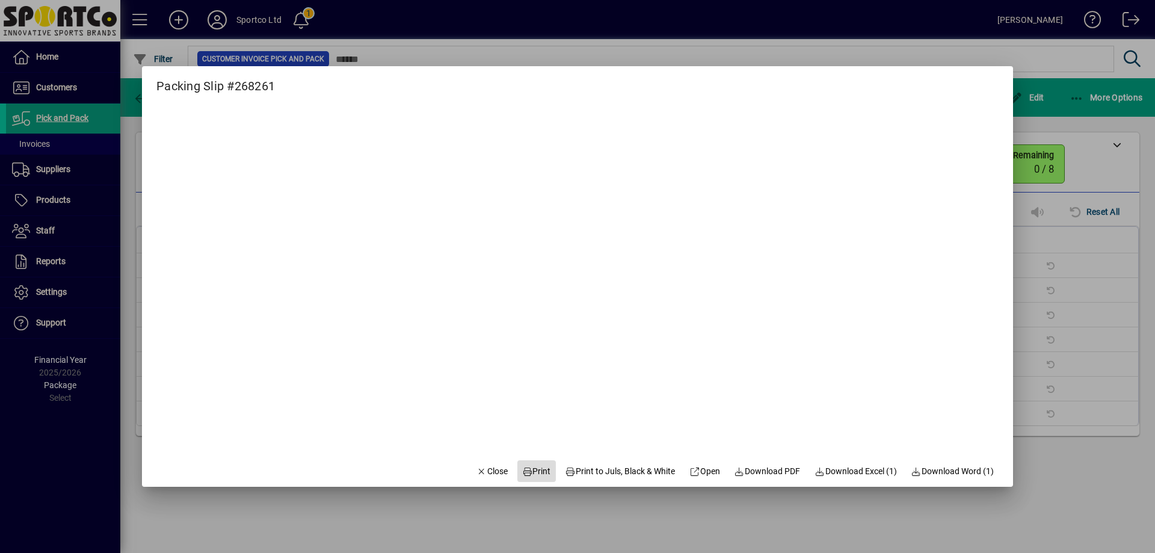
click at [530, 470] on span "Print" at bounding box center [536, 471] width 29 height 13
click at [484, 464] on button "Close" at bounding box center [492, 471] width 41 height 22
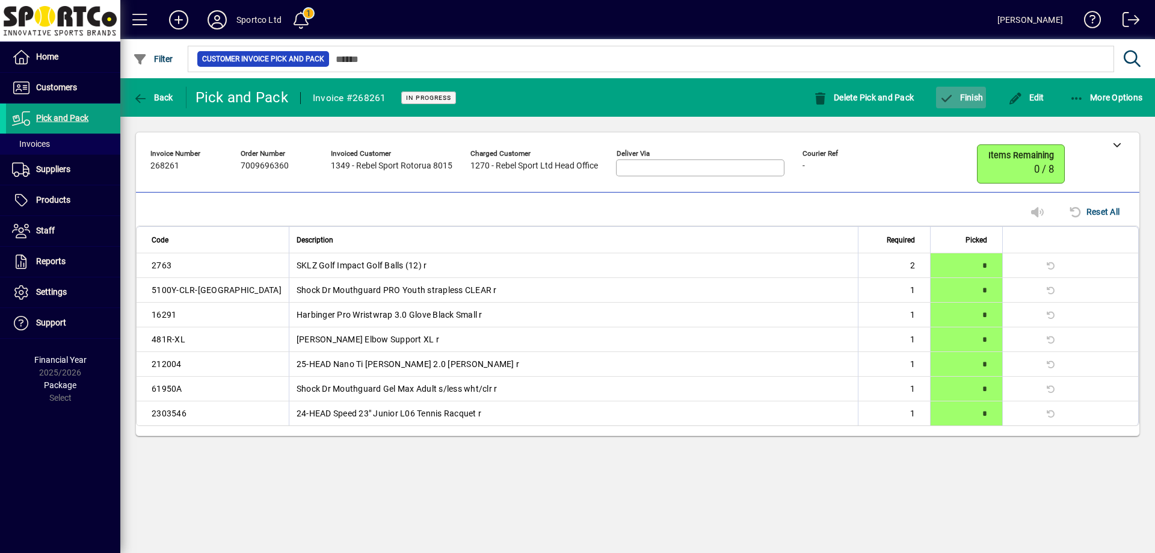
click at [973, 95] on span "Finish" at bounding box center [961, 98] width 44 height 10
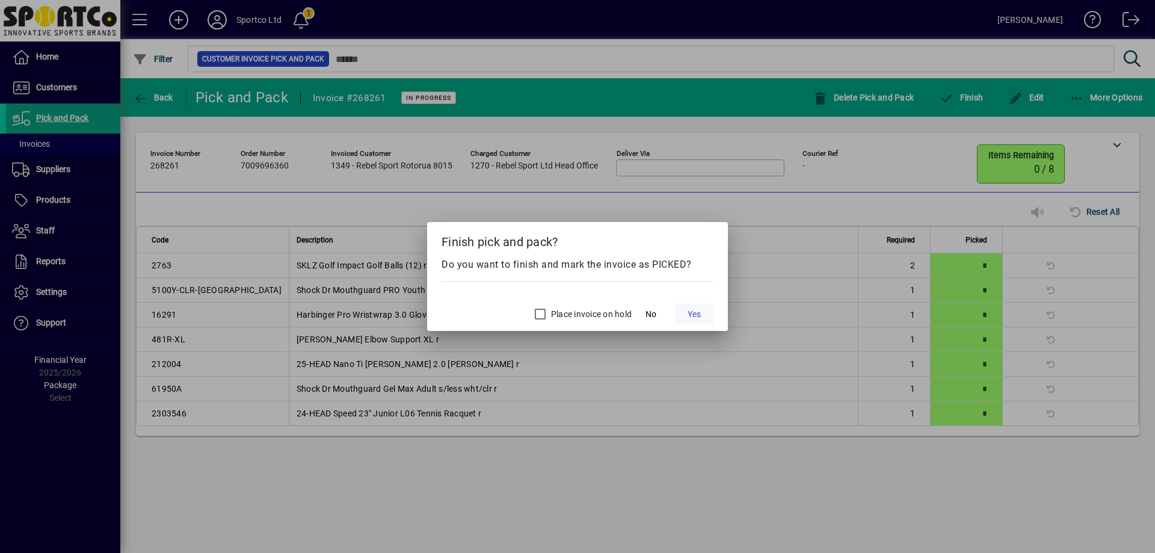
click at [700, 314] on span "Yes" at bounding box center [694, 314] width 13 height 13
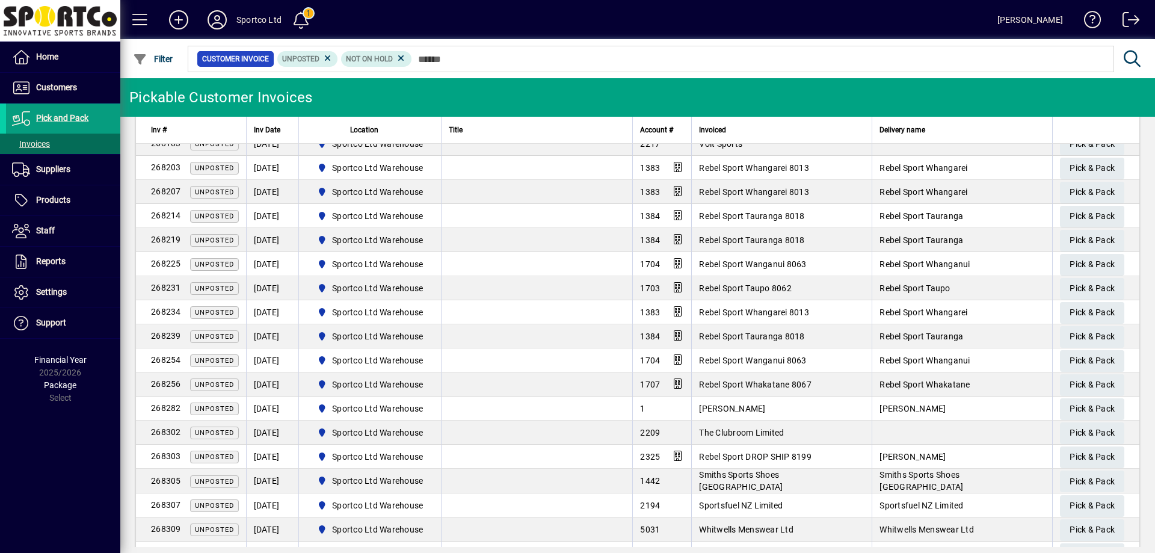
scroll to position [109, 0]
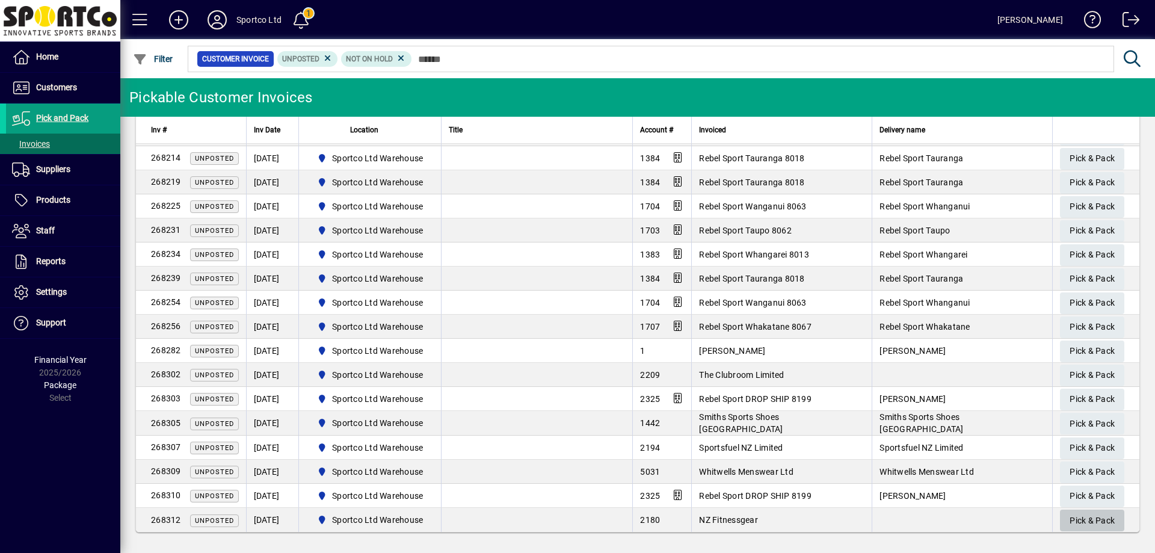
click at [1086, 520] on span "Pick & Pack" at bounding box center [1092, 521] width 45 height 20
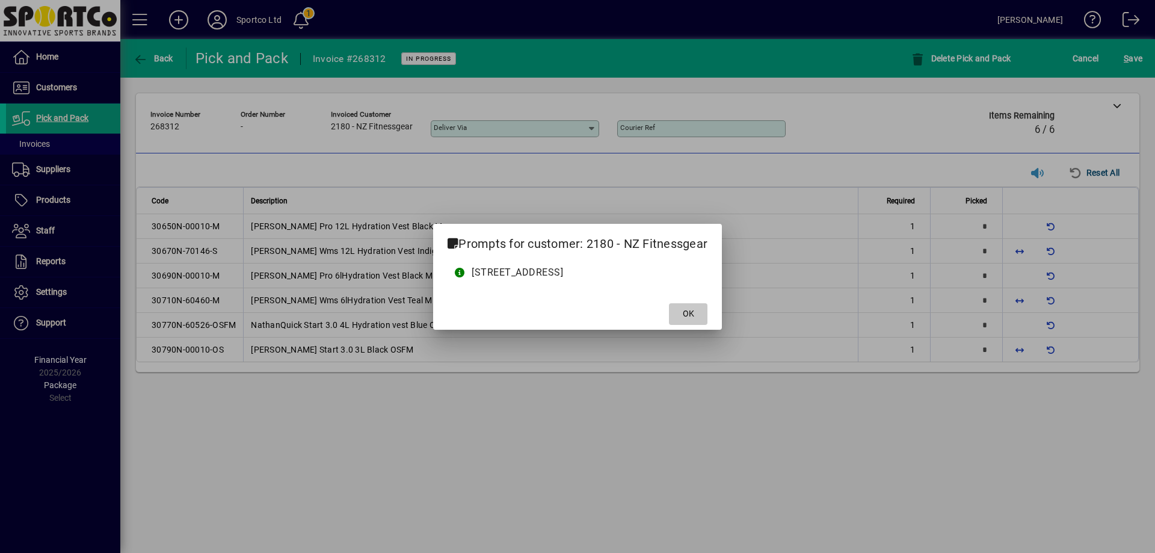
drag, startPoint x: 714, startPoint y: 307, endPoint x: 726, endPoint y: 341, distance: 35.2
click at [694, 309] on span "OK" at bounding box center [688, 313] width 11 height 13
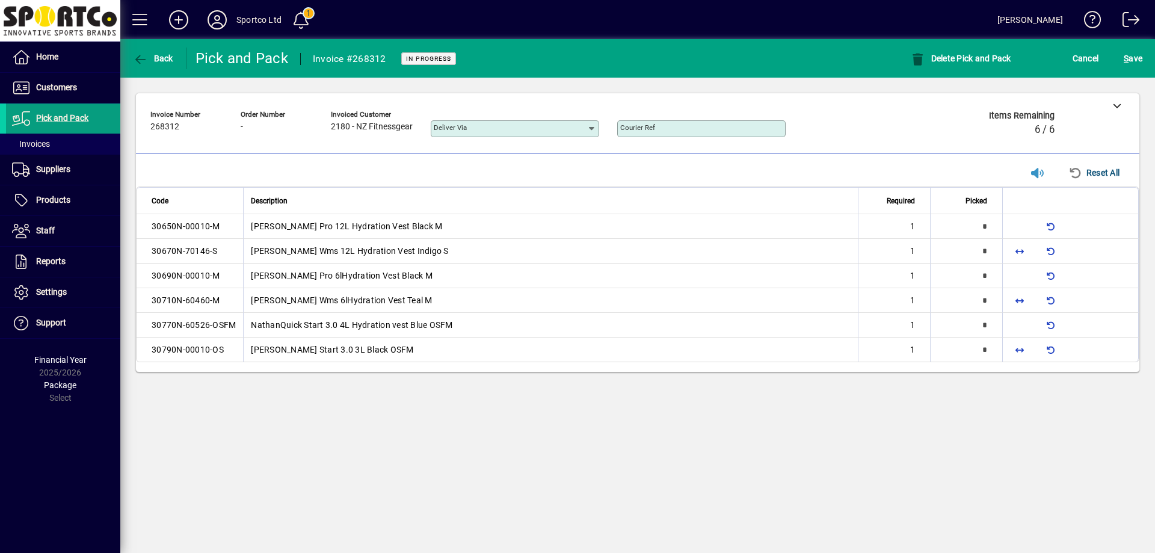
type input "*"
click at [1023, 297] on span "button" at bounding box center [1019, 300] width 29 height 29
type input "*"
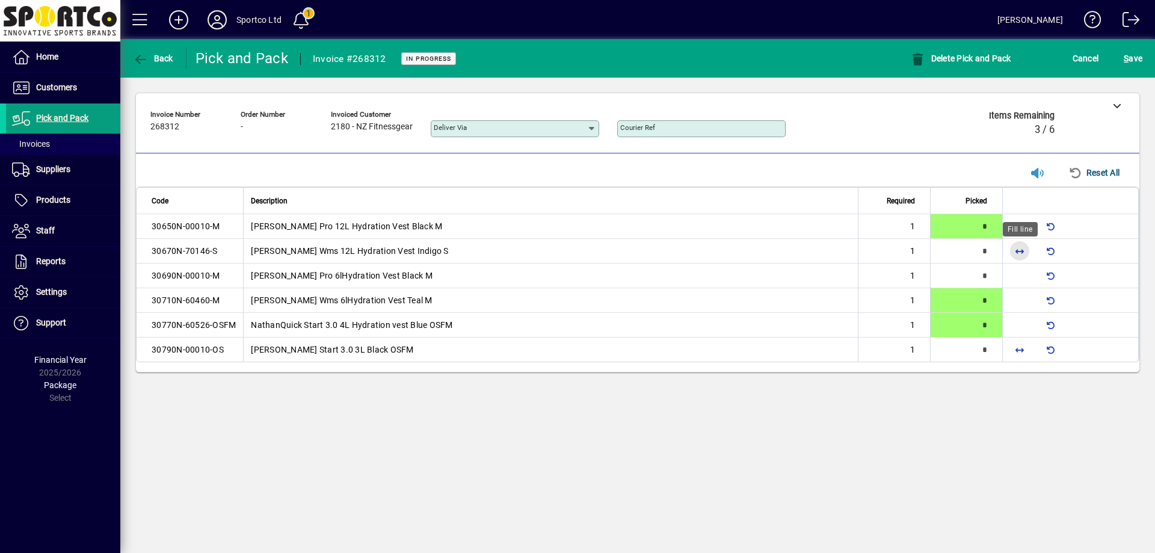
click at [1023, 246] on span "button" at bounding box center [1019, 250] width 29 height 29
type input "*"
click at [1023, 346] on span "button" at bounding box center [1019, 349] width 29 height 29
type input "*"
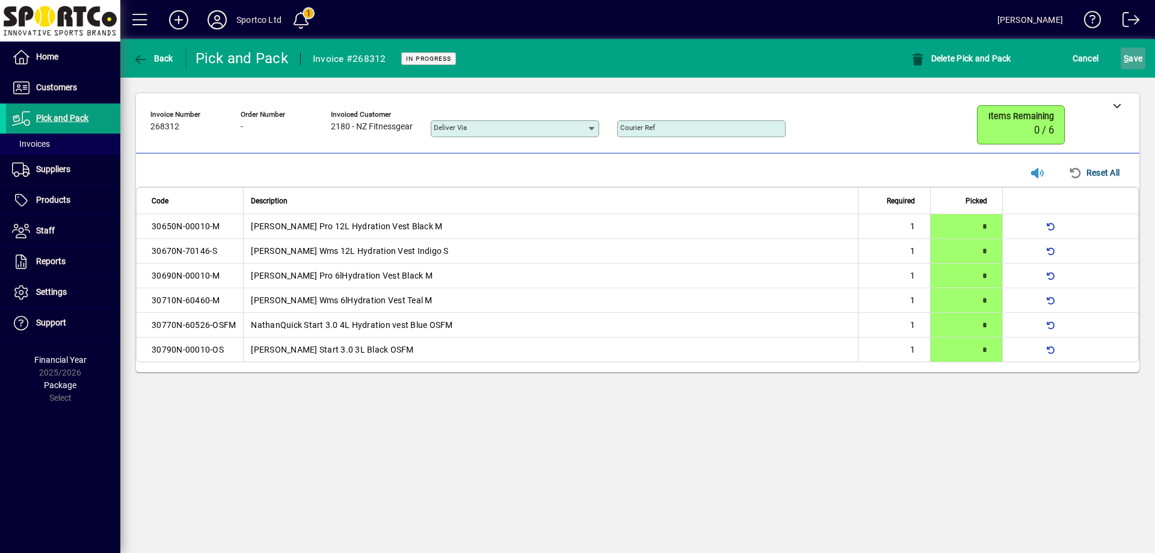
click at [1141, 57] on span "S ave" at bounding box center [1133, 58] width 19 height 19
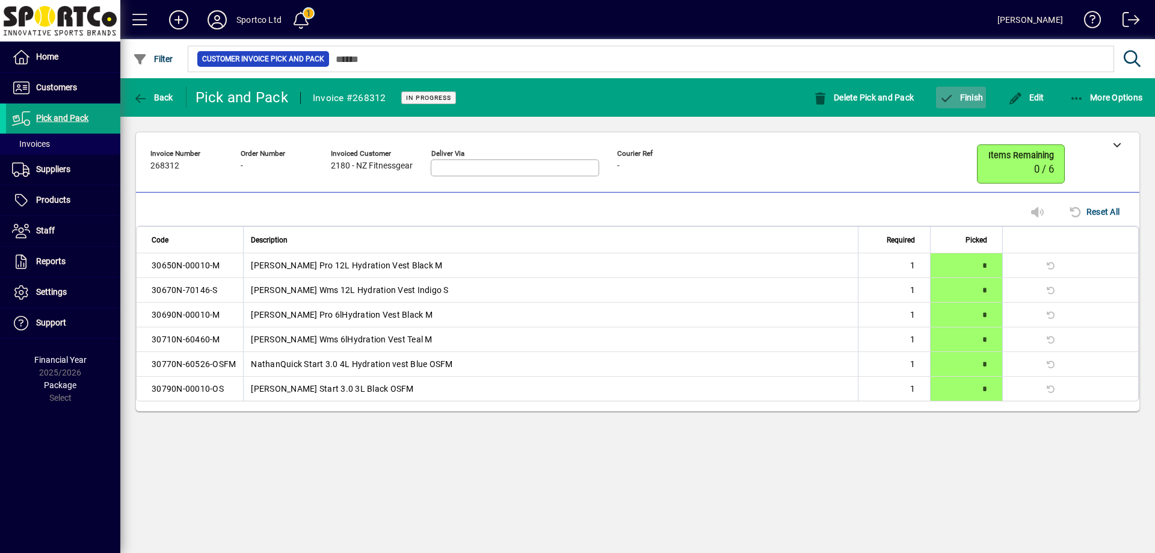
click at [973, 100] on span "Finish" at bounding box center [961, 98] width 44 height 10
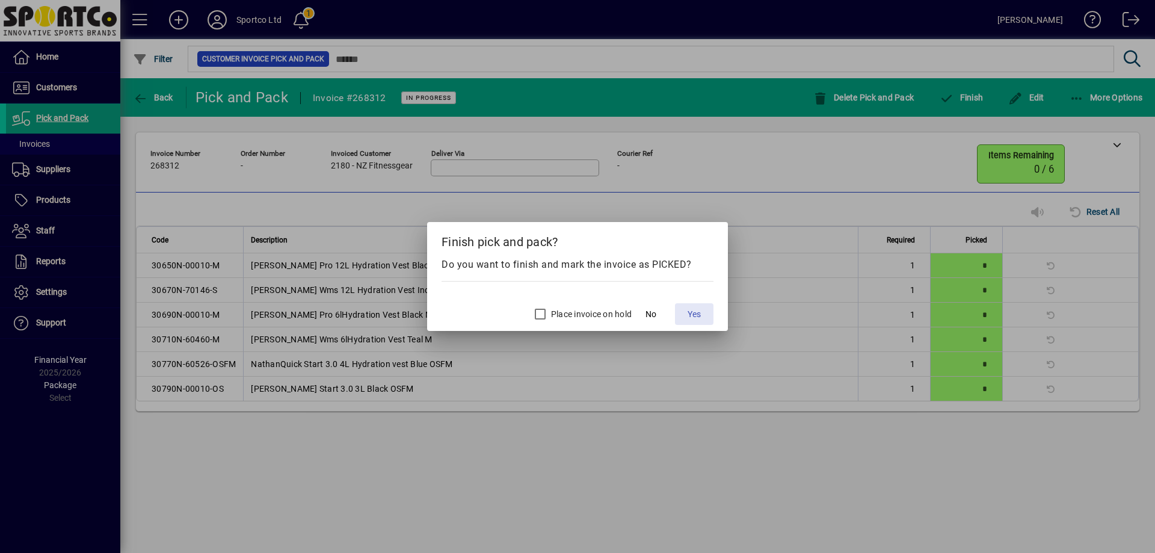
click at [694, 306] on span at bounding box center [694, 314] width 39 height 29
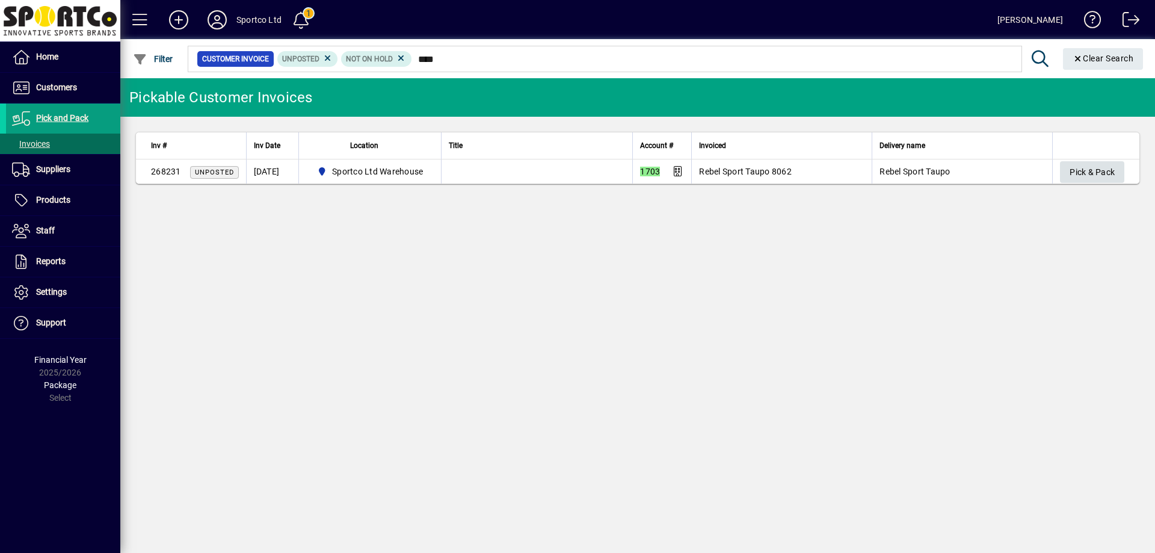
type input "****"
click at [1102, 170] on span "Pick & Pack" at bounding box center [1092, 172] width 45 height 20
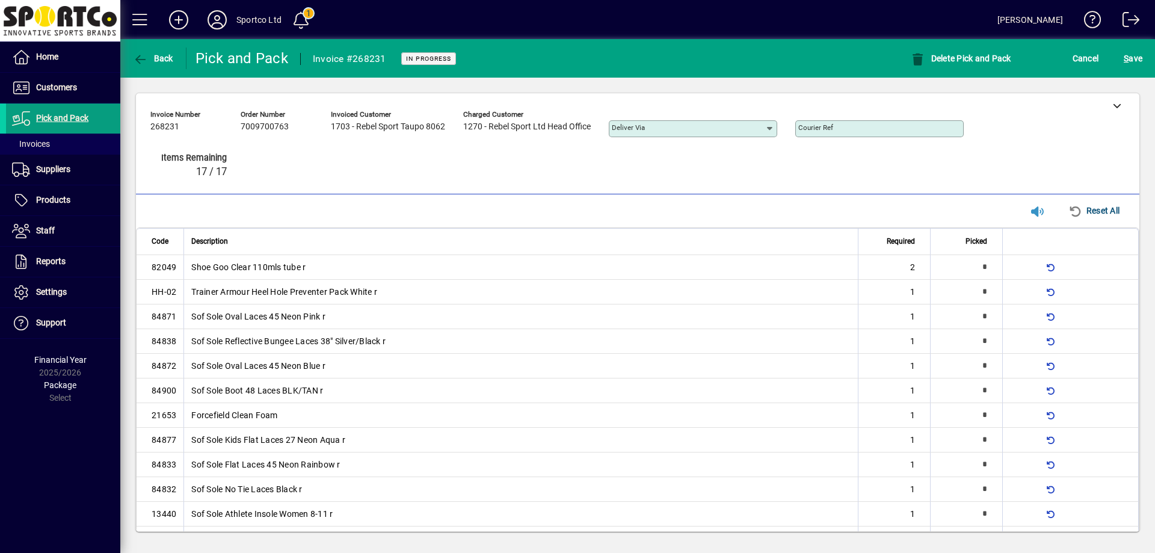
type input "*"
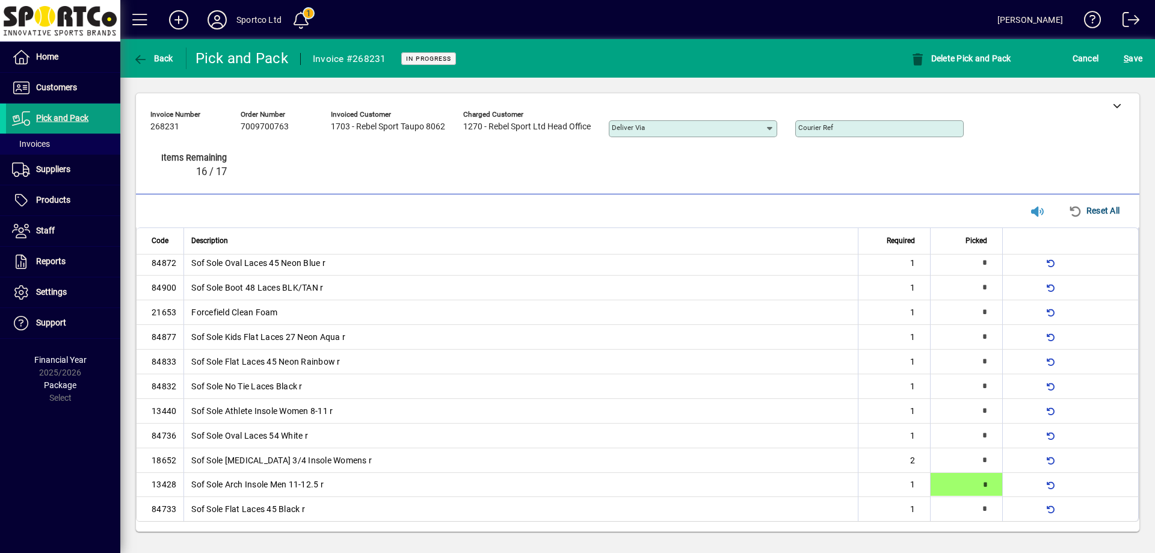
type input "*"
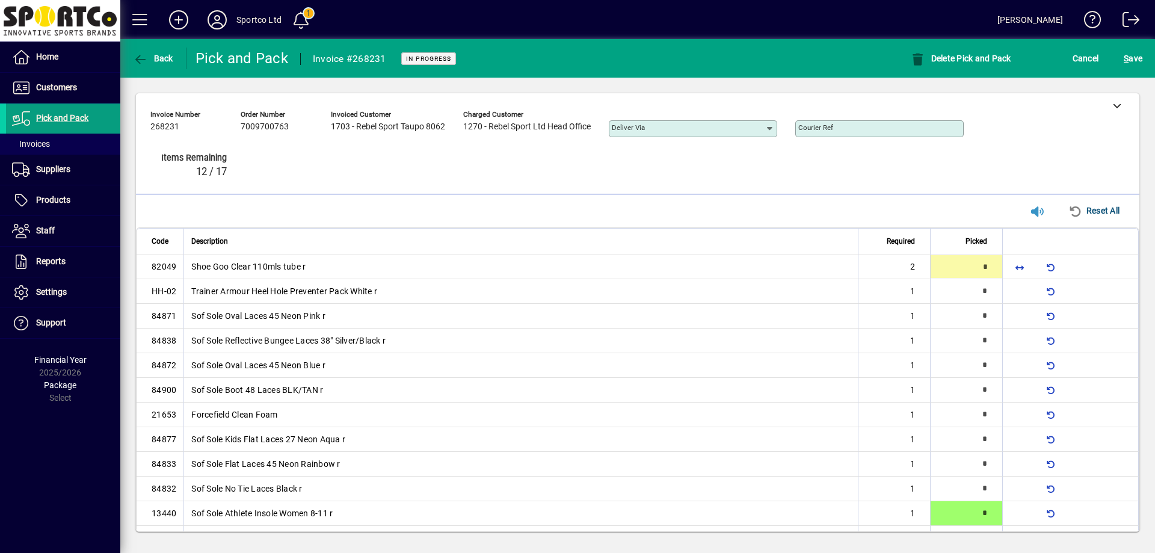
type input "*"
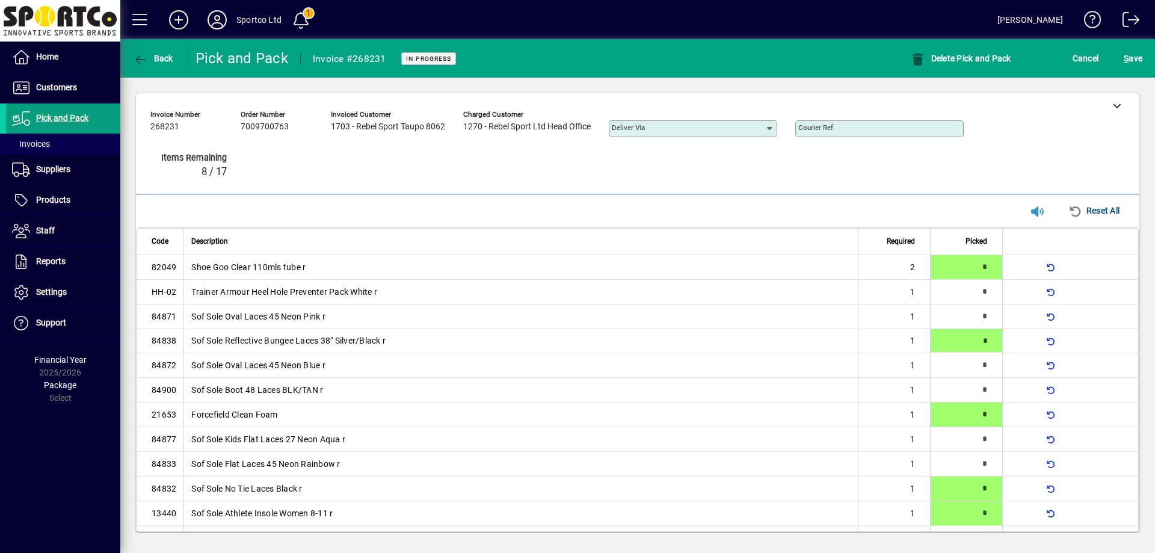
type input "*"
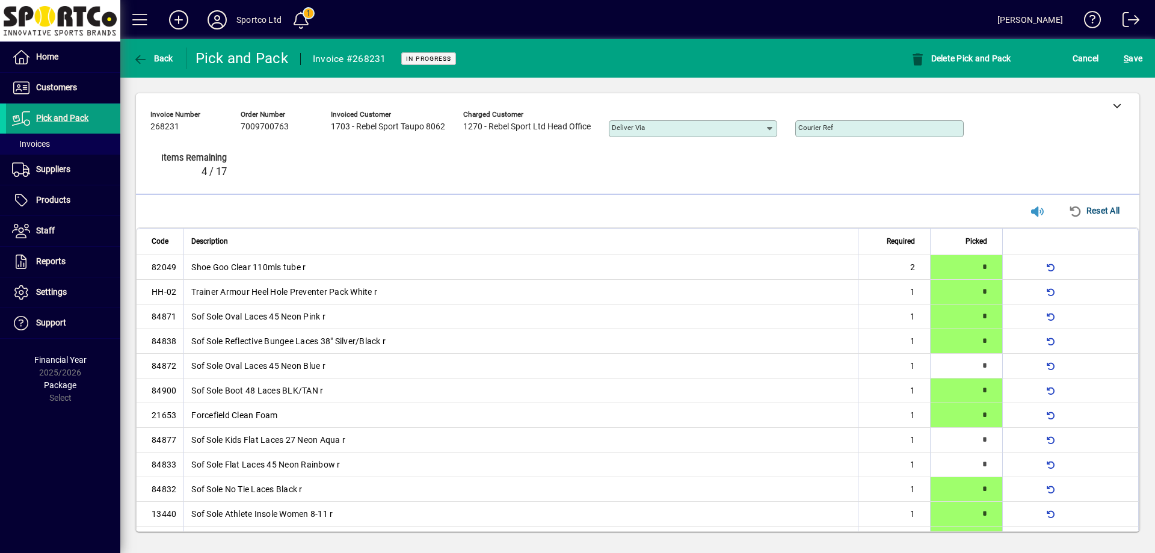
scroll to position [19, 0]
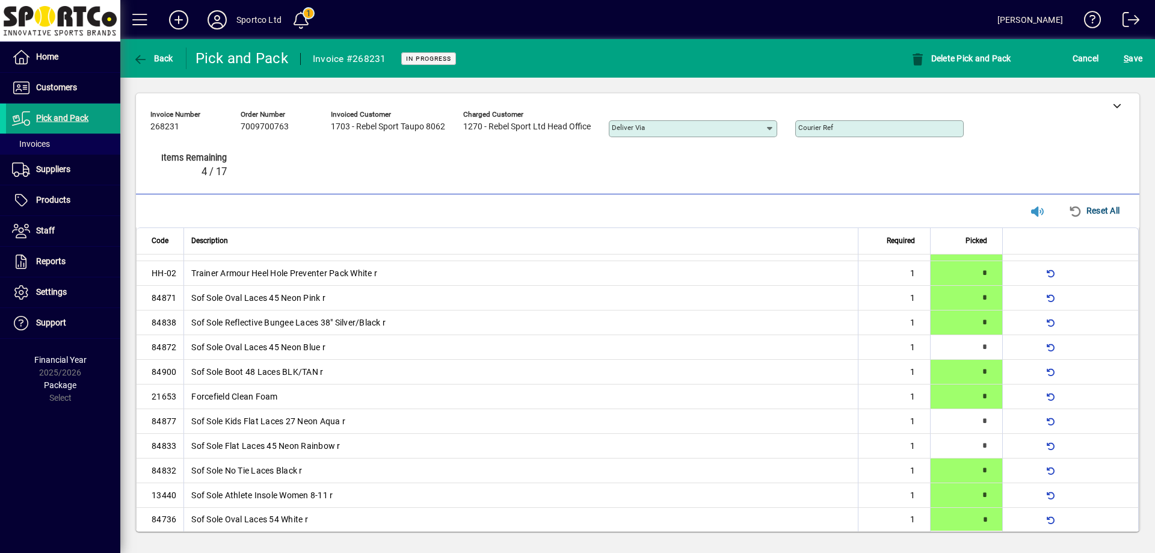
type input "*"
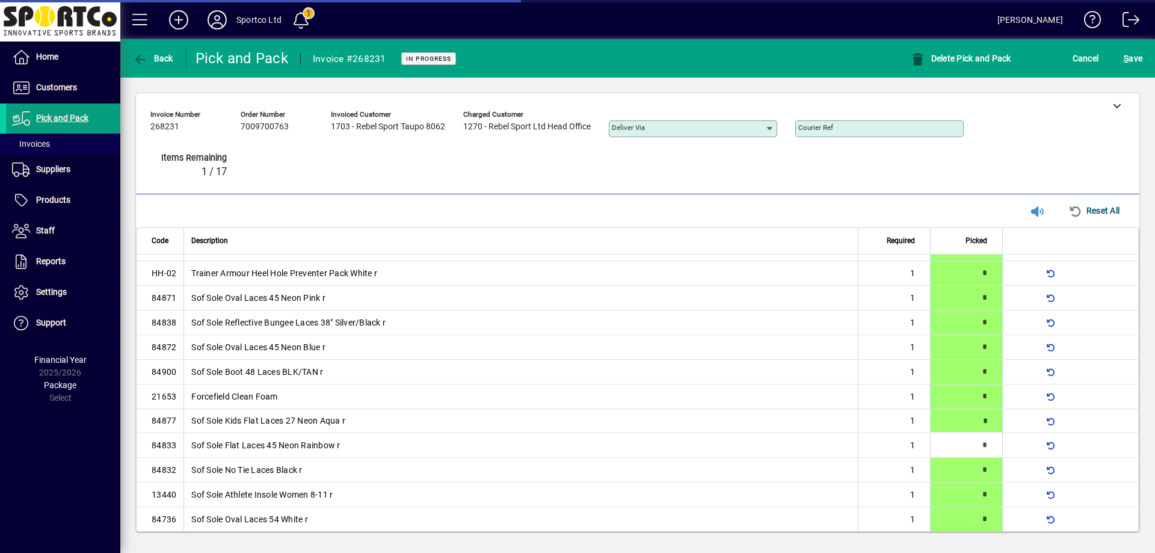
scroll to position [103, 0]
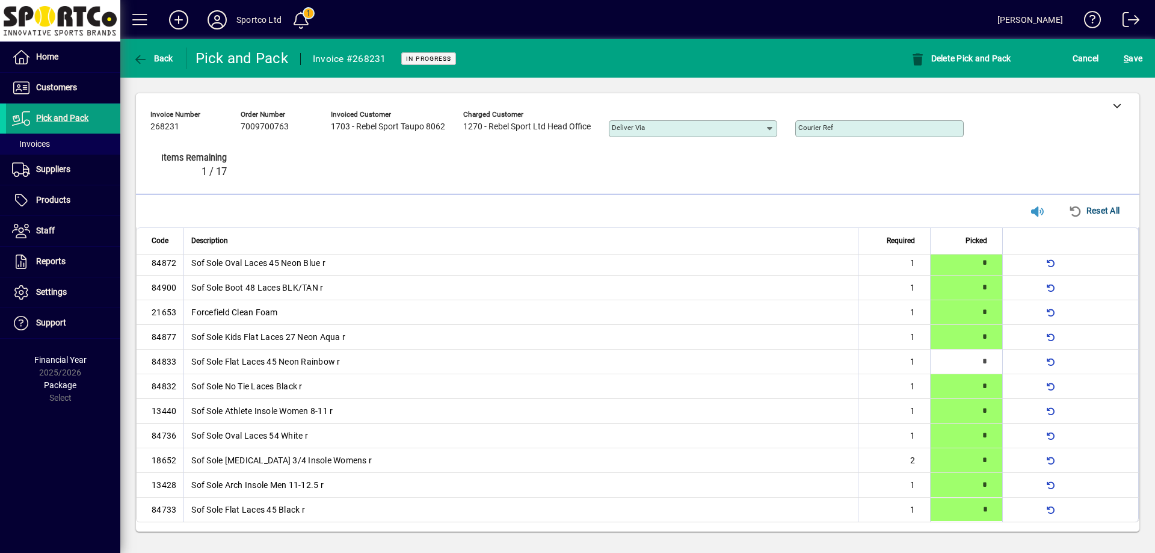
type input "*"
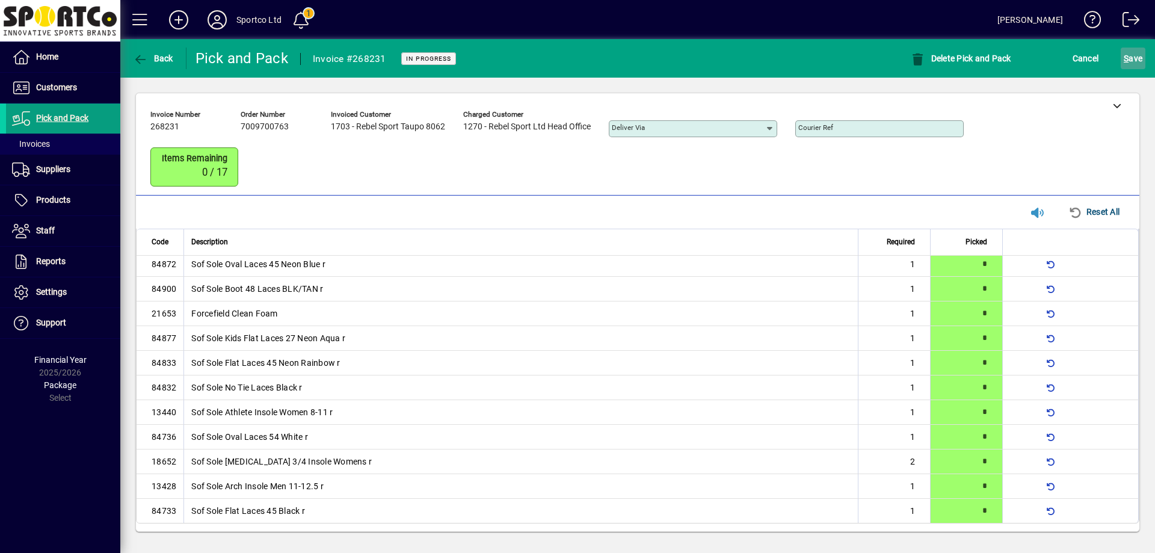
click at [1144, 60] on span "submit" at bounding box center [1133, 58] width 25 height 29
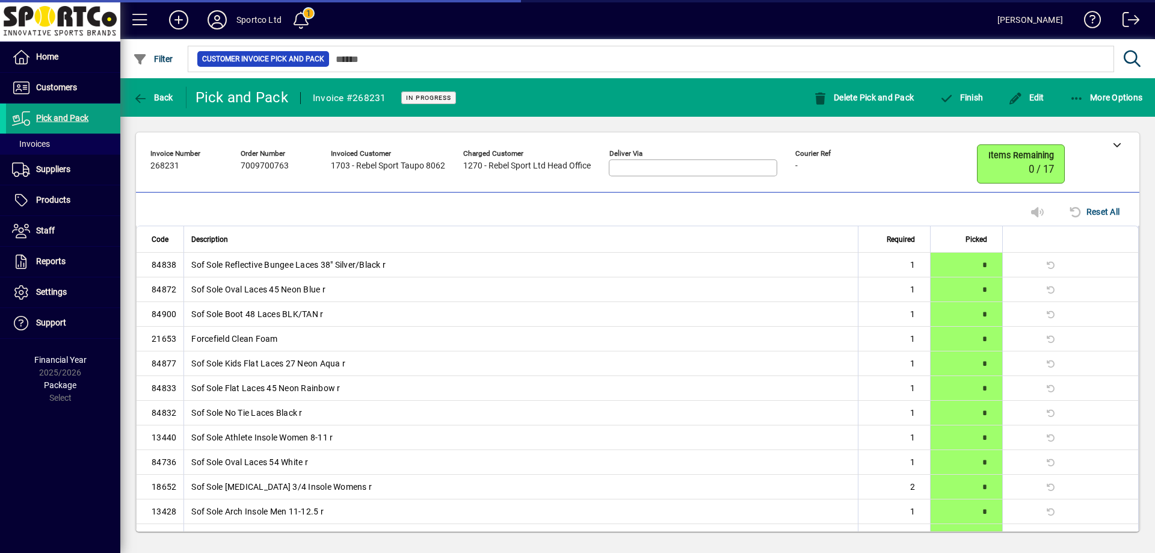
scroll to position [96, 0]
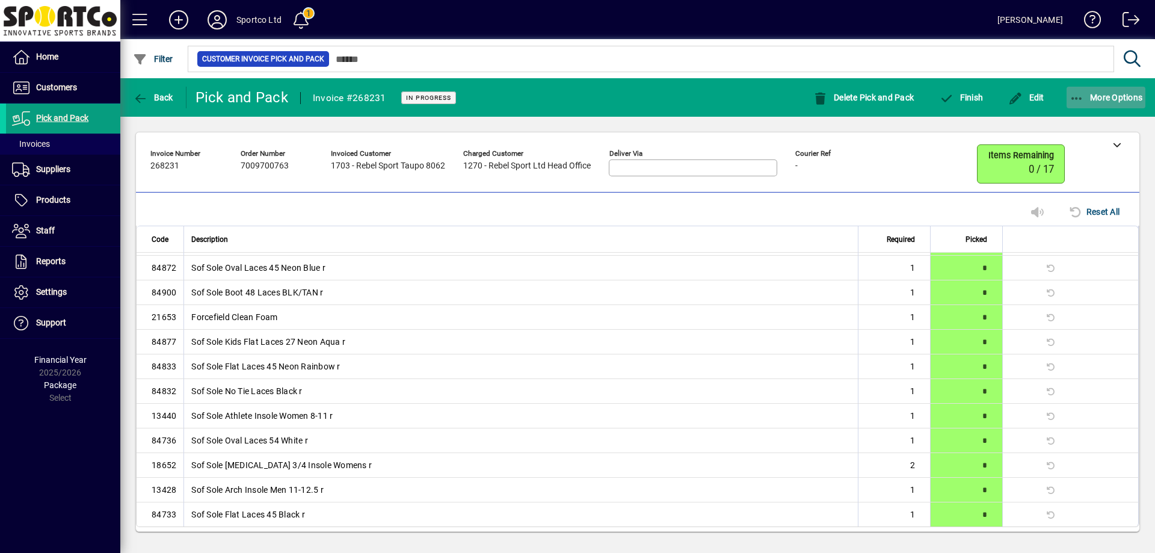
click at [1084, 96] on span "More Options" at bounding box center [1106, 98] width 73 height 10
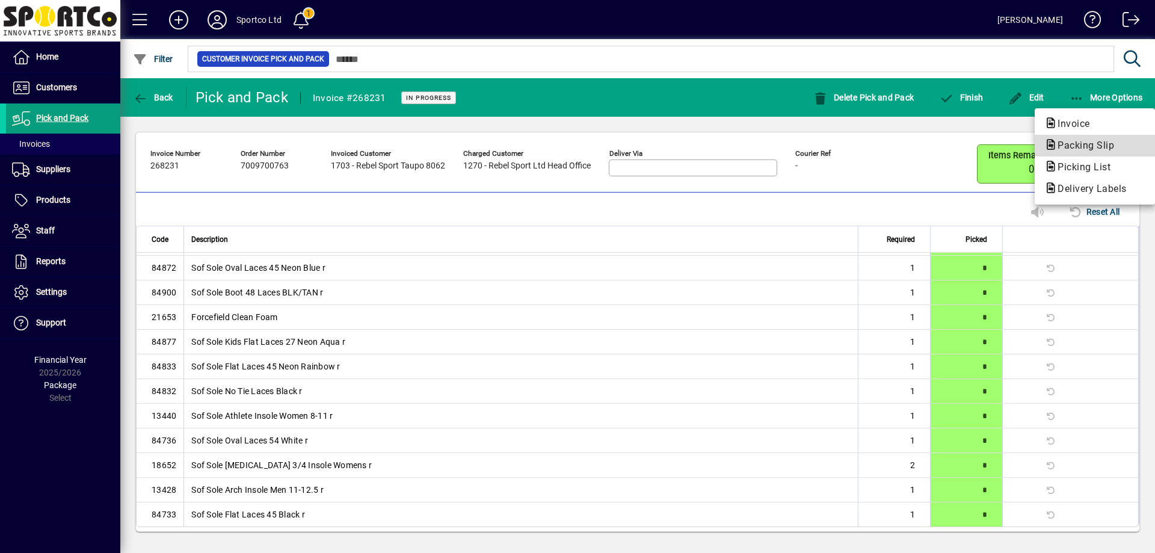
click at [1097, 142] on span "Packing Slip" at bounding box center [1082, 145] width 76 height 11
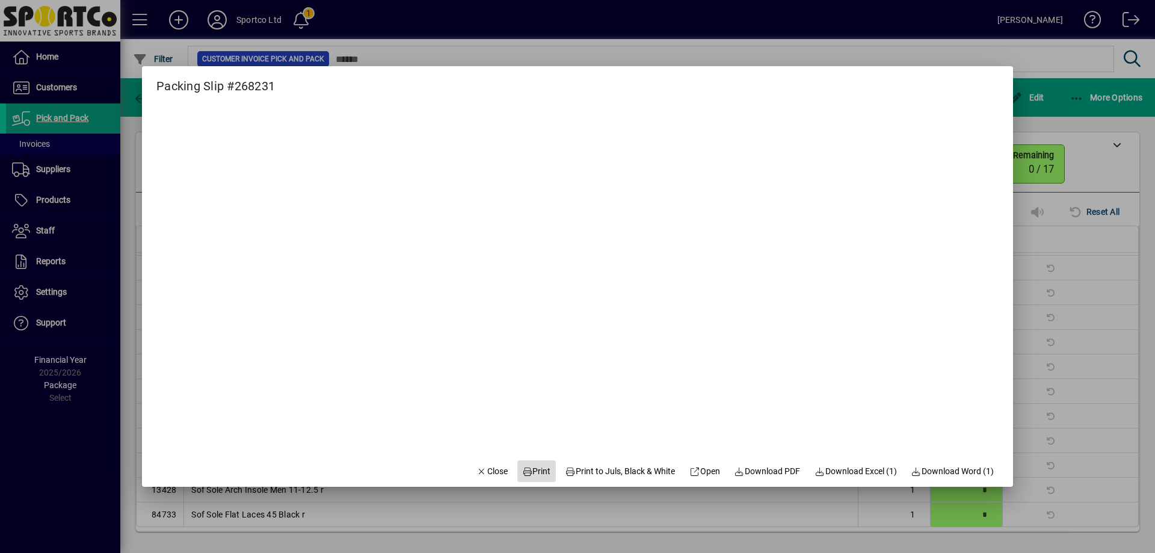
click at [525, 468] on span "Print" at bounding box center [536, 471] width 29 height 13
click at [487, 470] on span "Close" at bounding box center [491, 471] width 31 height 13
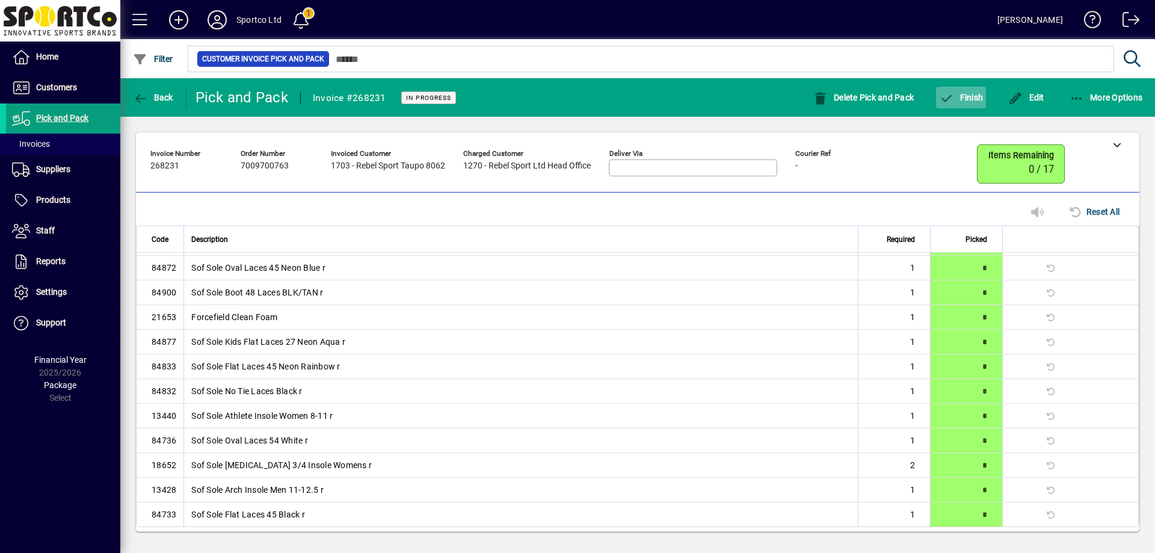
click at [967, 101] on span "Finish" at bounding box center [961, 98] width 44 height 10
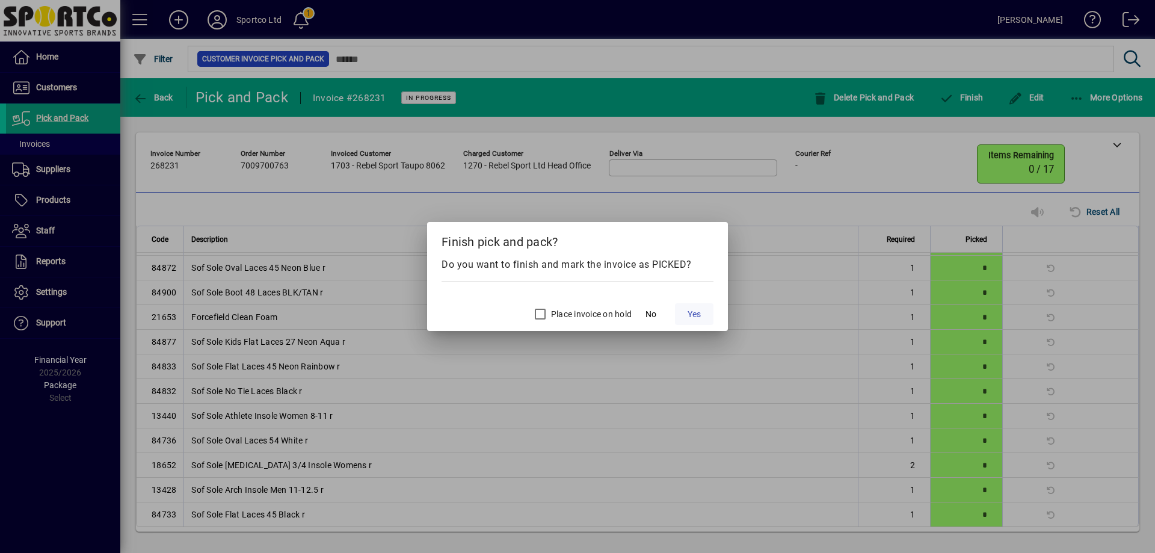
click at [693, 311] on span "Yes" at bounding box center [694, 314] width 13 height 13
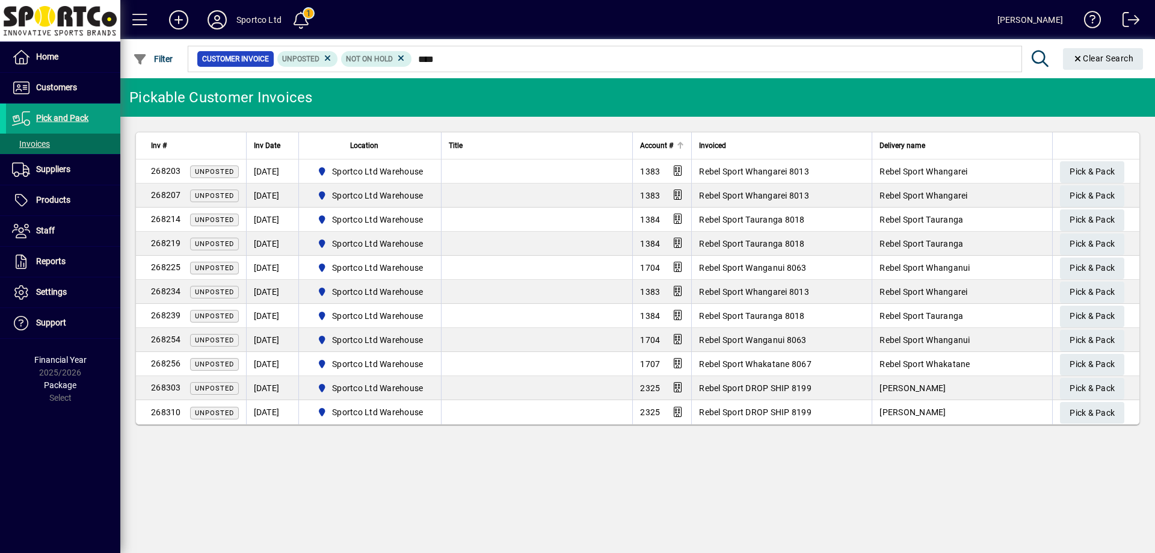
type input "****"
click at [664, 147] on span "Account #" at bounding box center [656, 145] width 33 height 13
click at [45, 90] on span "Customers" at bounding box center [56, 87] width 41 height 10
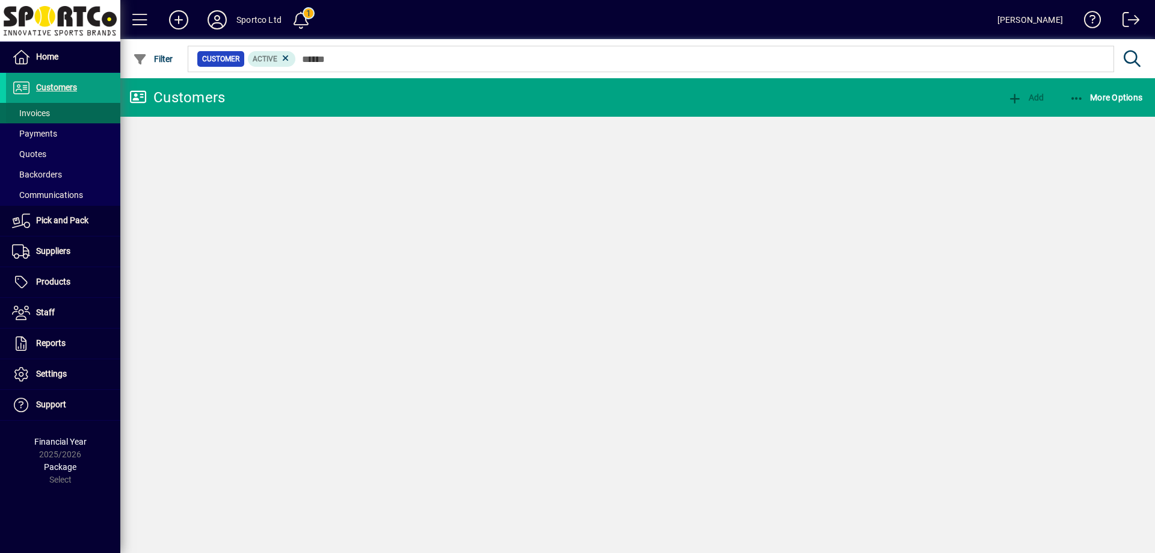
click at [30, 111] on span "Invoices" at bounding box center [31, 113] width 38 height 10
